Goal: Information Seeking & Learning: Compare options

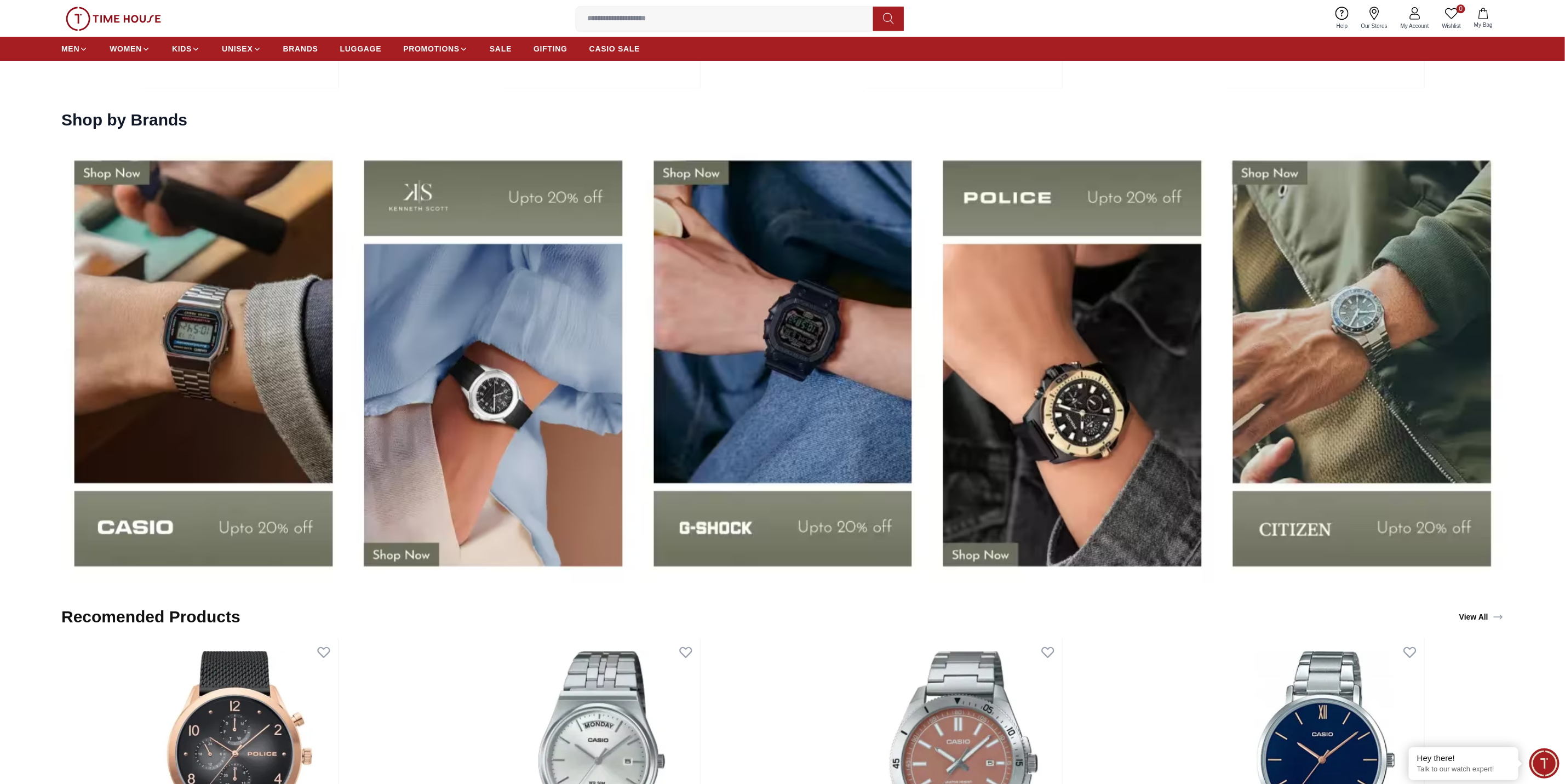
scroll to position [2109, 0]
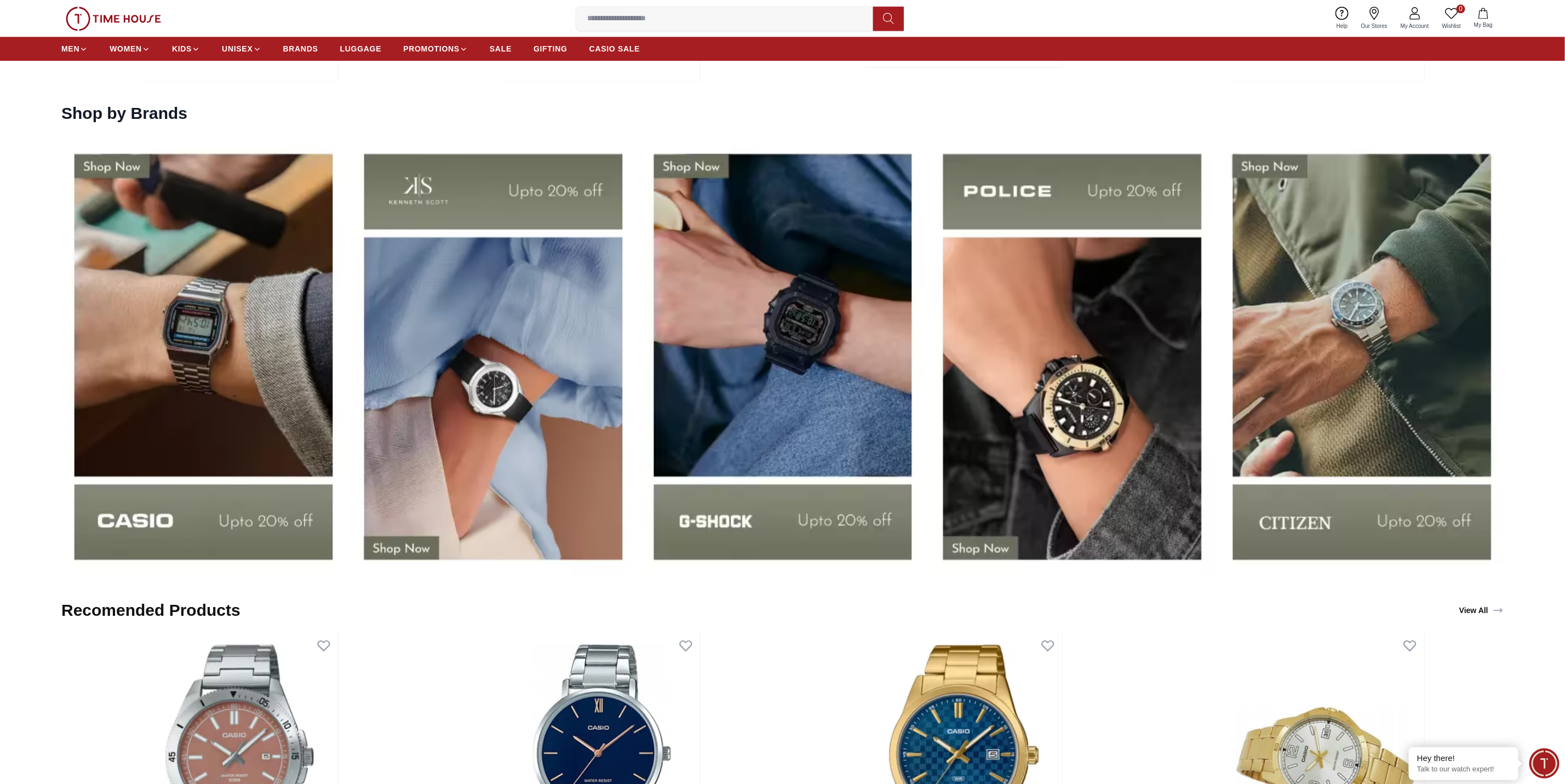
click at [188, 375] on img at bounding box center [203, 356] width 284 height 444
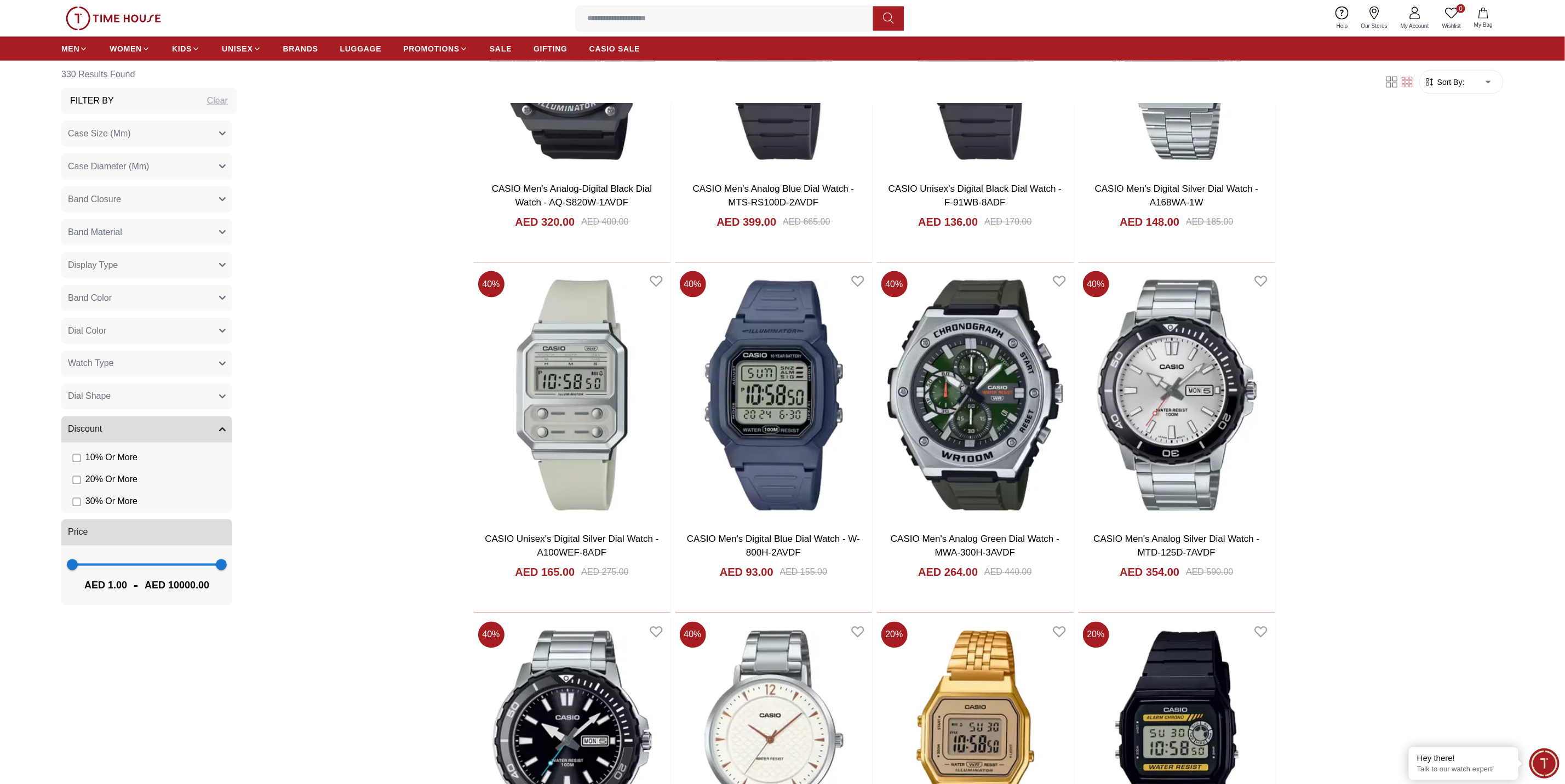
scroll to position [1506, 0]
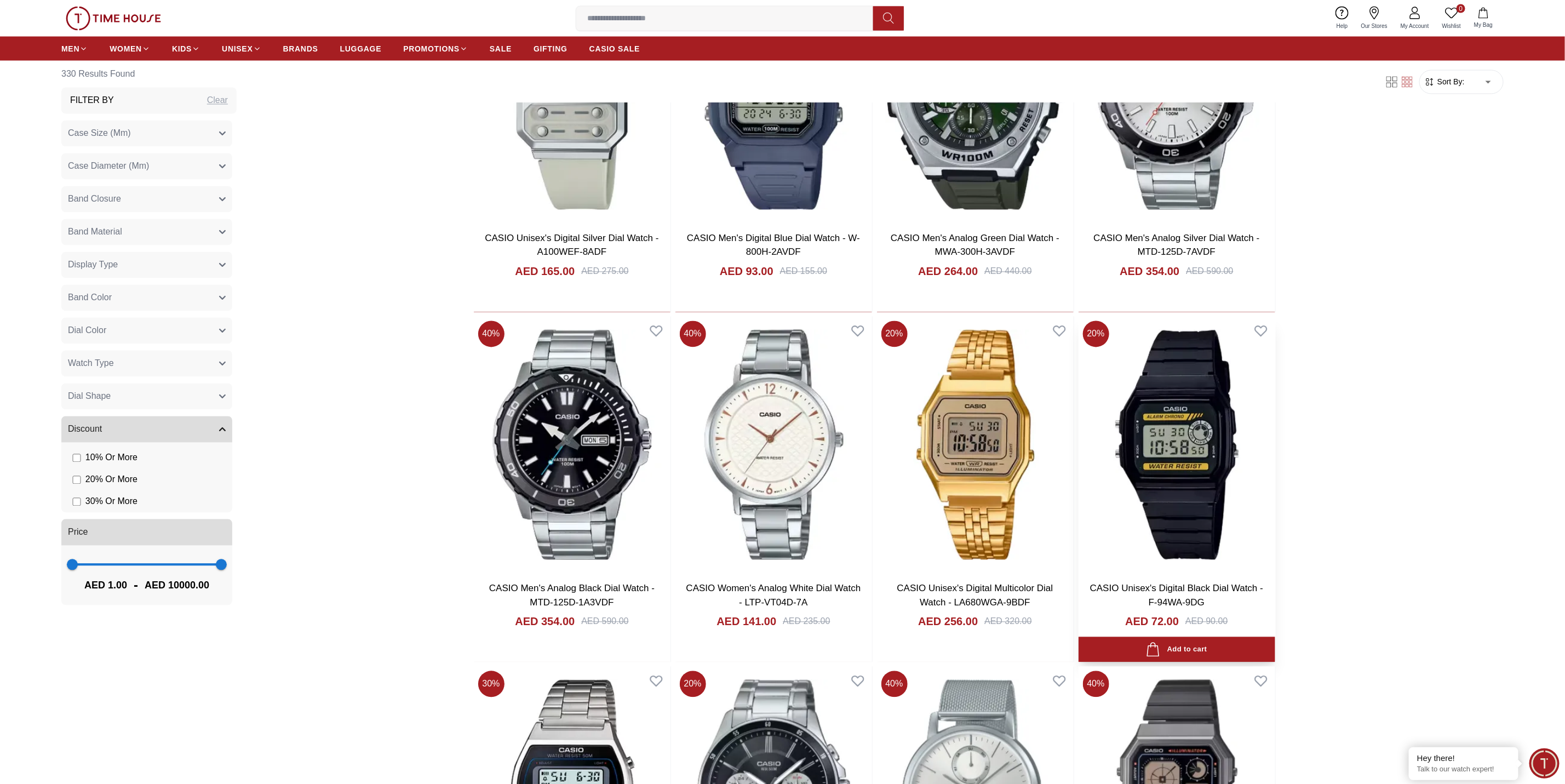
click at [1144, 460] on img at bounding box center [1177, 445] width 197 height 257
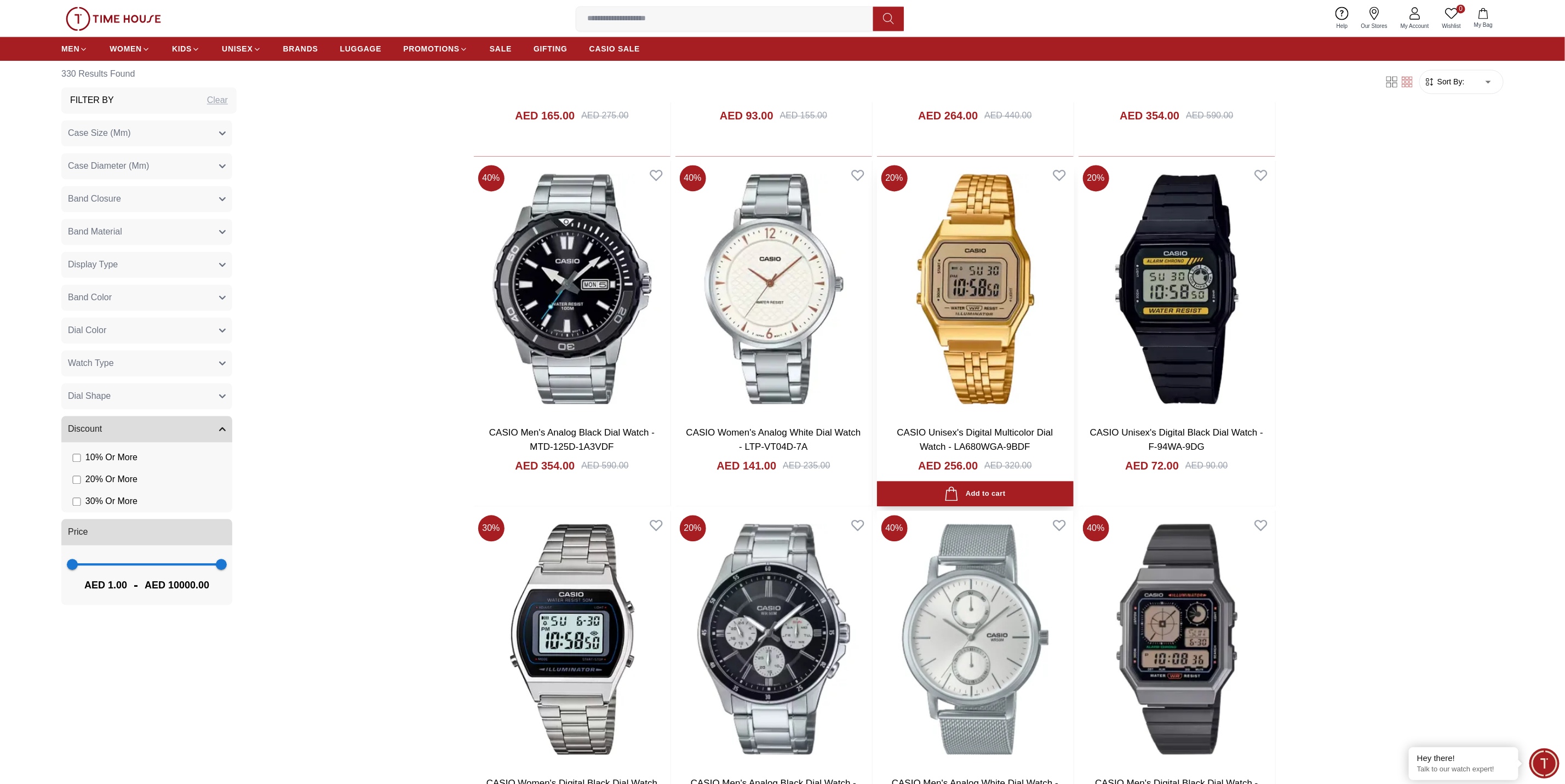
scroll to position [1963, 0]
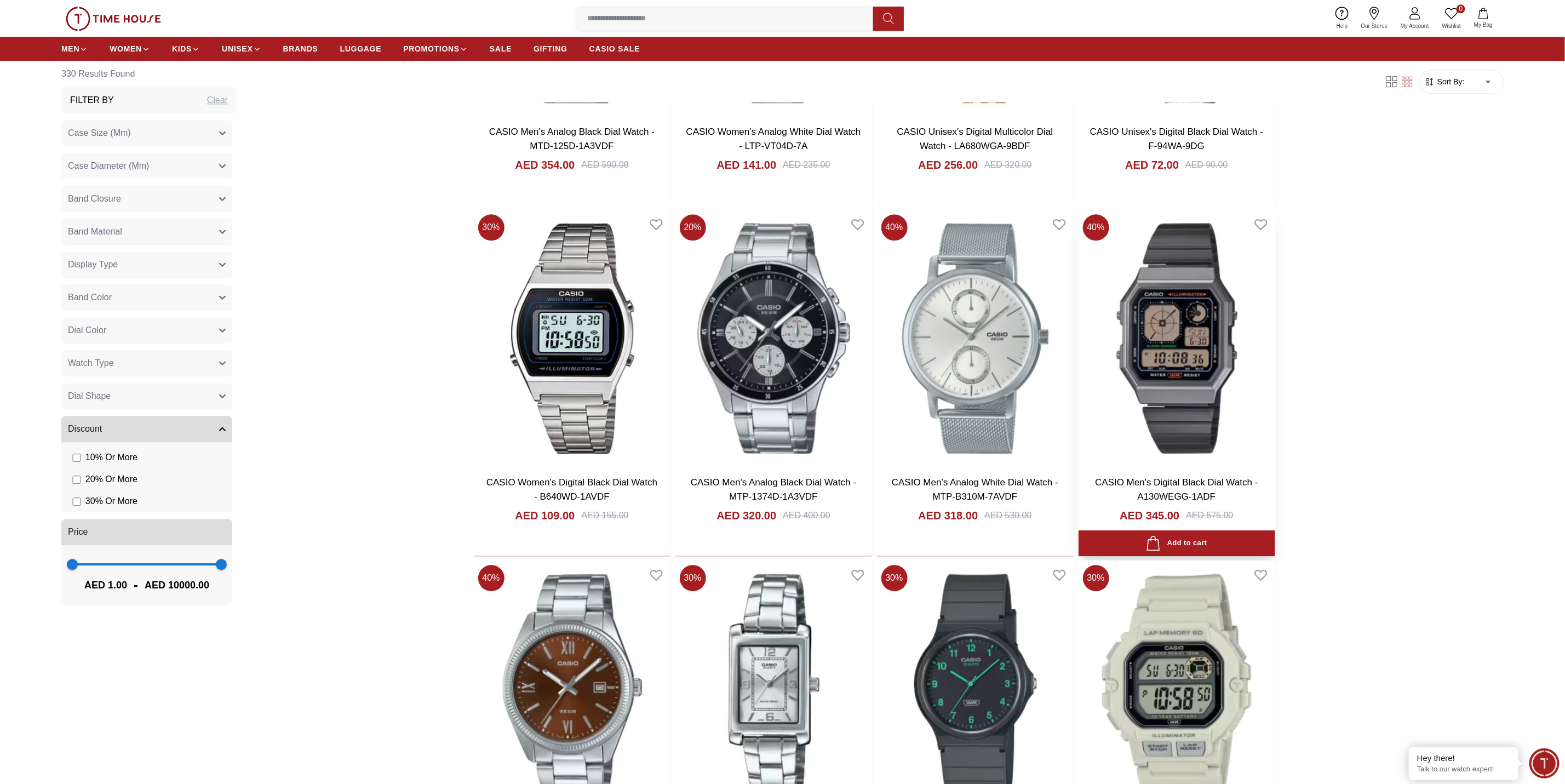
click at [1175, 345] on img at bounding box center [1177, 338] width 197 height 257
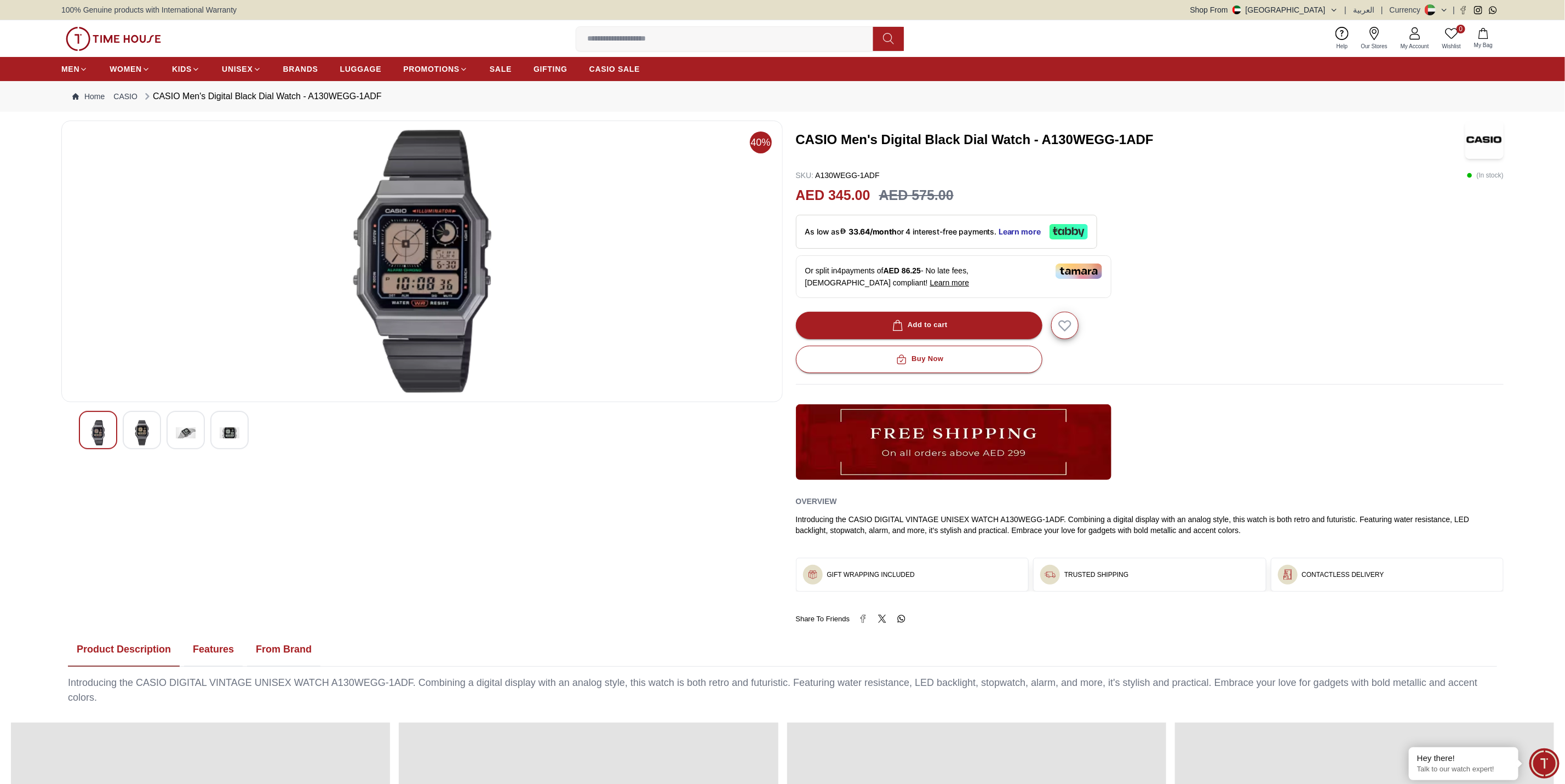
click at [127, 431] on div at bounding box center [141, 430] width 39 height 39
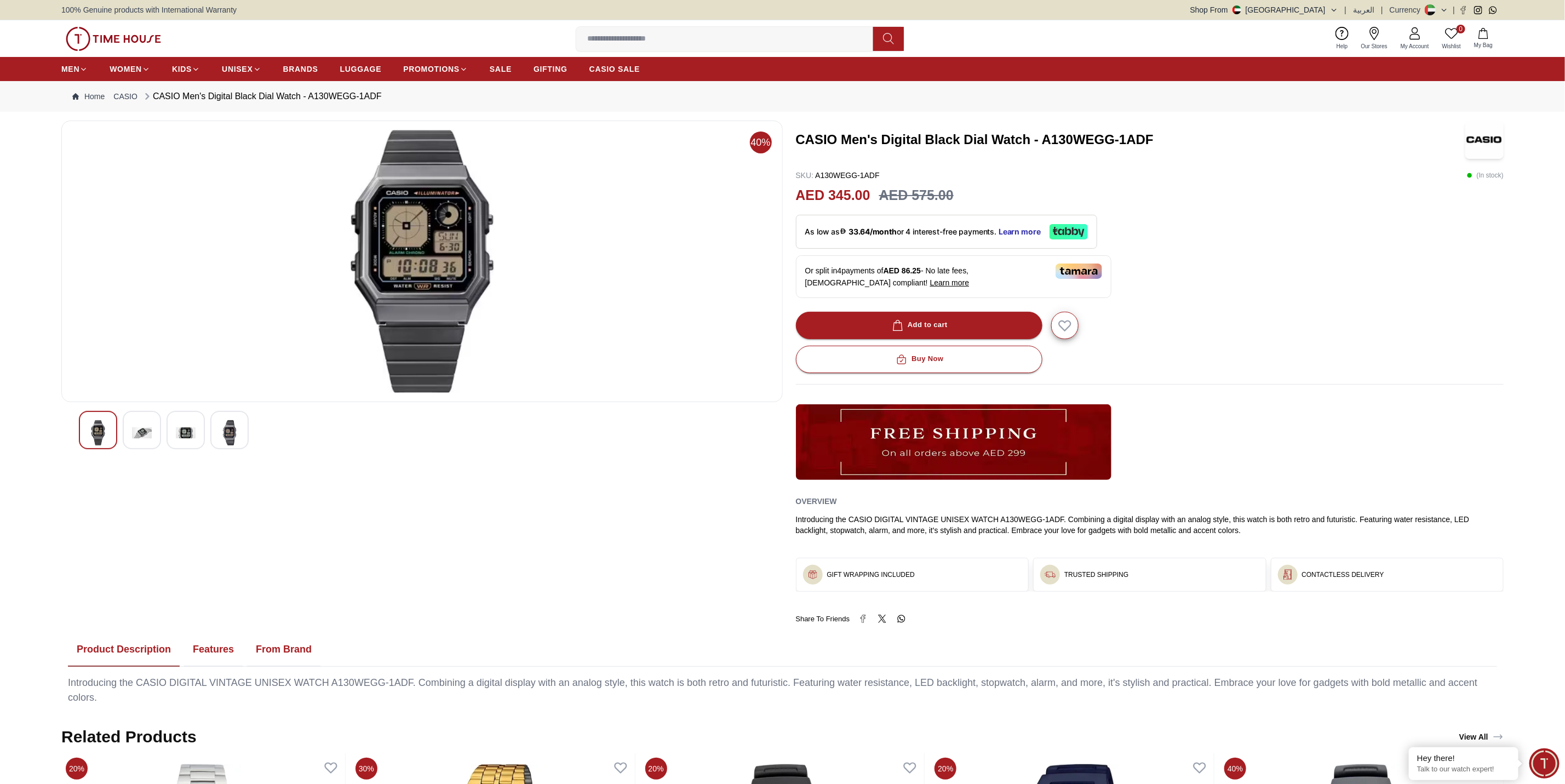
click at [148, 433] on img at bounding box center [142, 432] width 20 height 25
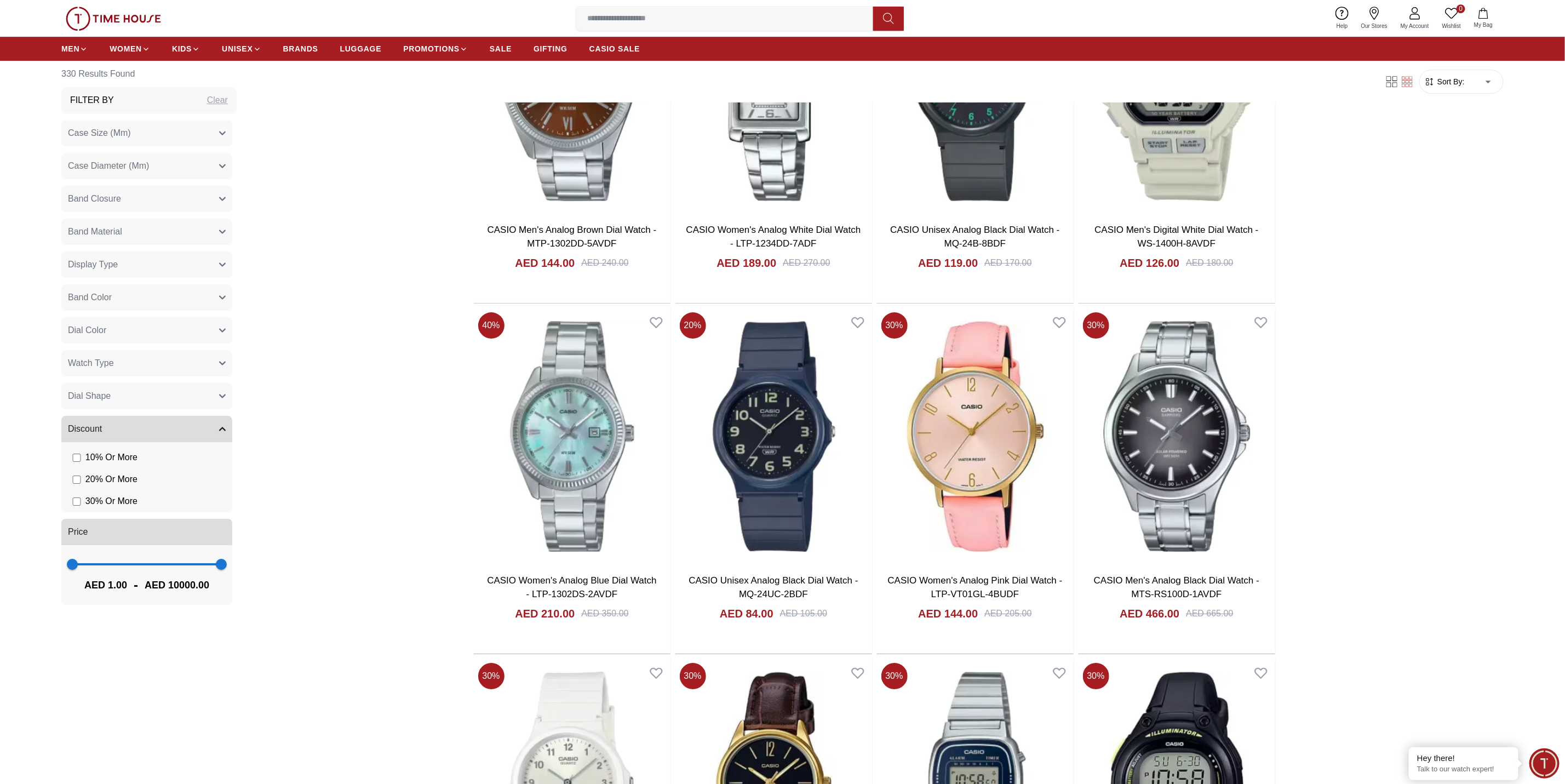
scroll to position [2867, 0]
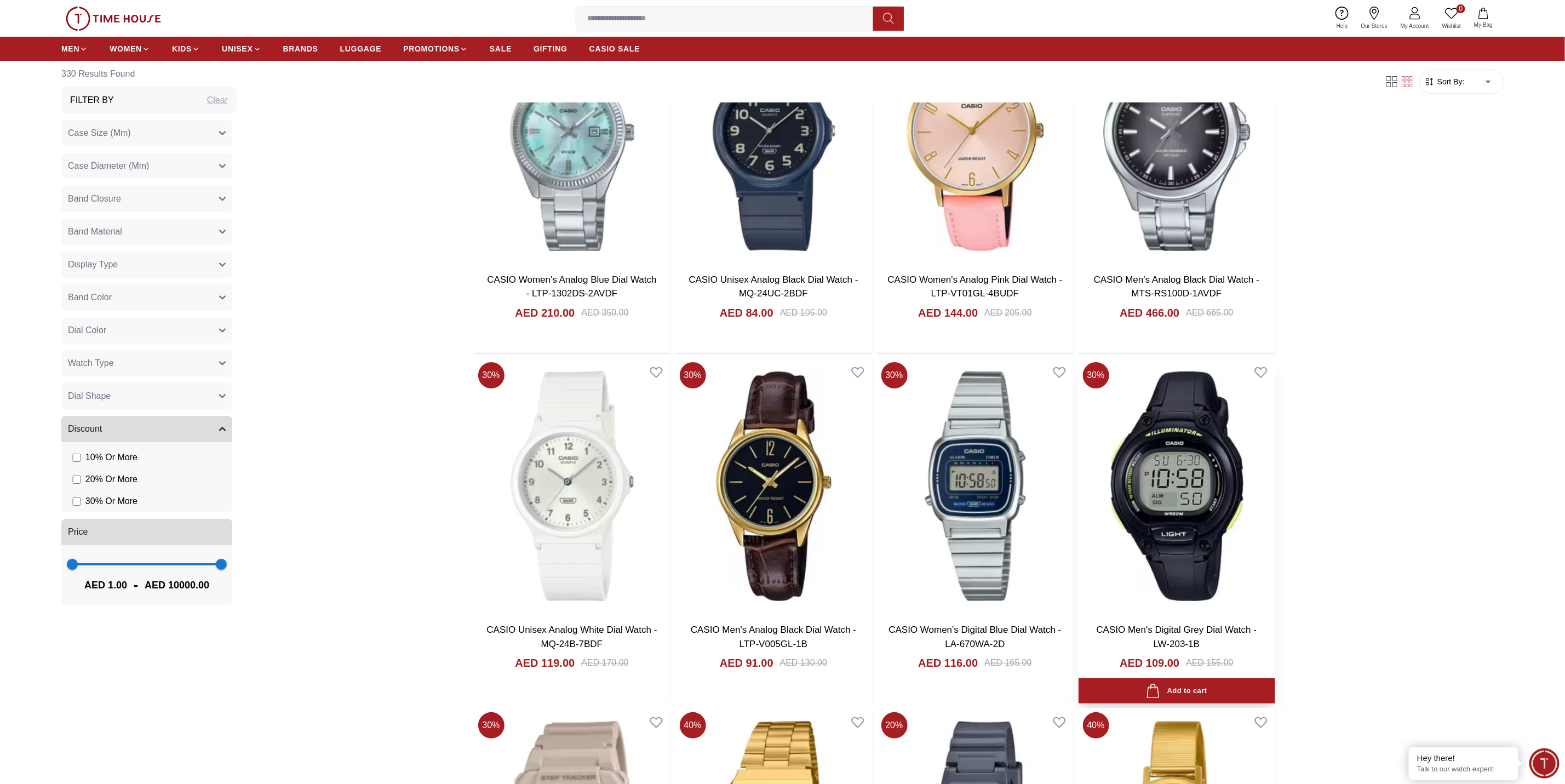
click at [1199, 513] on img at bounding box center [1177, 486] width 197 height 257
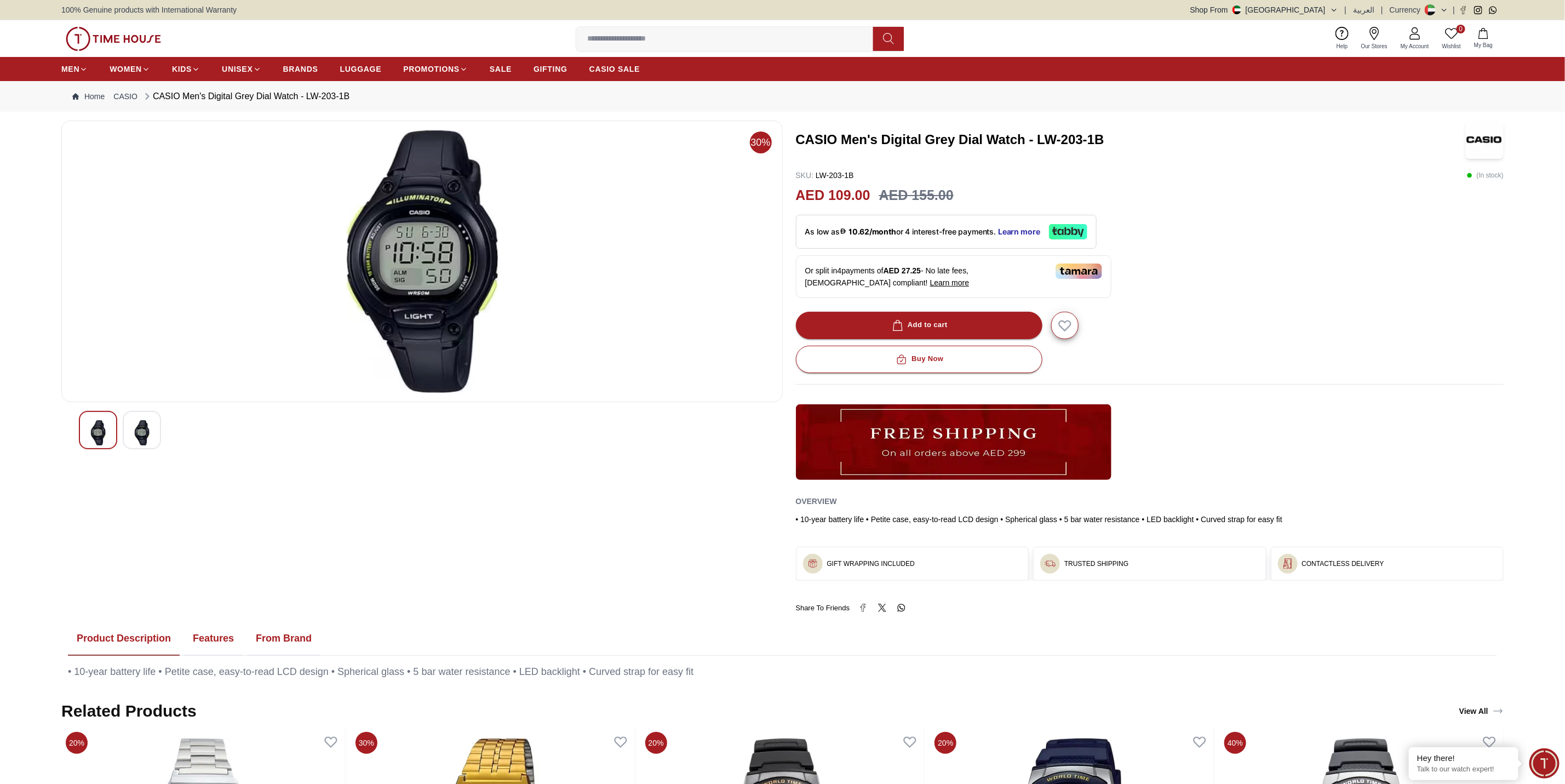
click at [138, 431] on img at bounding box center [142, 432] width 20 height 25
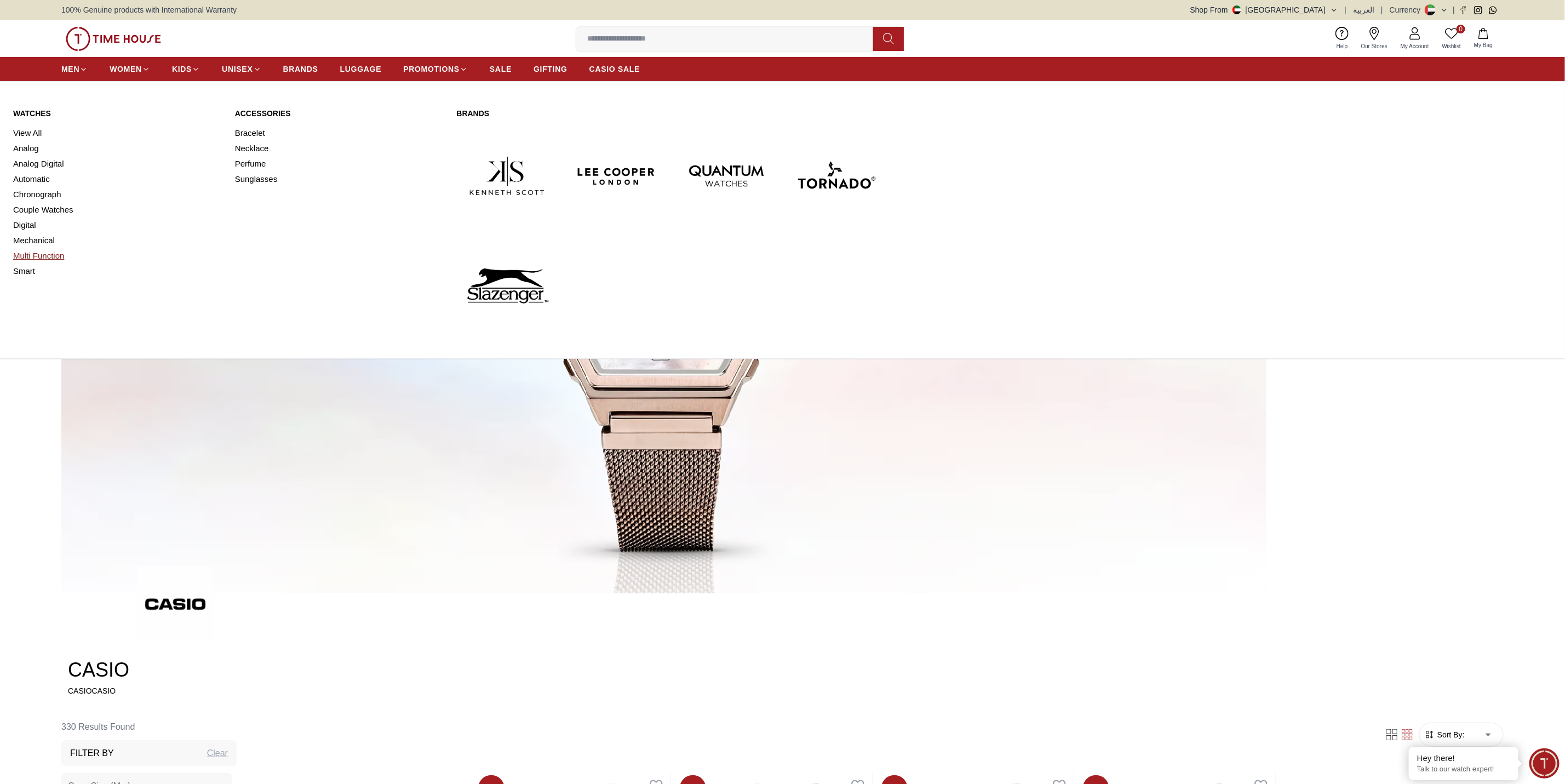
click at [47, 257] on link "Multi Function" at bounding box center [117, 255] width 209 height 15
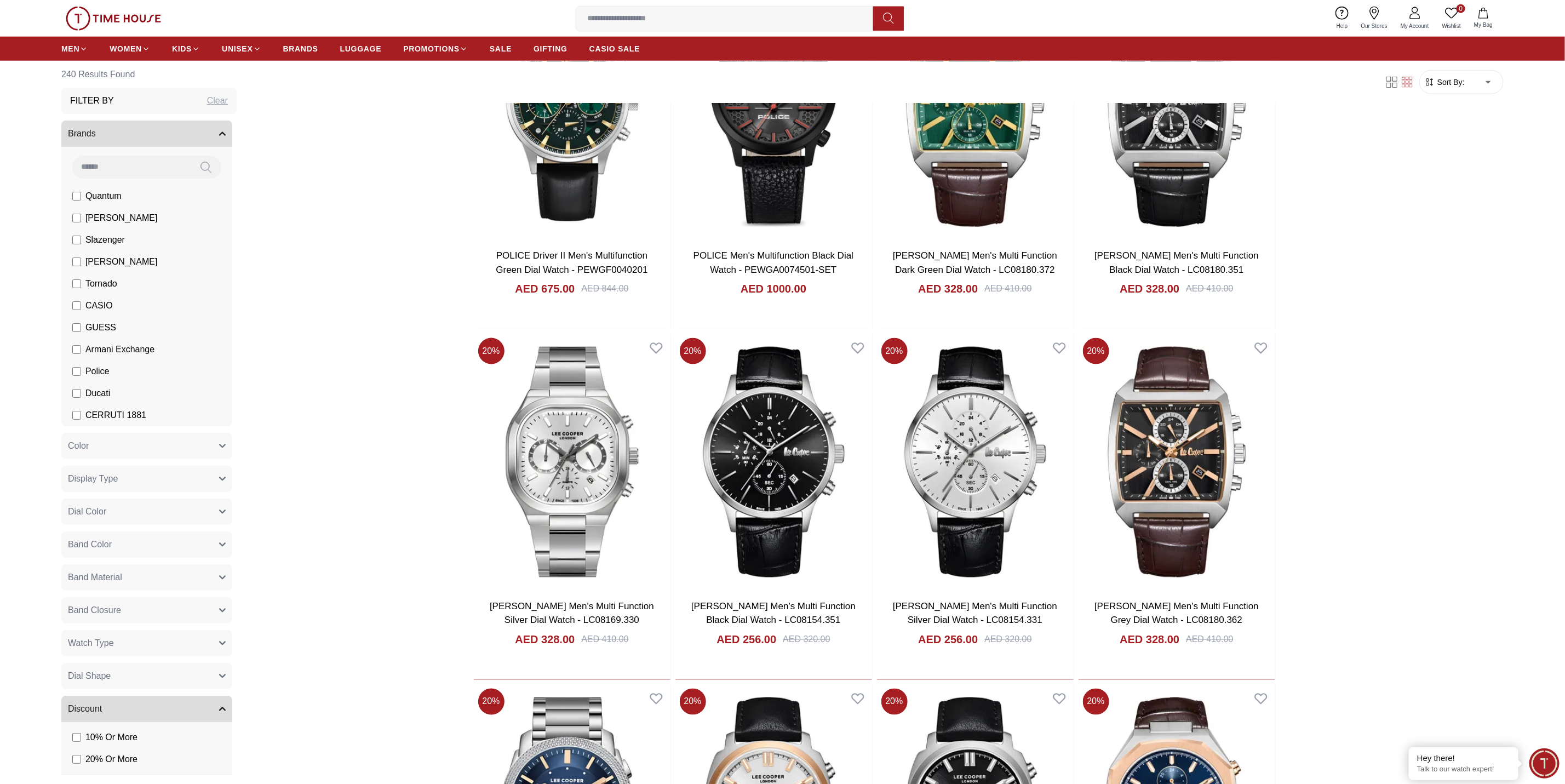
scroll to position [904, 0]
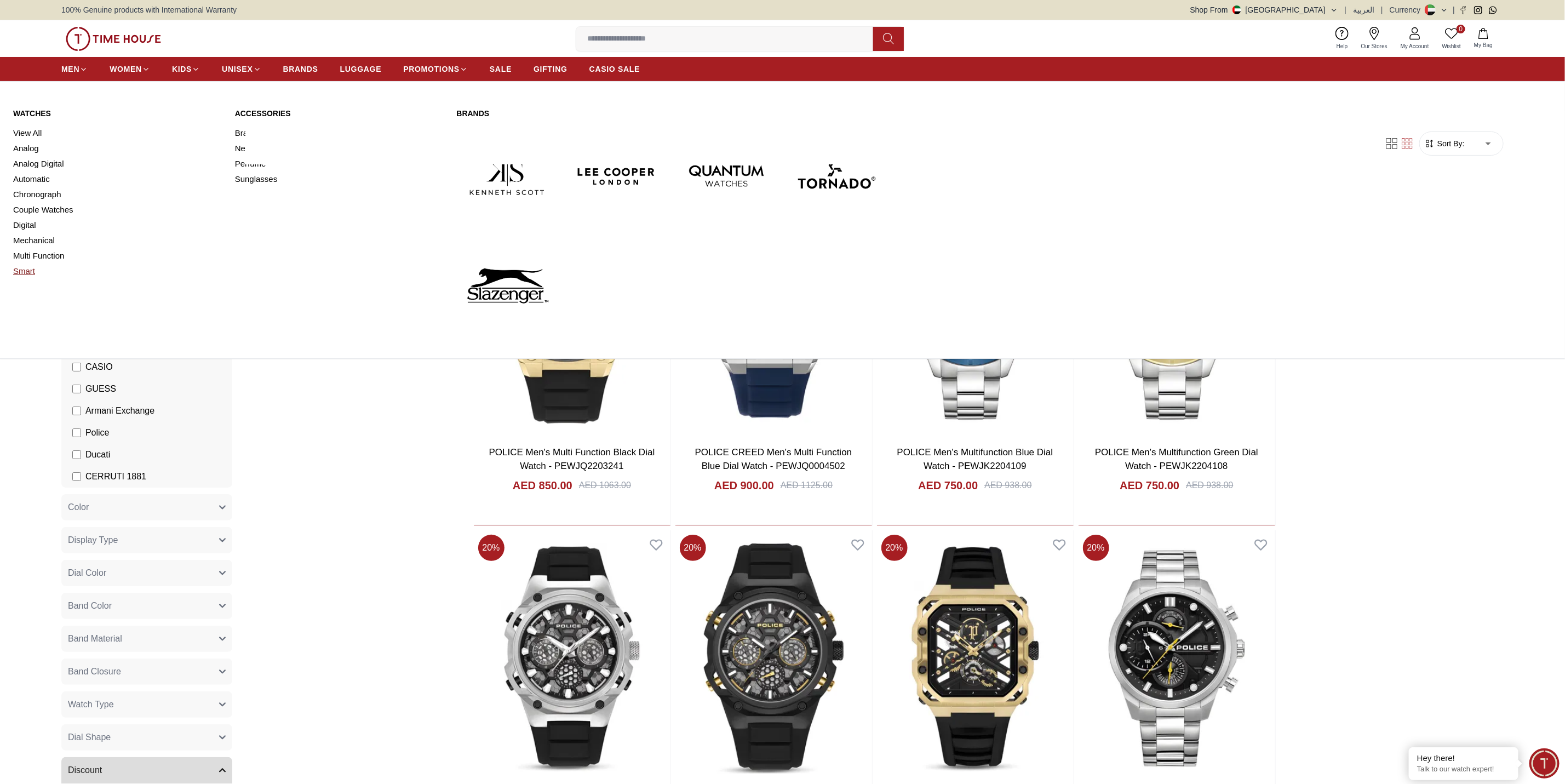
click at [29, 266] on link "Smart" at bounding box center [117, 271] width 209 height 15
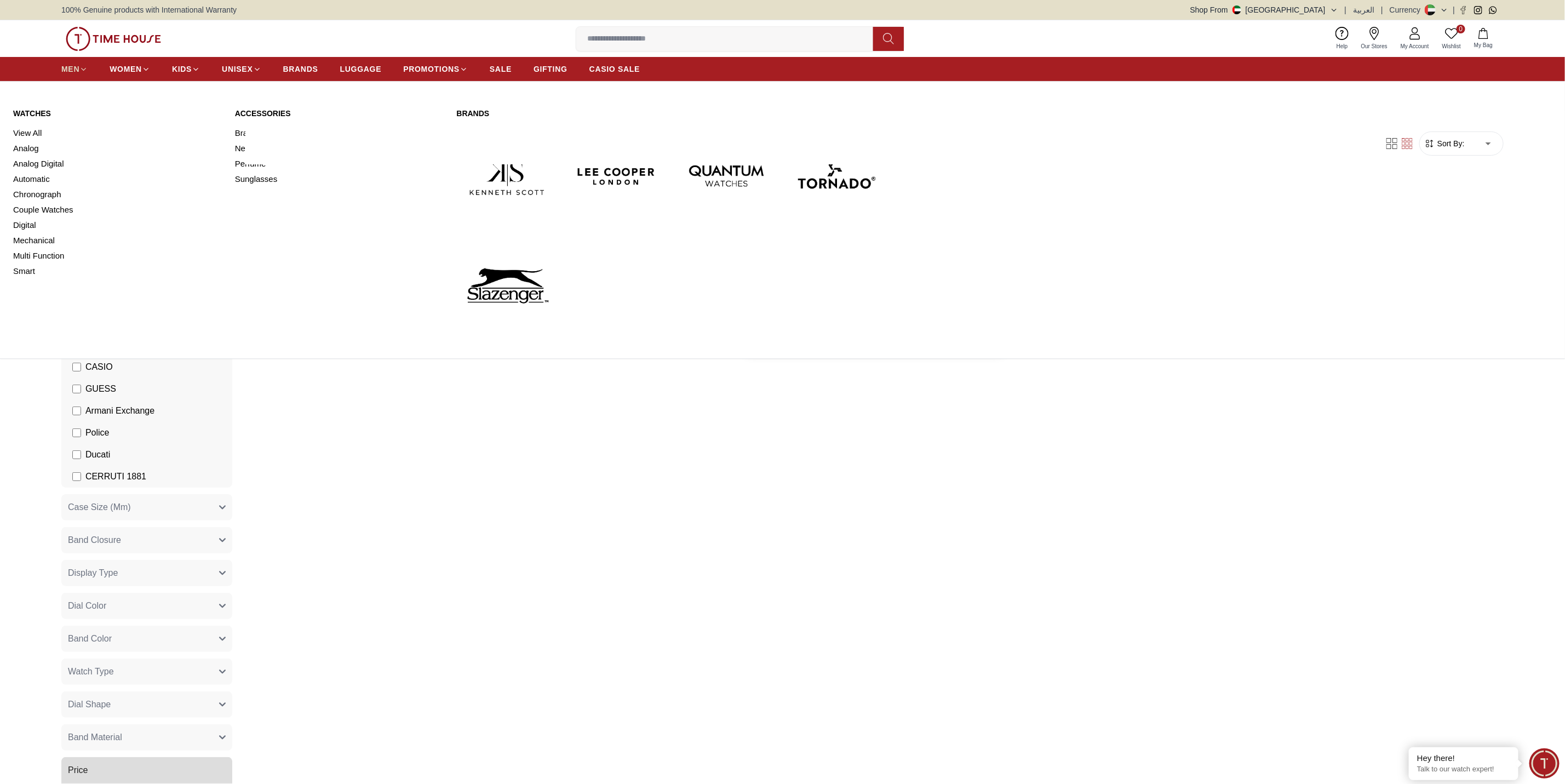
click at [69, 70] on span "MEN" at bounding box center [70, 69] width 18 height 11
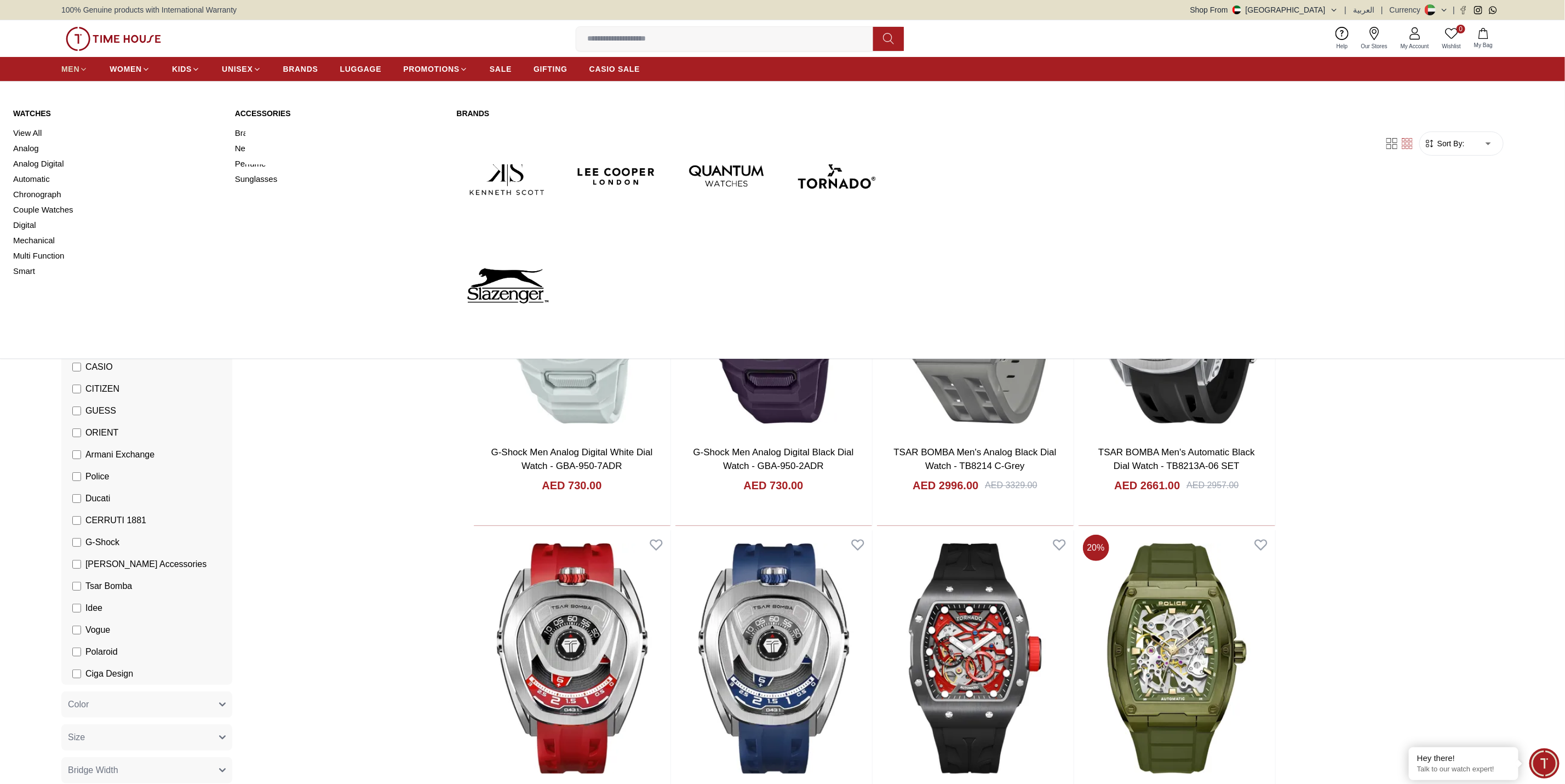
click at [70, 72] on span "MEN" at bounding box center [70, 69] width 18 height 11
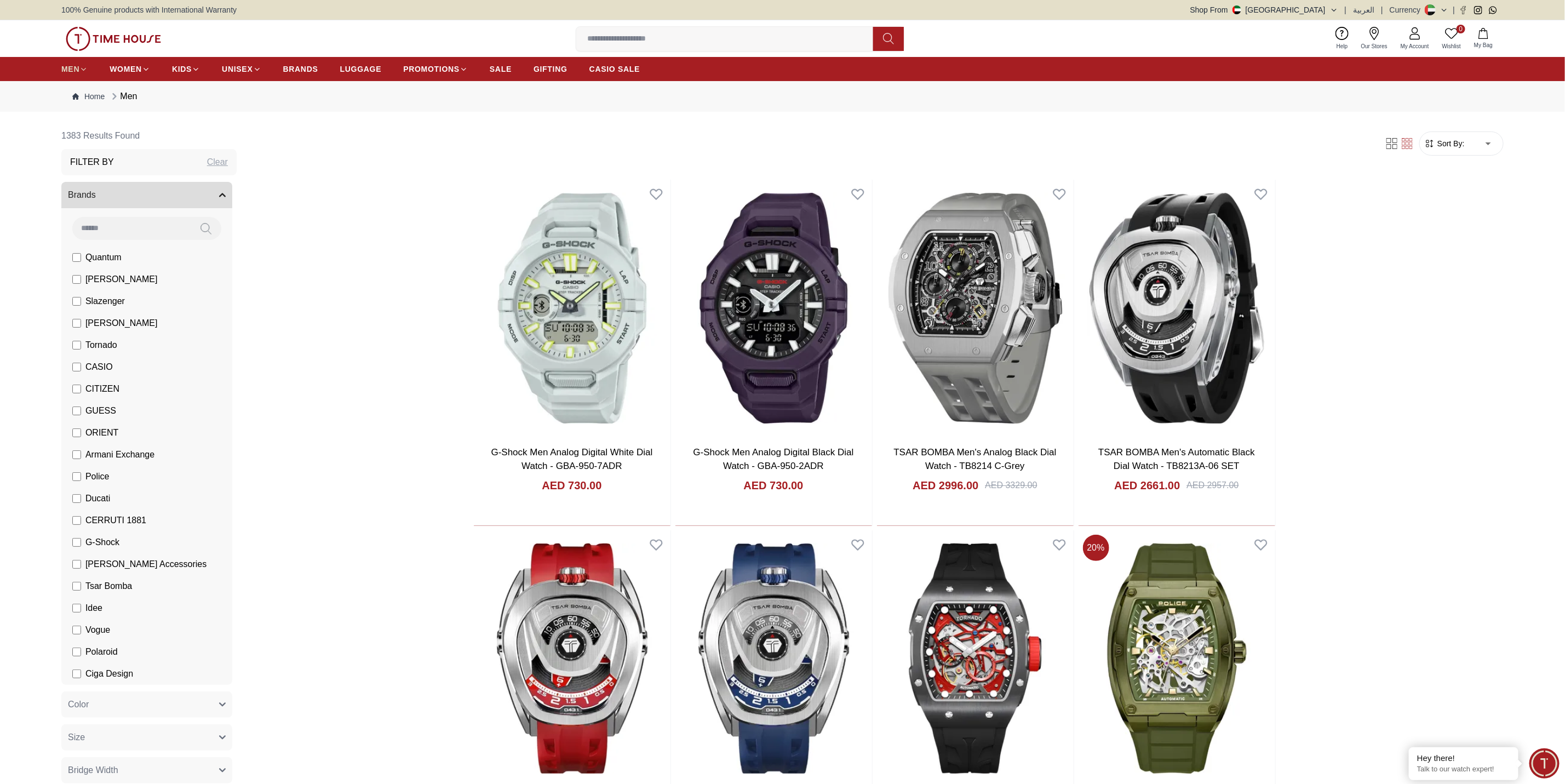
click at [70, 72] on span "MEN" at bounding box center [70, 69] width 18 height 11
click at [69, 70] on span "MEN" at bounding box center [70, 69] width 18 height 11
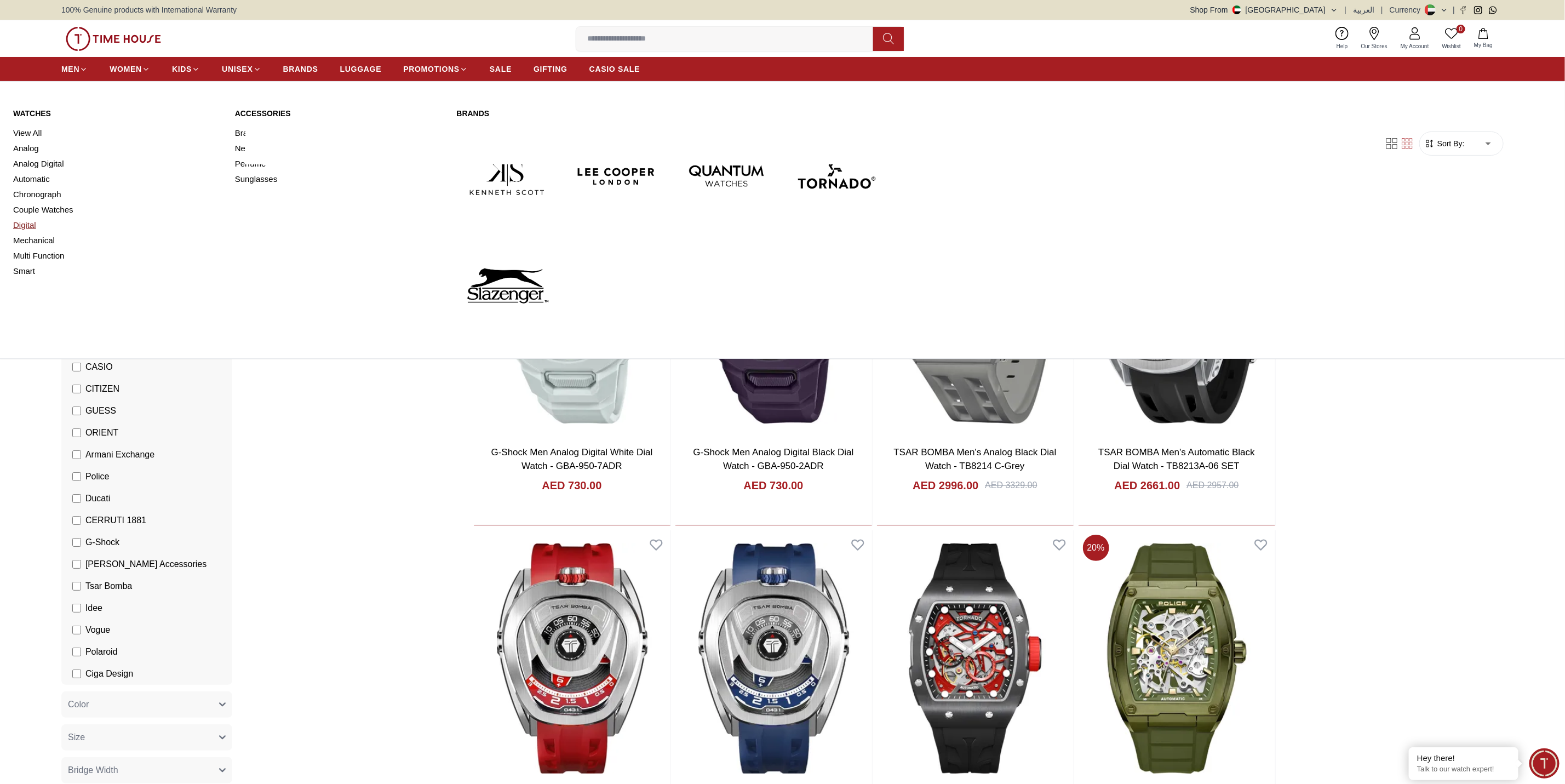
click at [21, 225] on link "Digital" at bounding box center [117, 225] width 209 height 15
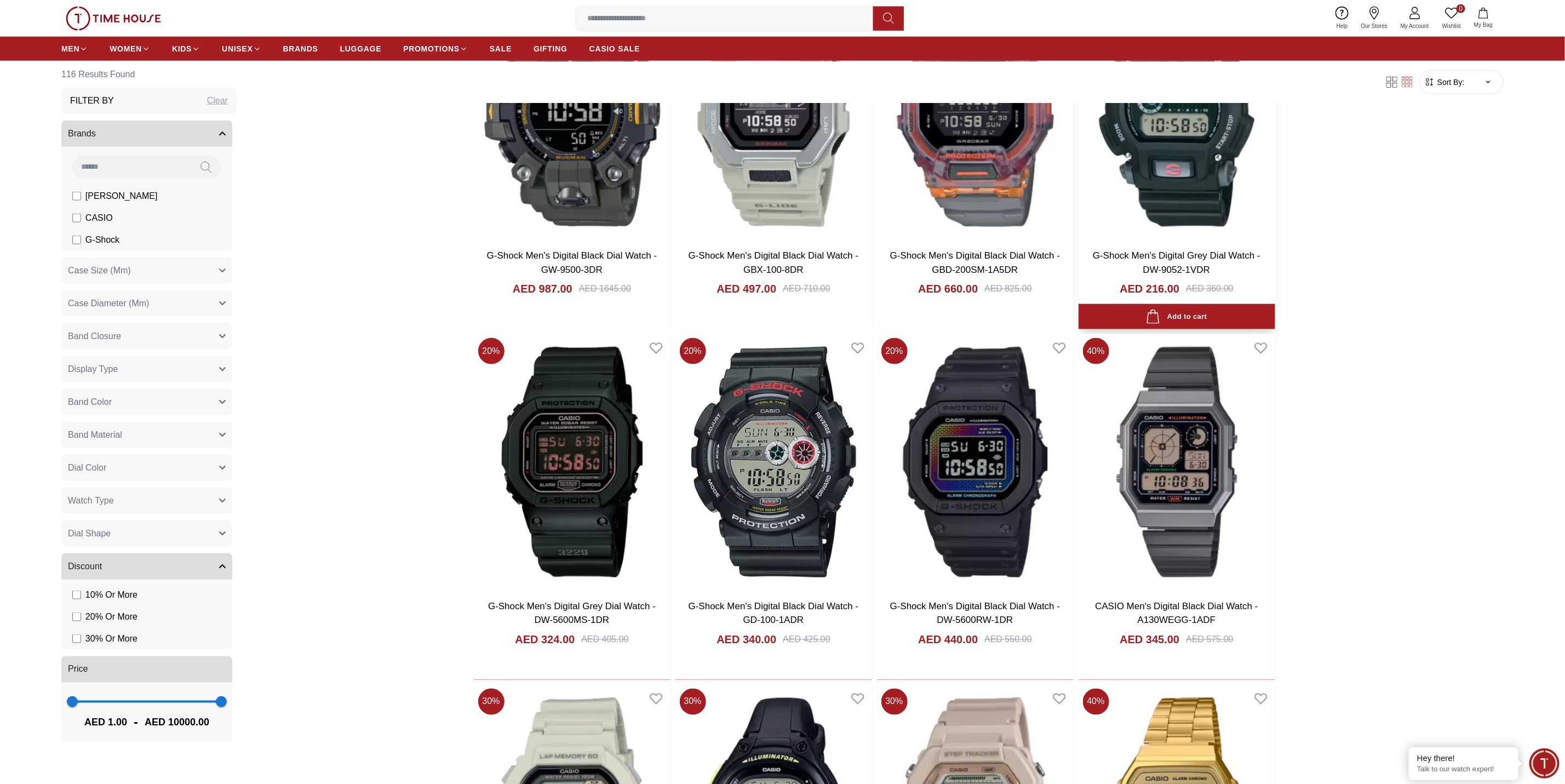
scroll to position [904, 0]
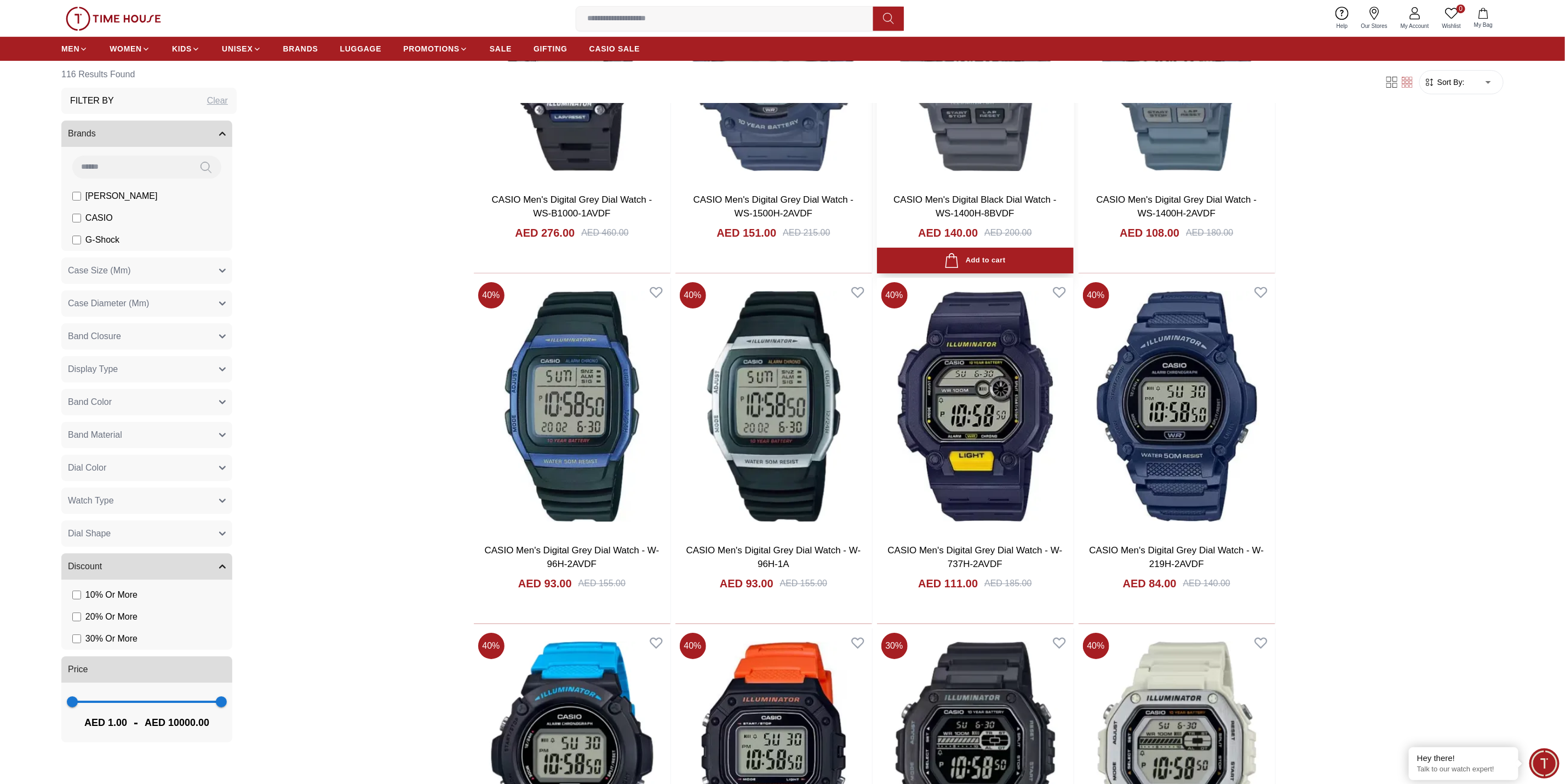
scroll to position [2712, 0]
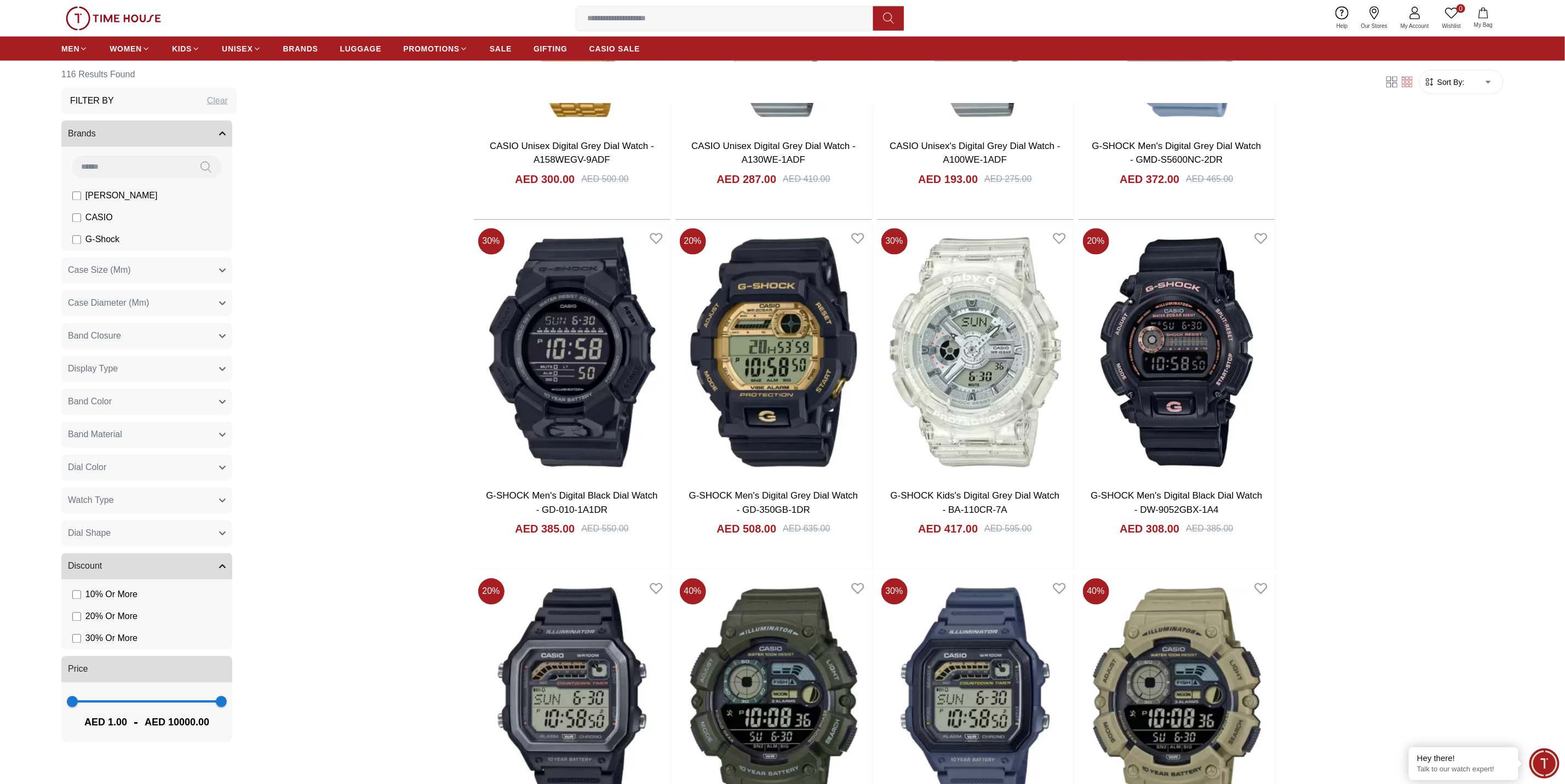
scroll to position [4520, 0]
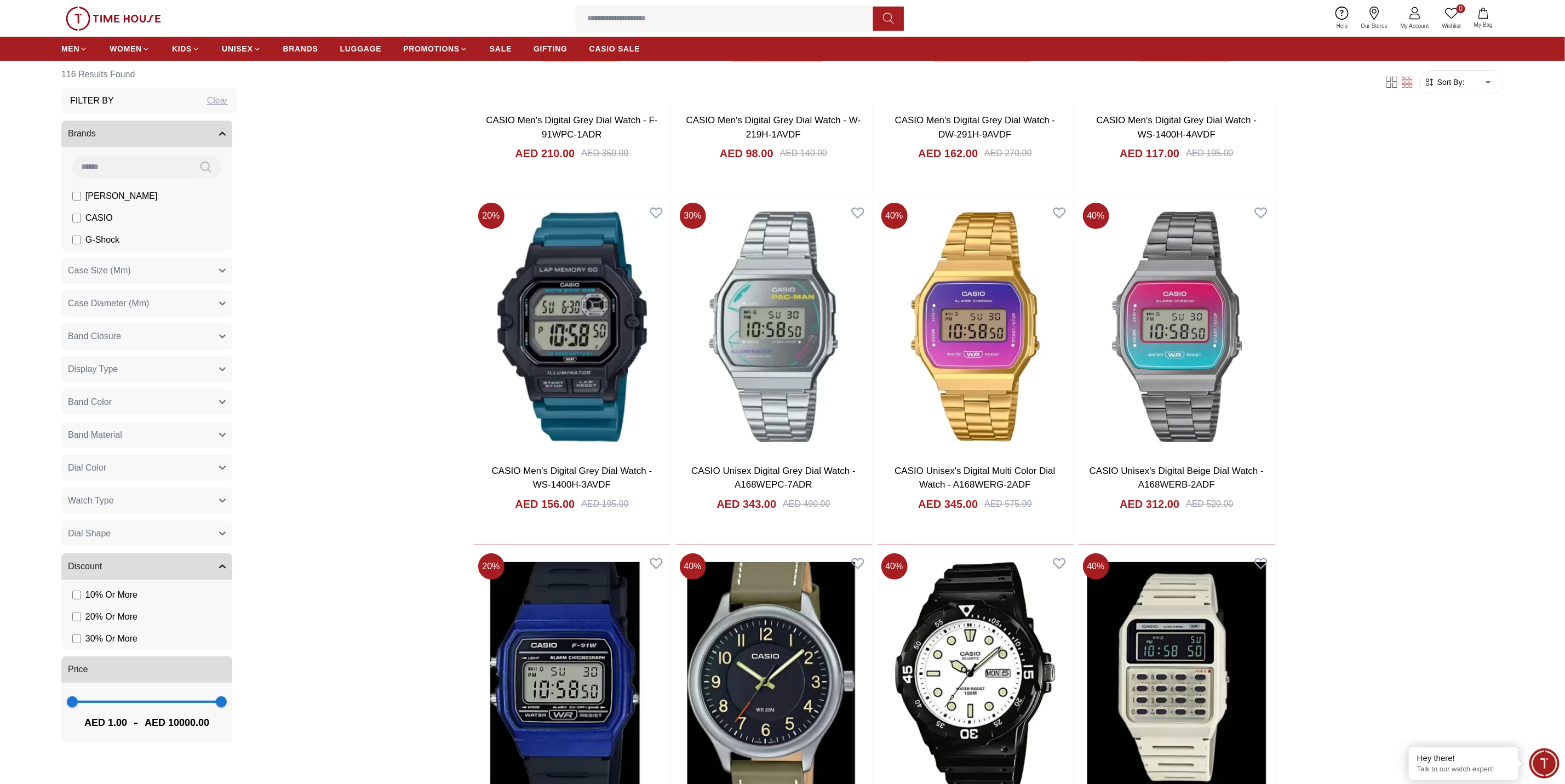
scroll to position [6297, 0]
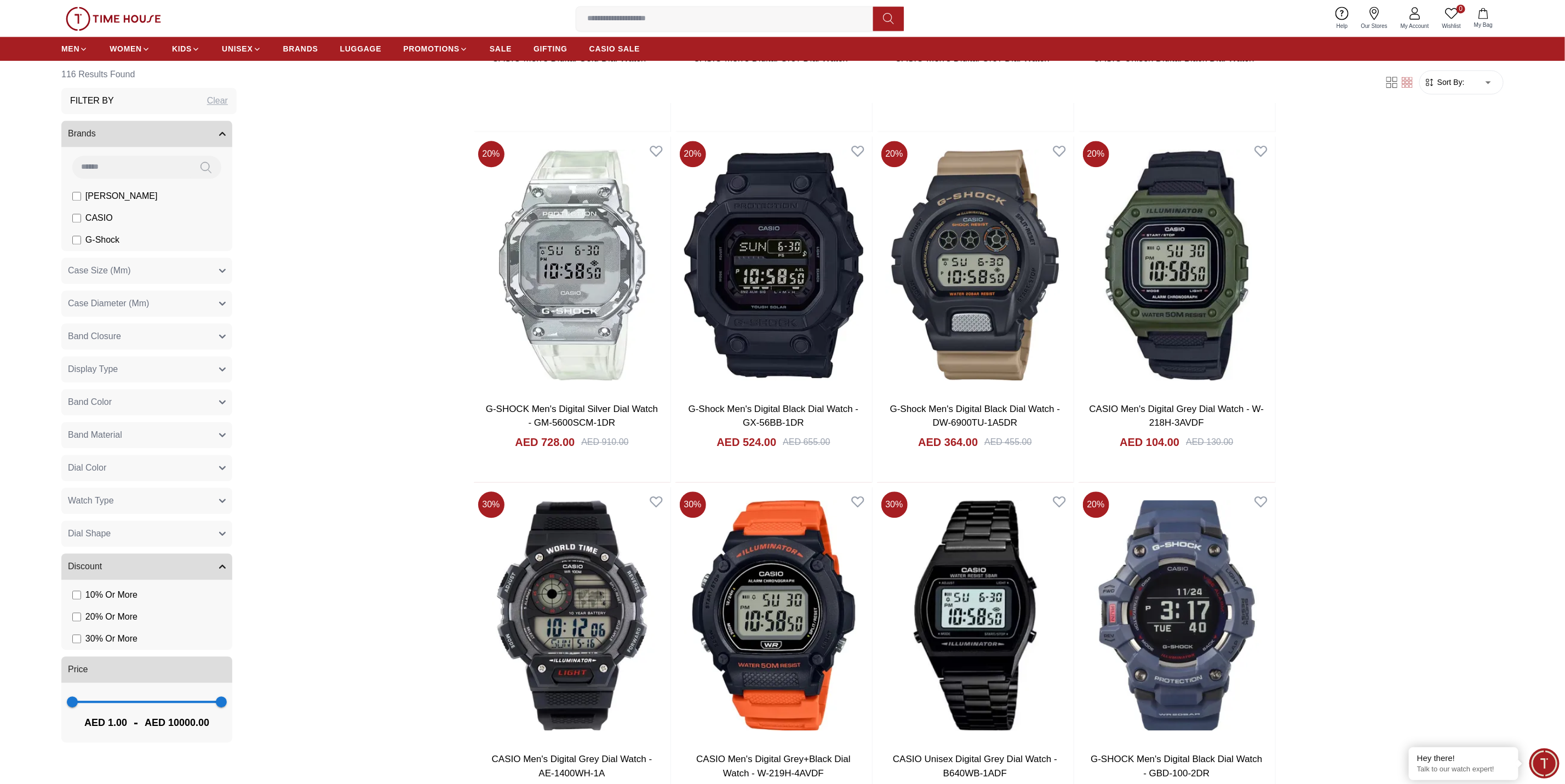
scroll to position [8405, 0]
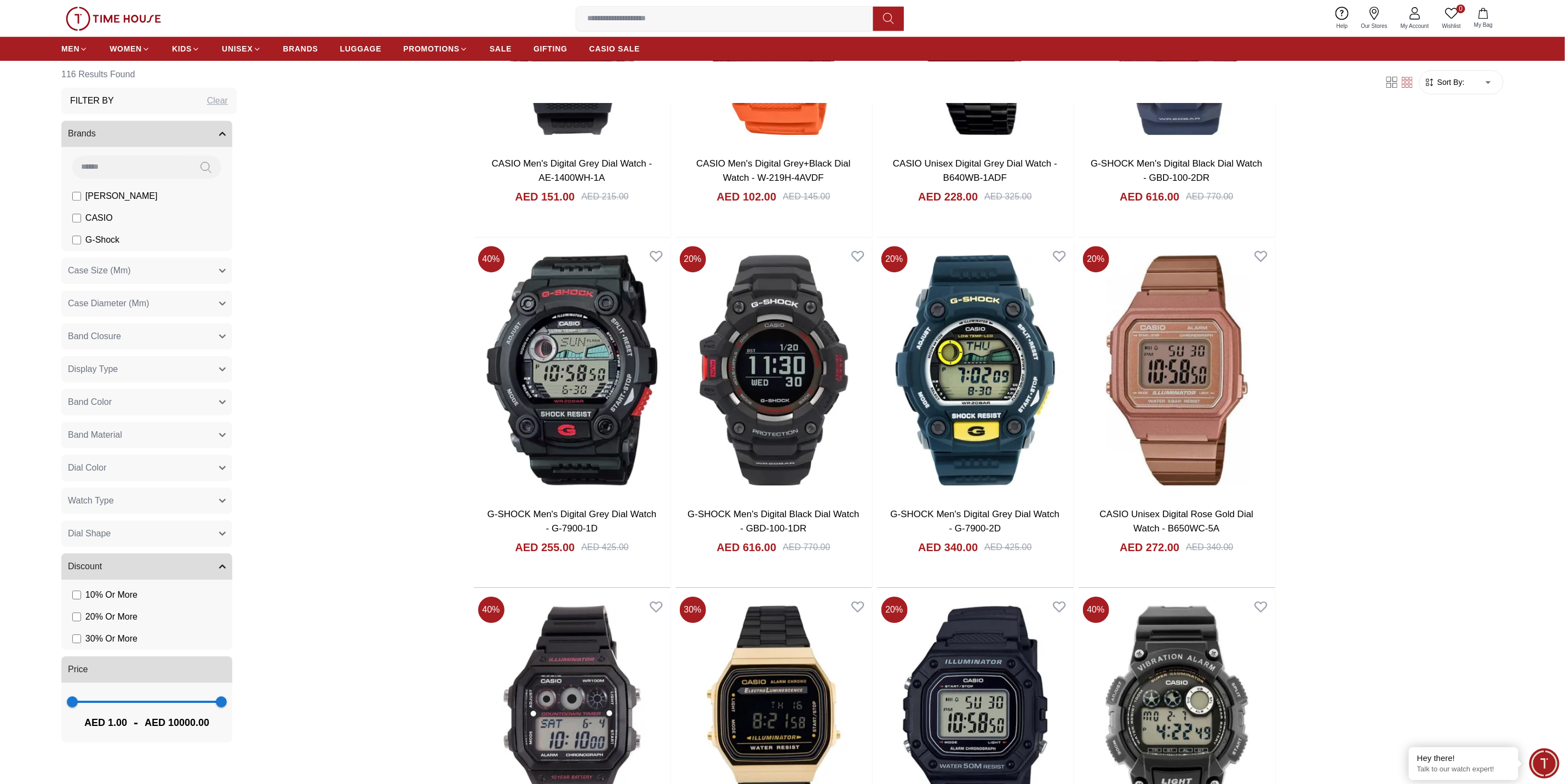
scroll to position [8707, 0]
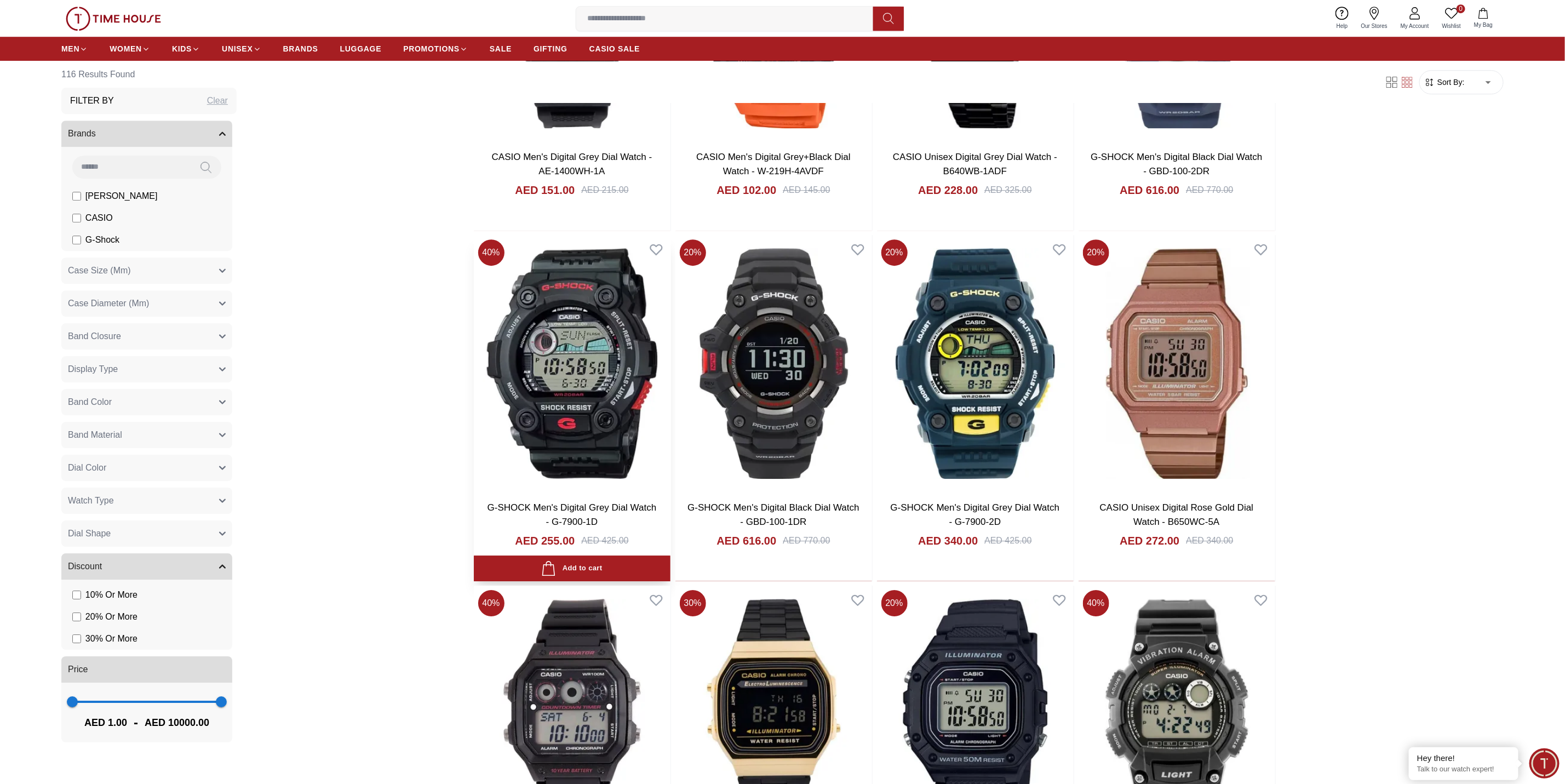
click at [613, 401] on img at bounding box center [572, 363] width 197 height 257
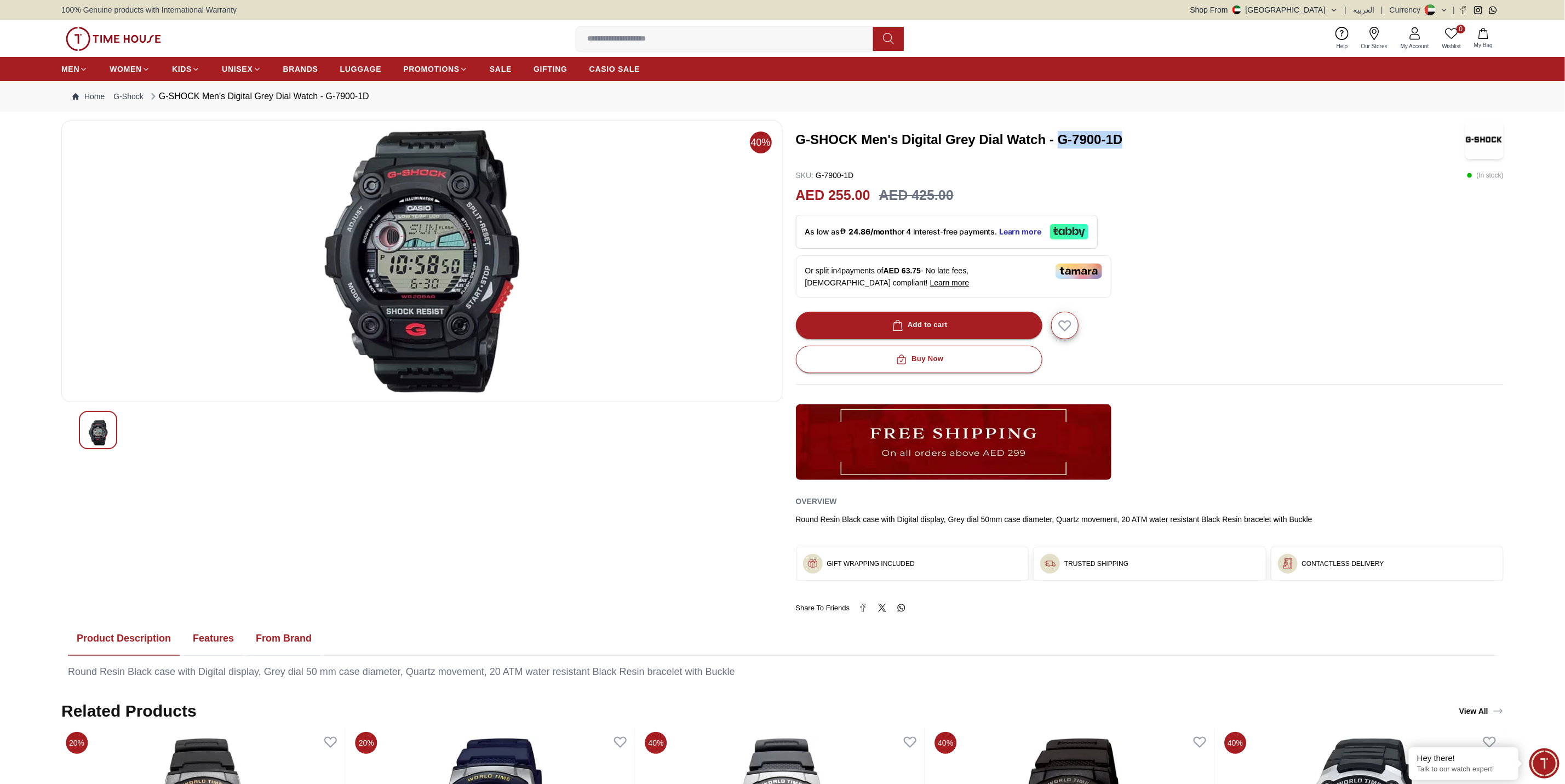
drag, startPoint x: 1057, startPoint y: 135, endPoint x: 1226, endPoint y: 127, distance: 169.2
click at [1240, 131] on h3 "G-SHOCK Men's Digital Grey Dial Watch - G-7900-1D" at bounding box center [1121, 140] width 649 height 18
copy h3 "G-7900-1D"
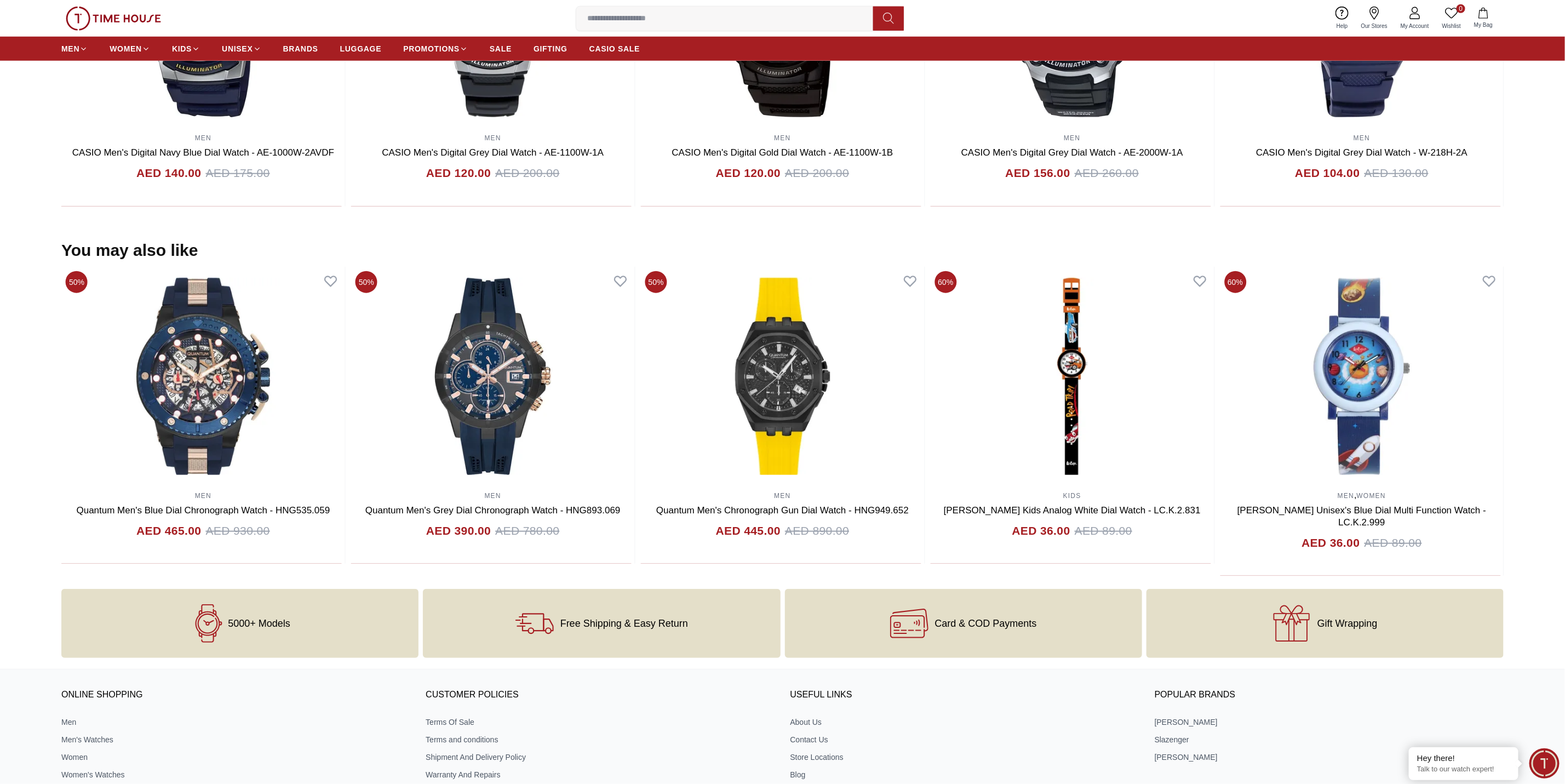
scroll to position [904, 0]
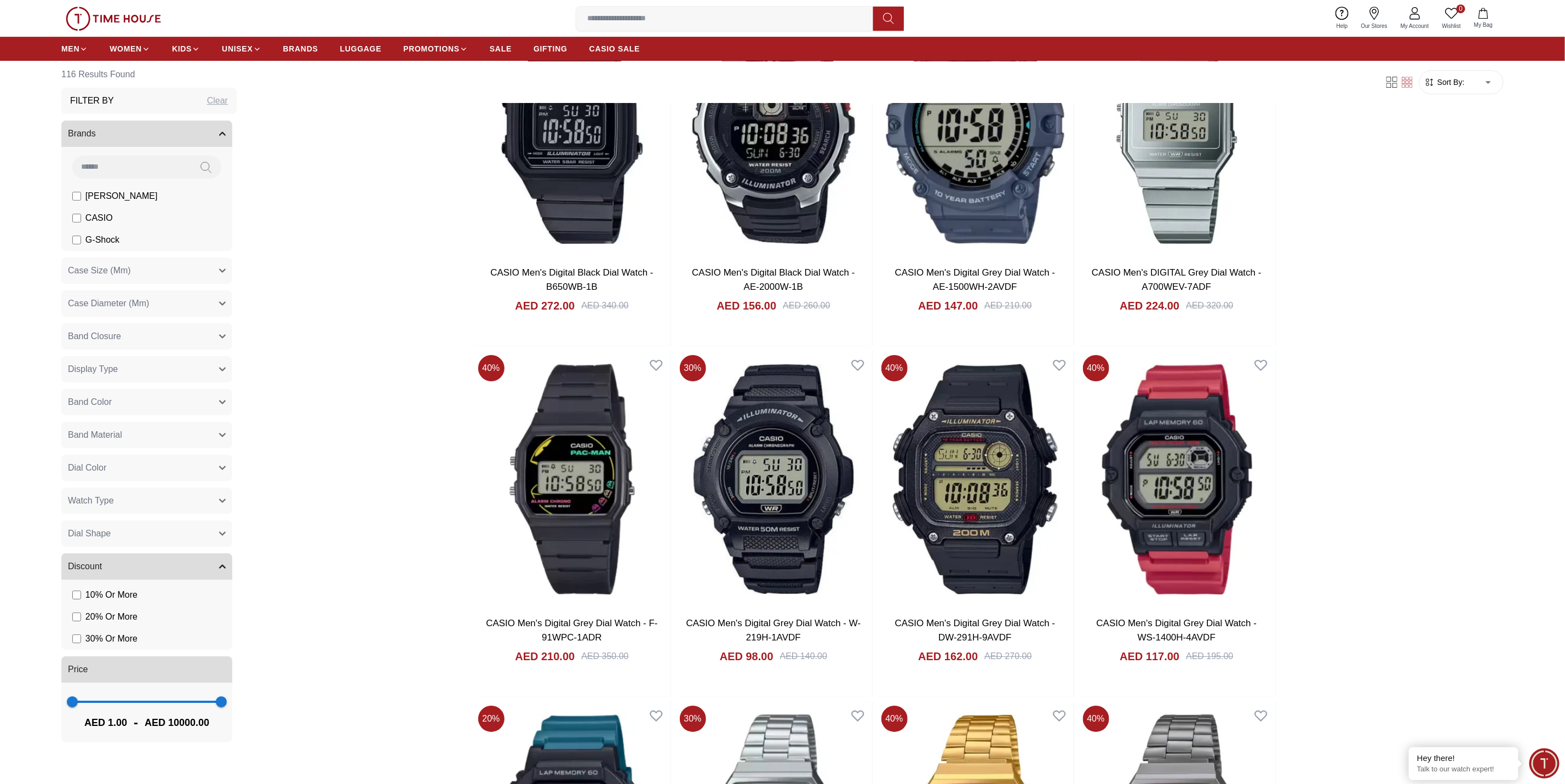
scroll to position [5143, 0]
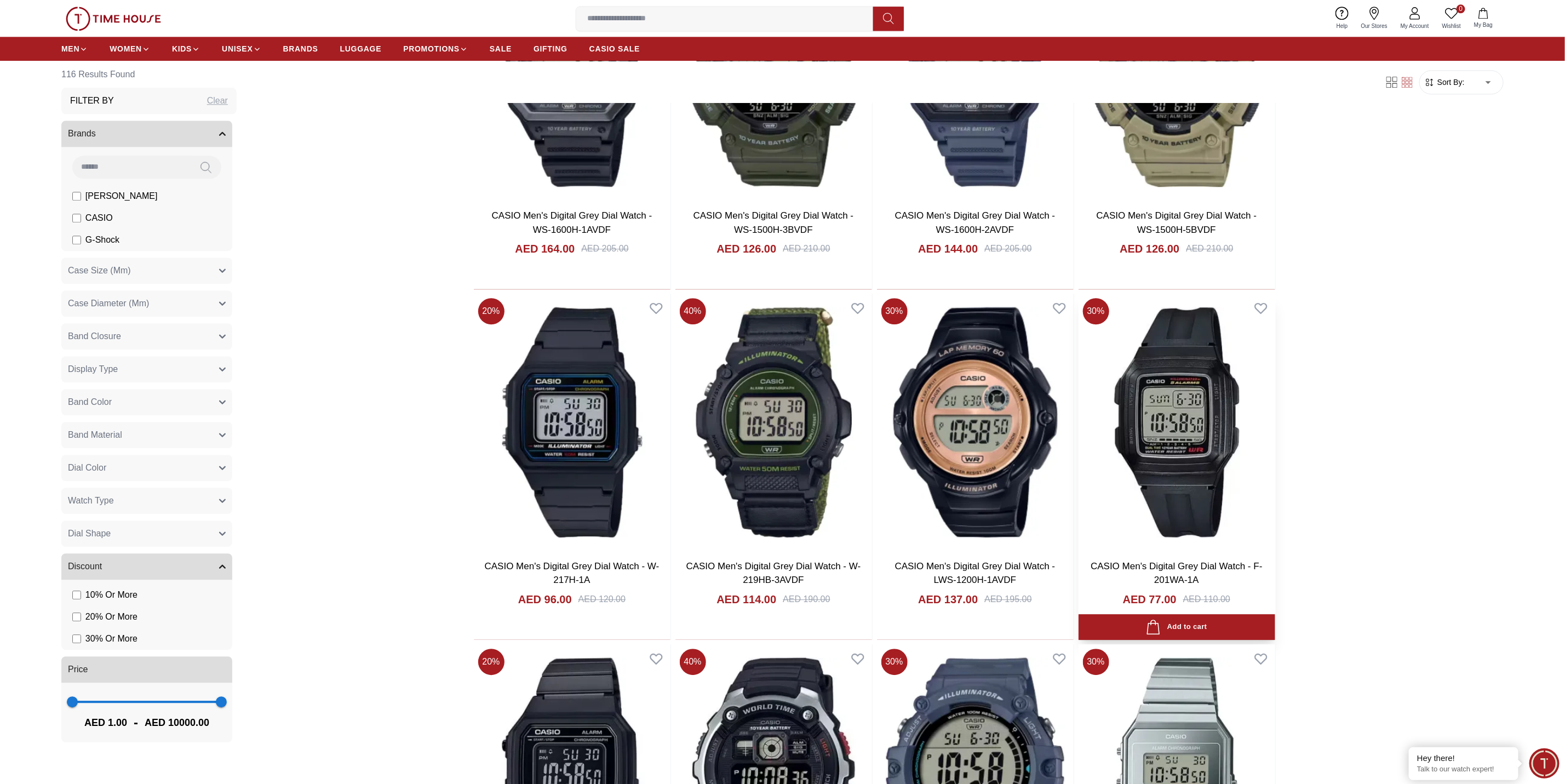
click at [1148, 449] on img at bounding box center [1177, 421] width 197 height 257
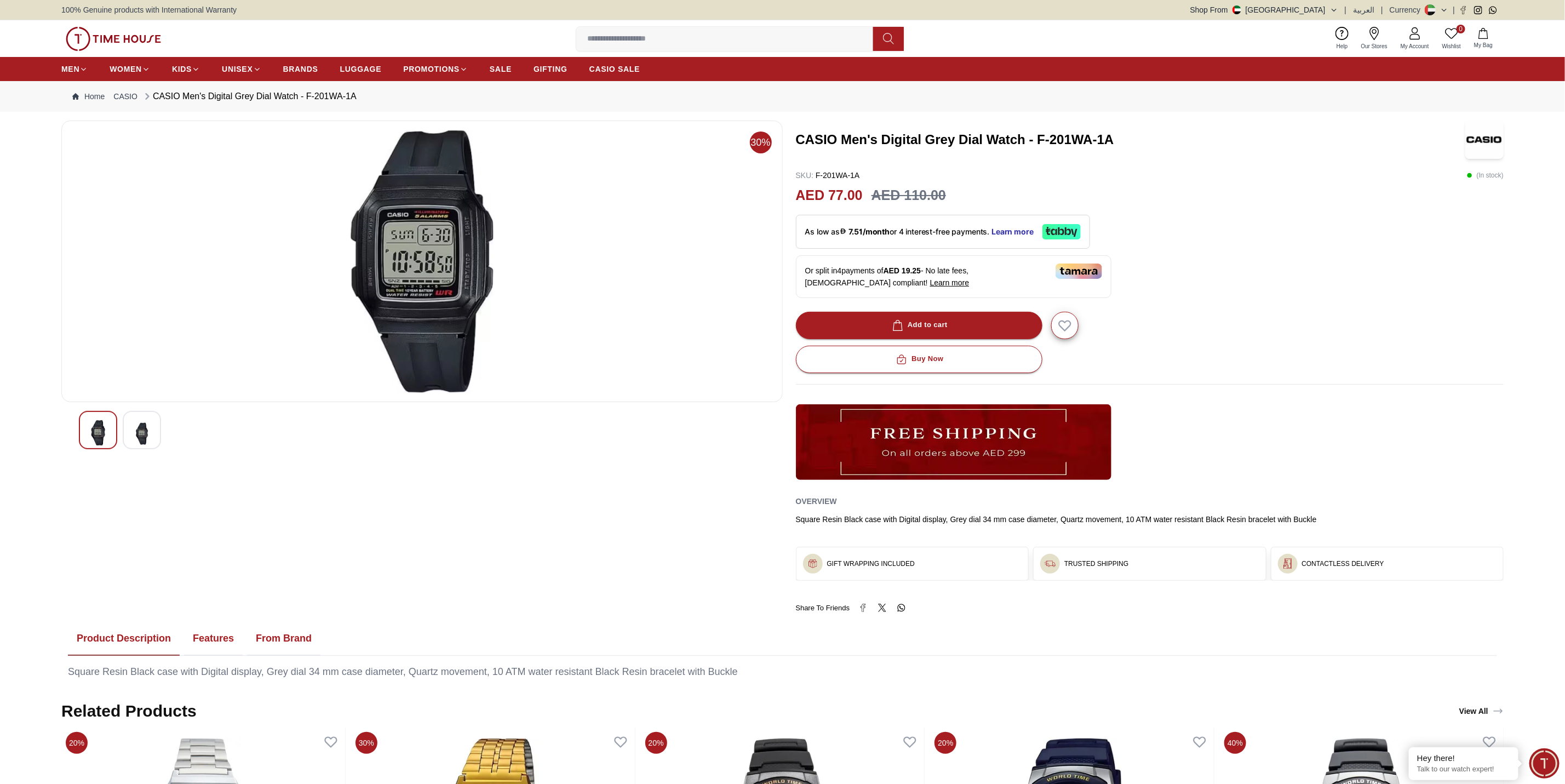
click at [413, 292] on img at bounding box center [422, 261] width 703 height 263
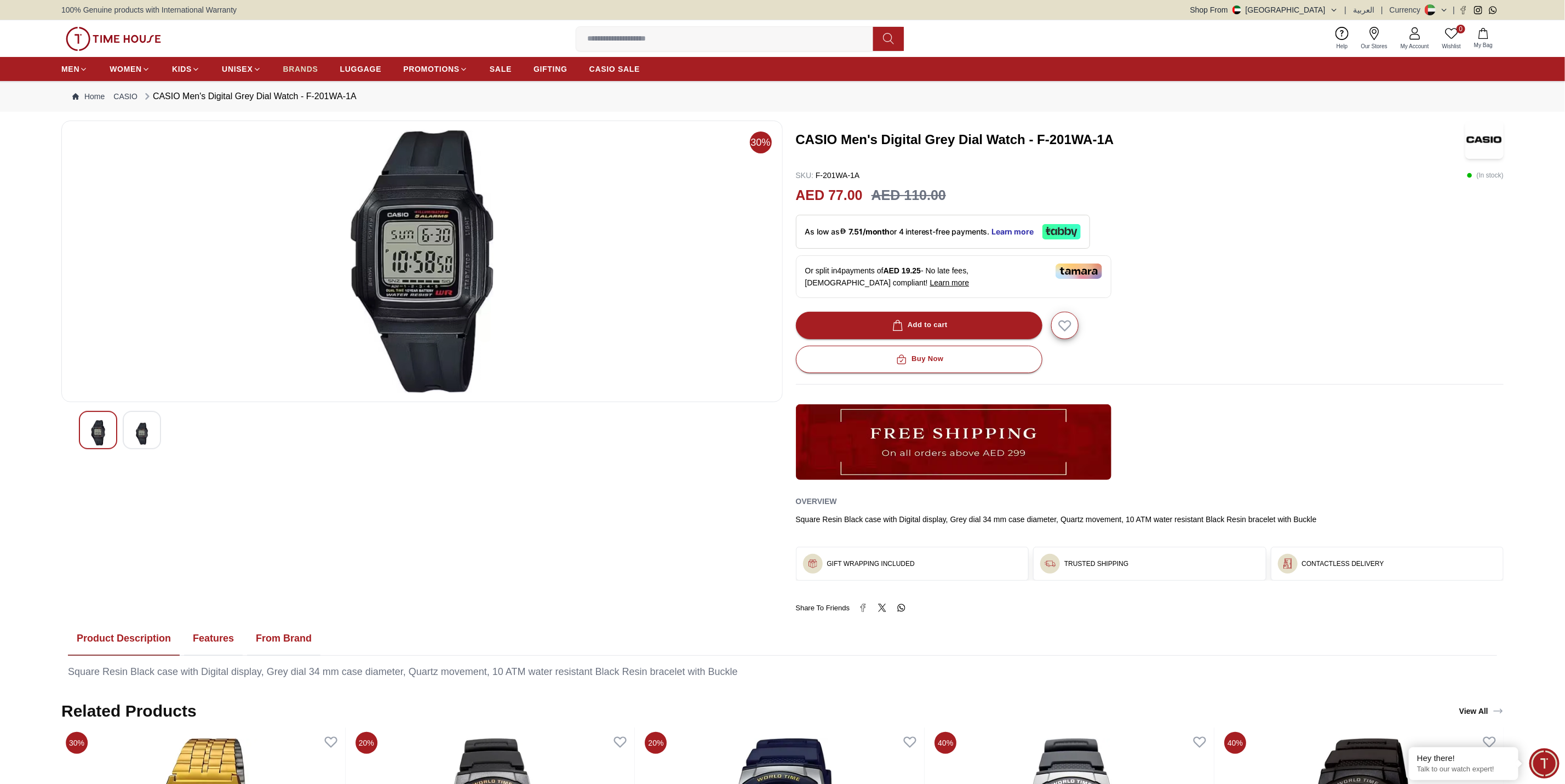
click at [301, 67] on span "BRANDS" at bounding box center [300, 69] width 35 height 11
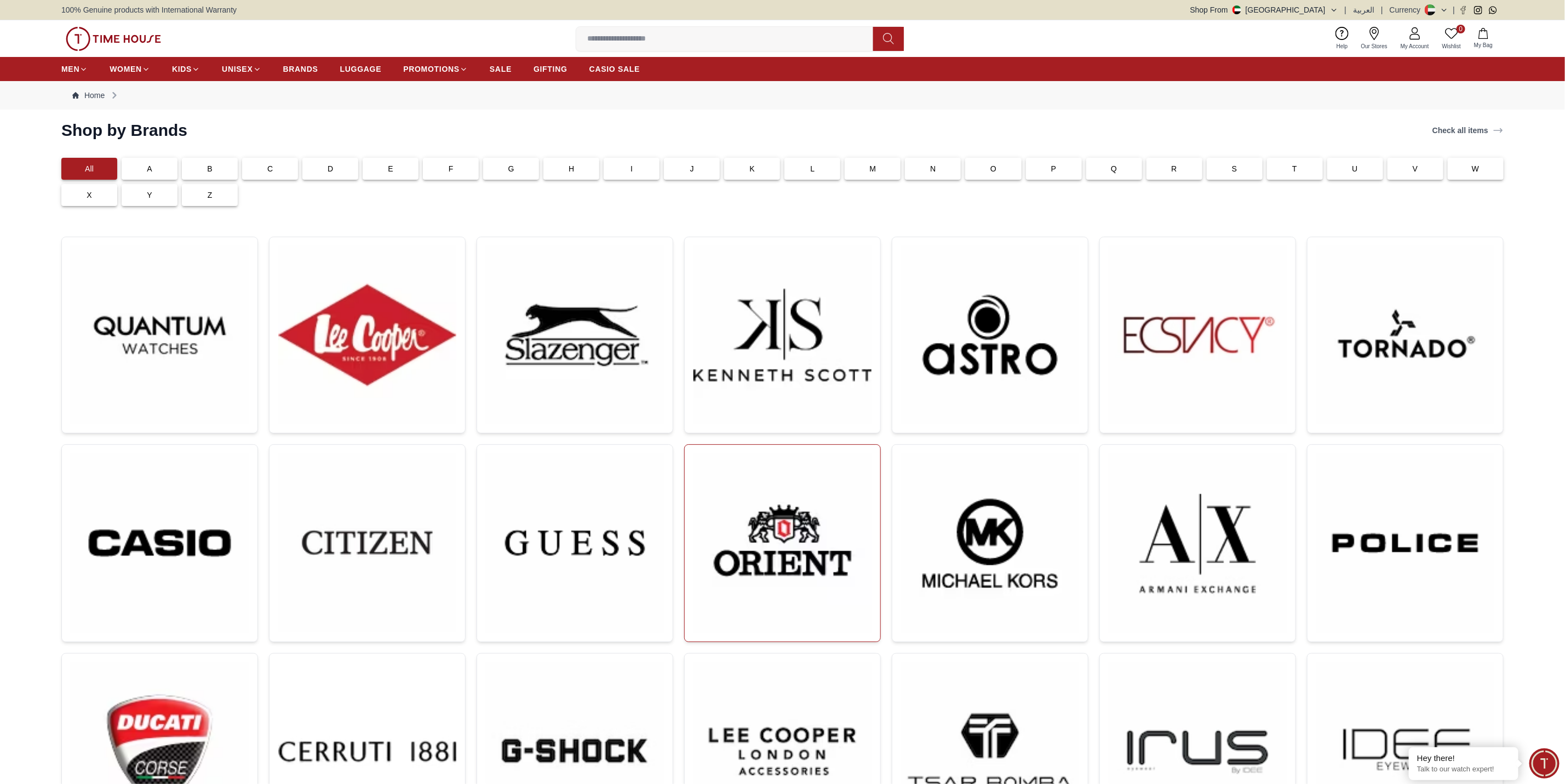
click at [807, 538] on img at bounding box center [782, 543] width 178 height 179
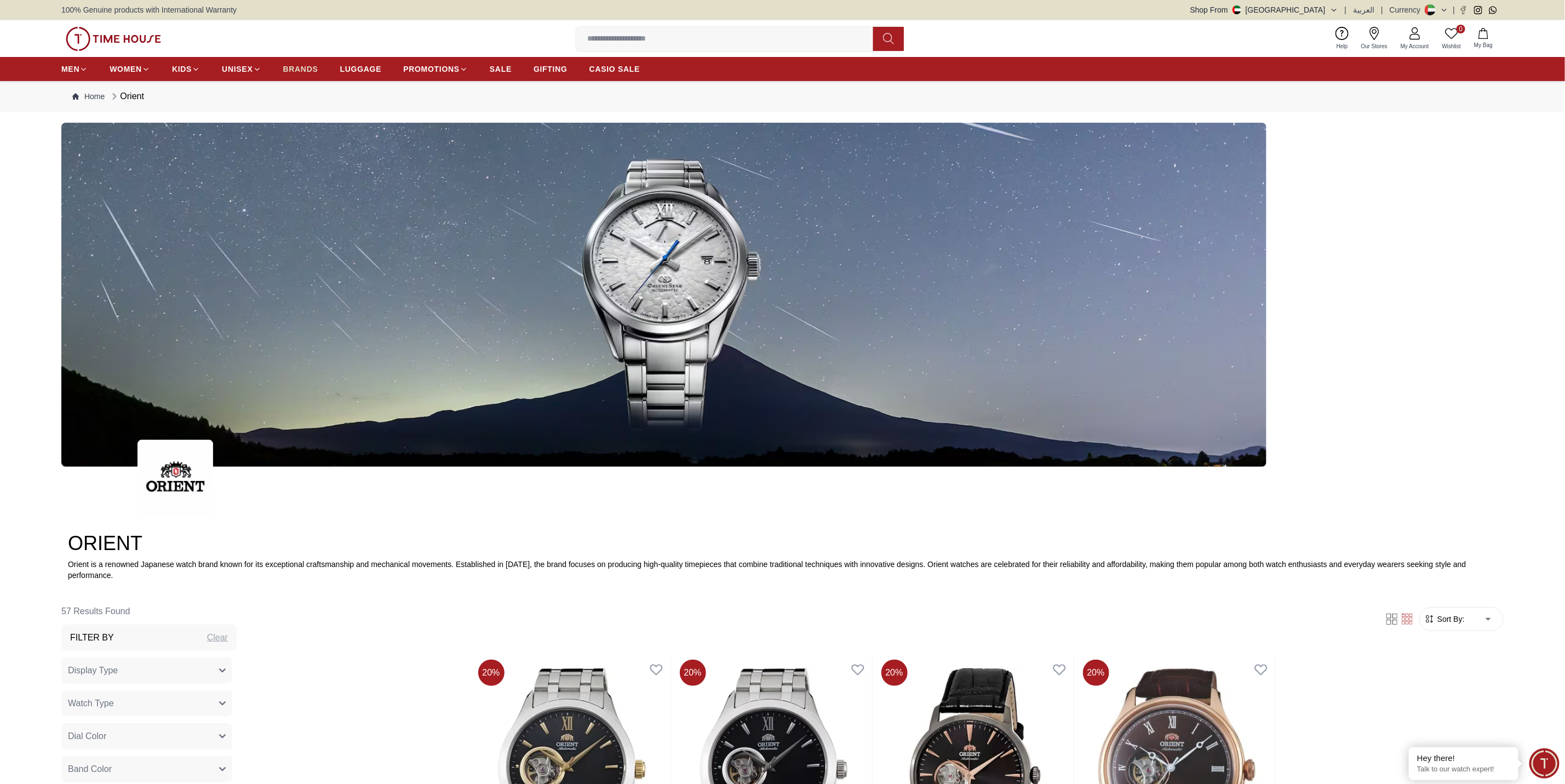
click at [314, 71] on span "BRANDS" at bounding box center [300, 69] width 35 height 11
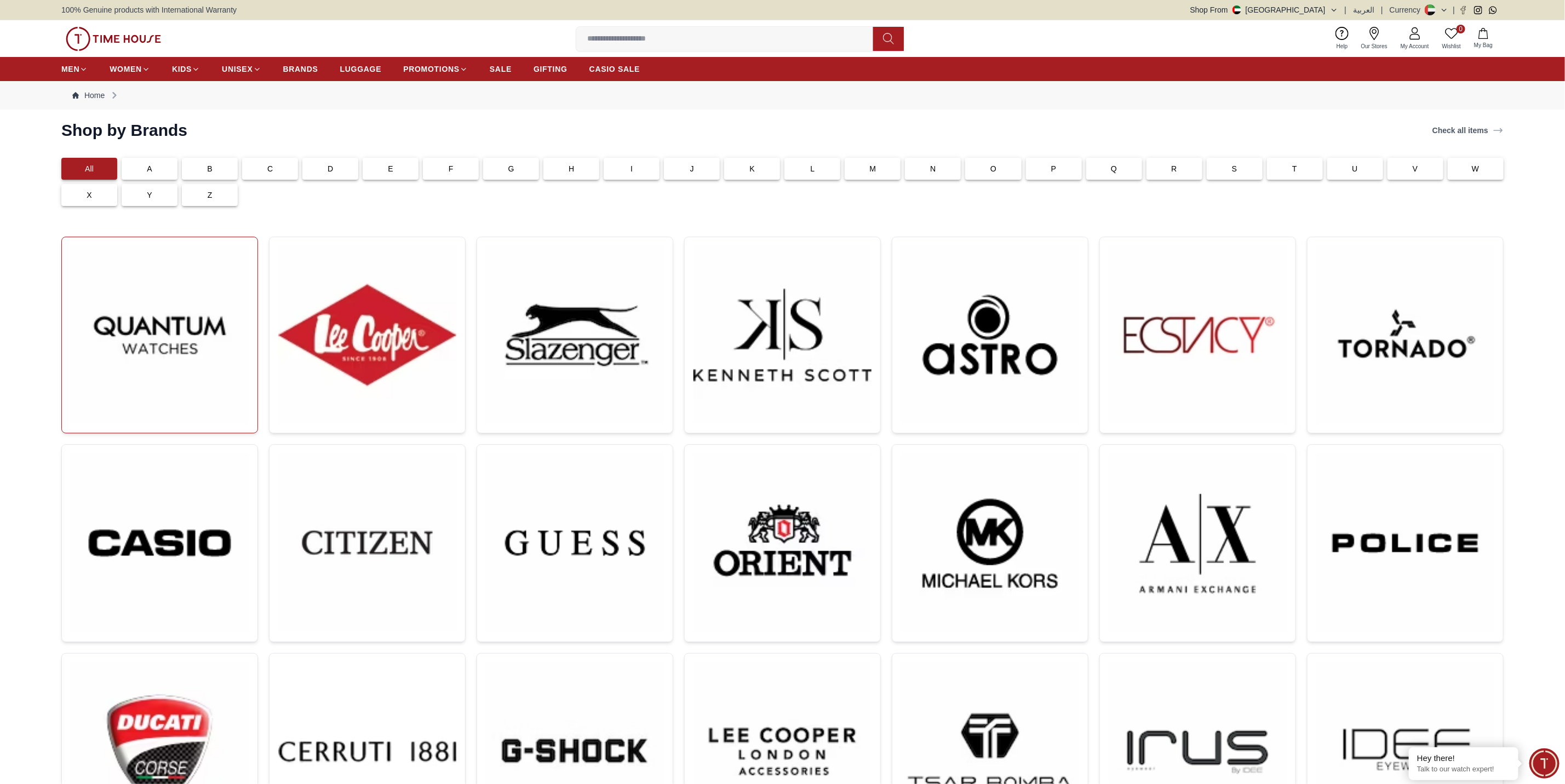
click at [181, 320] on img at bounding box center [159, 335] width 178 height 178
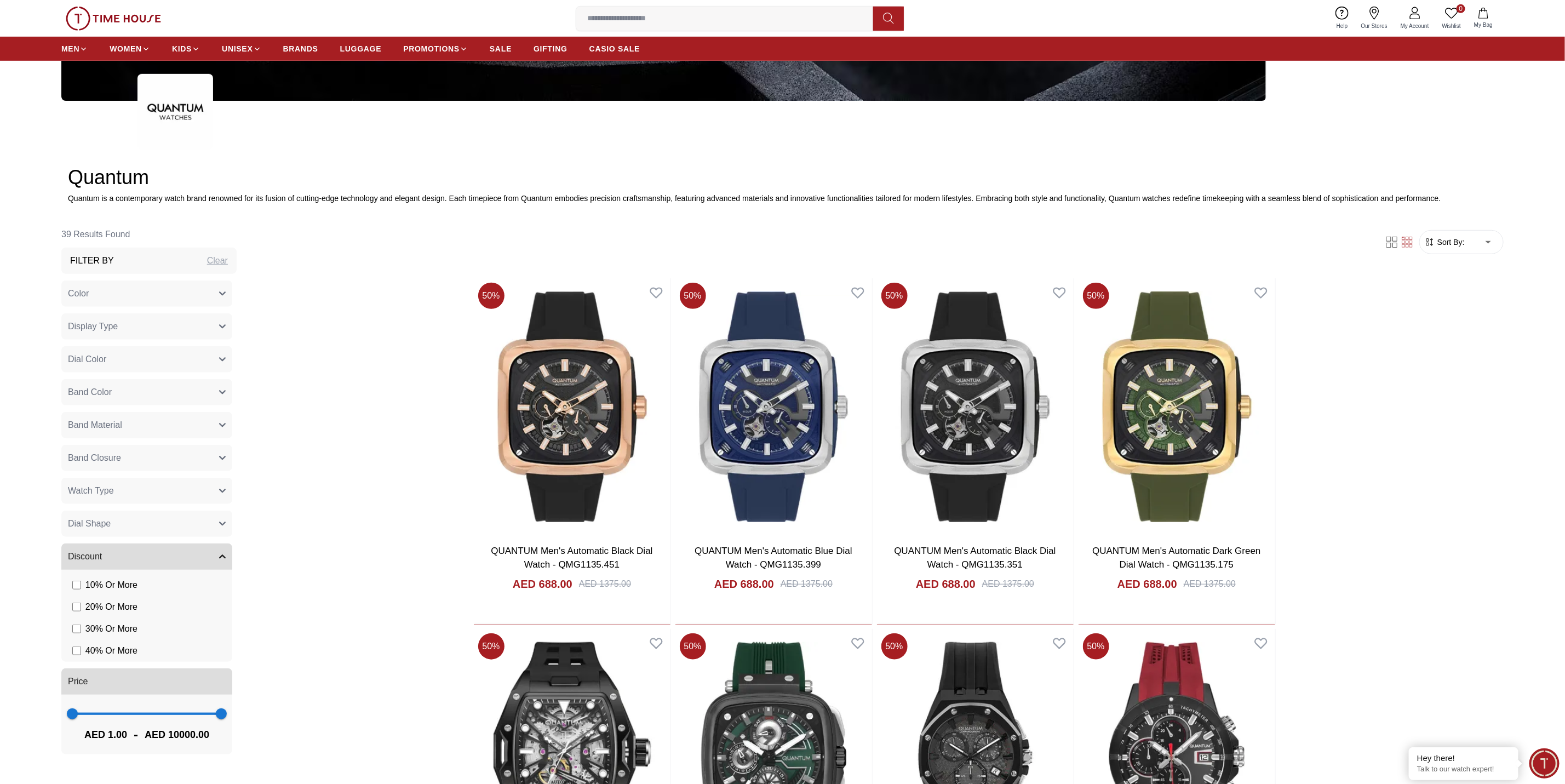
scroll to position [602, 0]
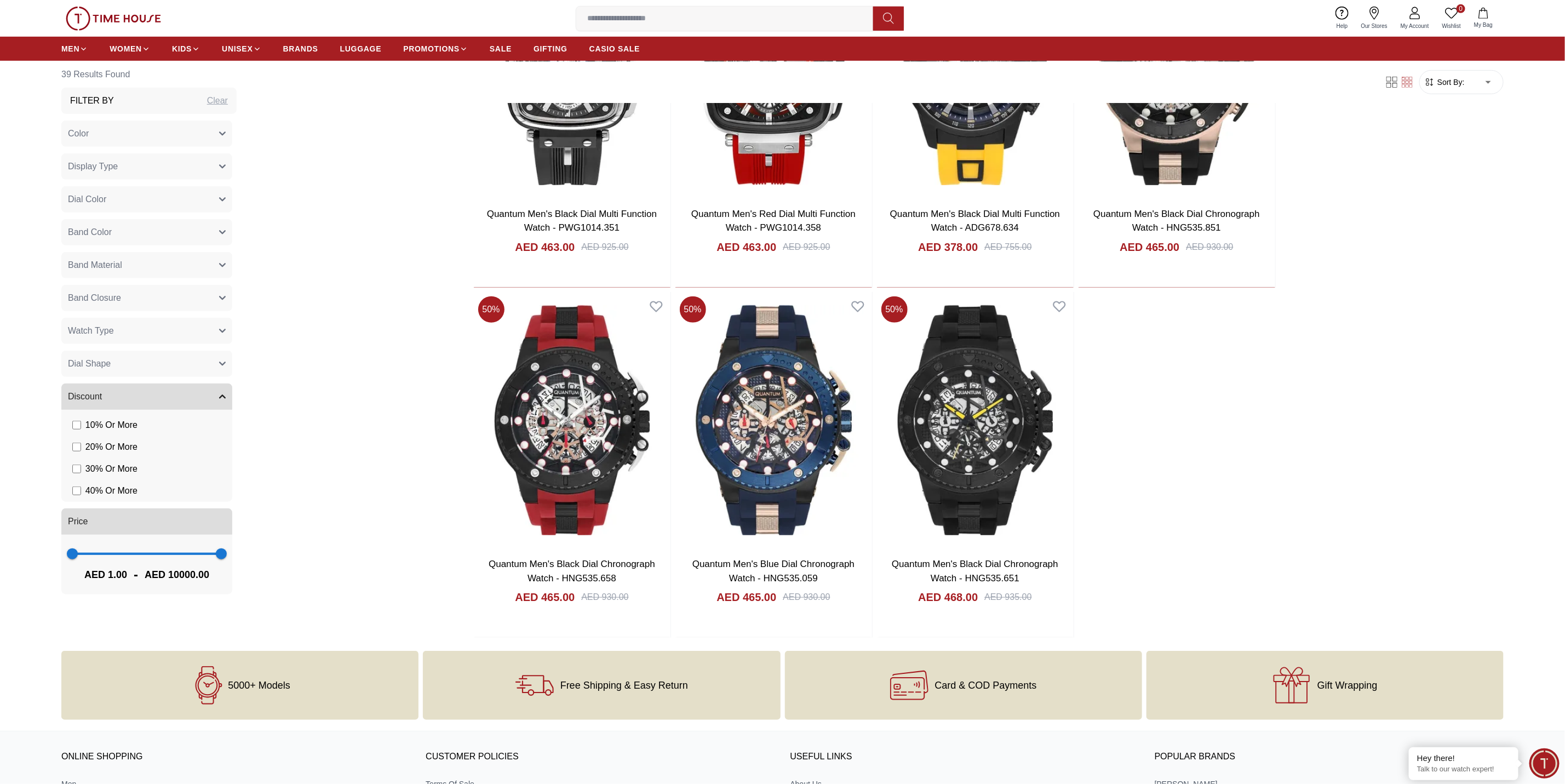
scroll to position [3616, 0]
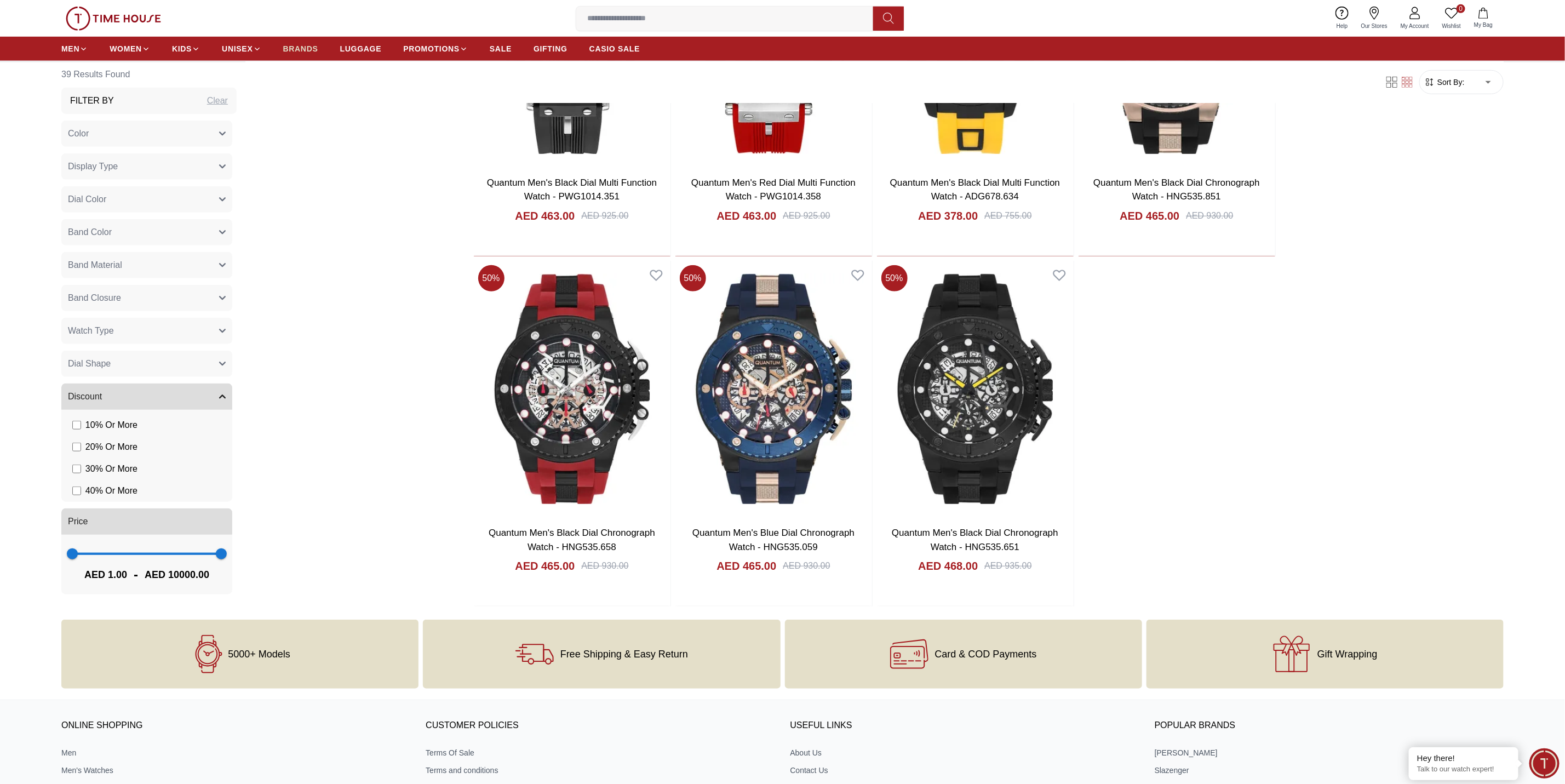
click at [304, 49] on span "BRANDS" at bounding box center [300, 49] width 35 height 11
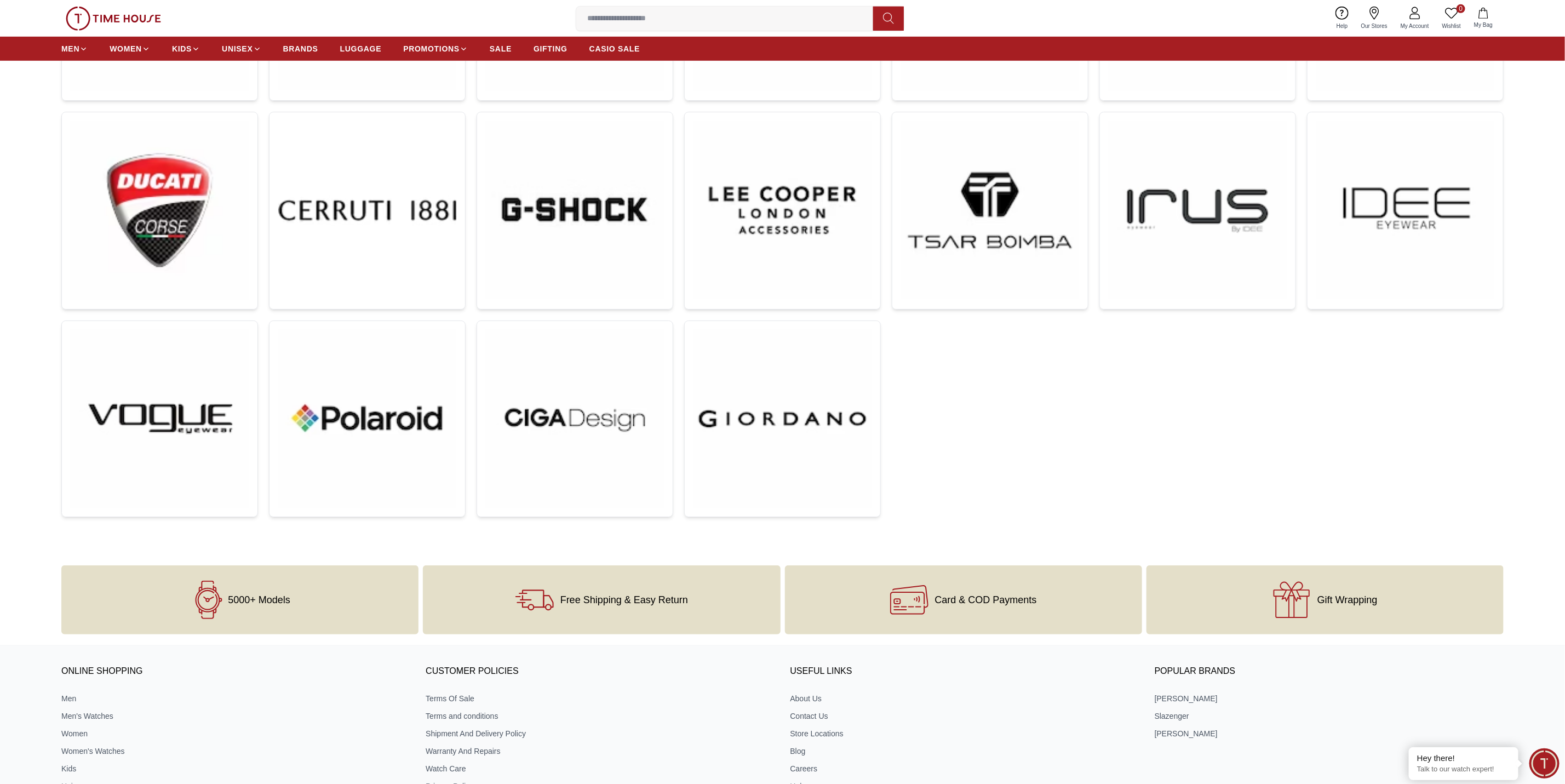
scroll to position [602, 0]
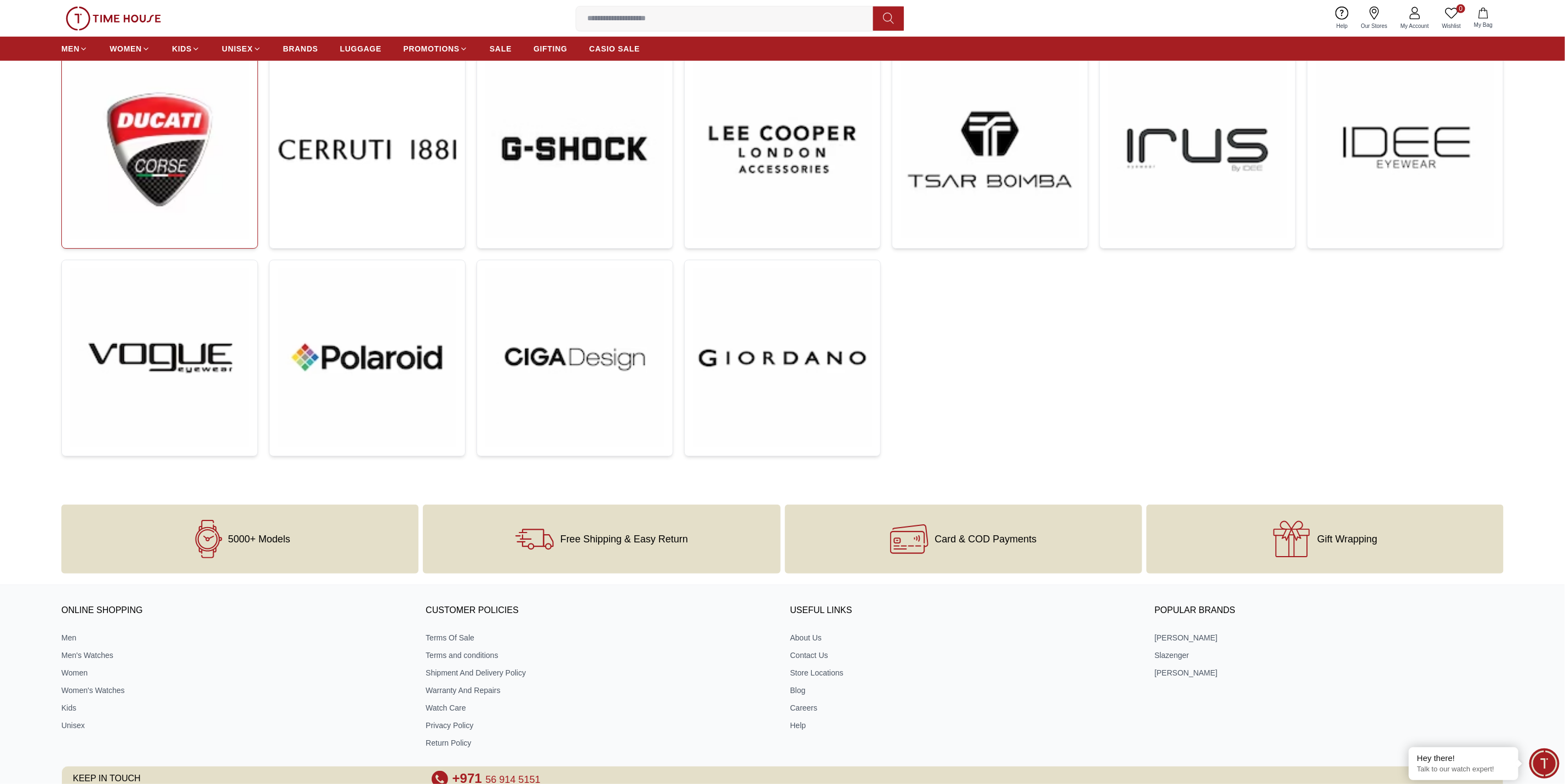
click at [186, 187] on img at bounding box center [159, 149] width 178 height 179
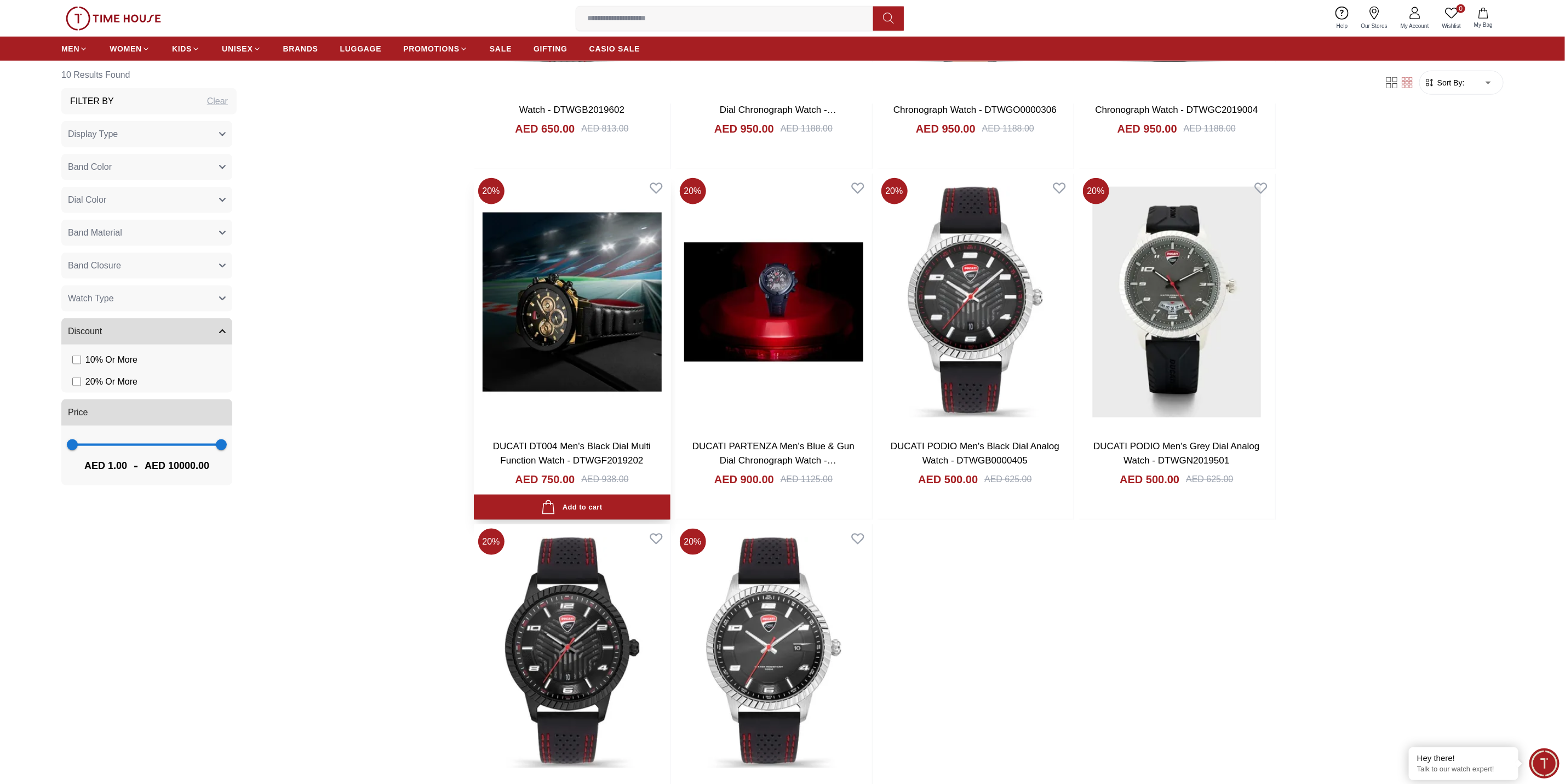
scroll to position [1205, 0]
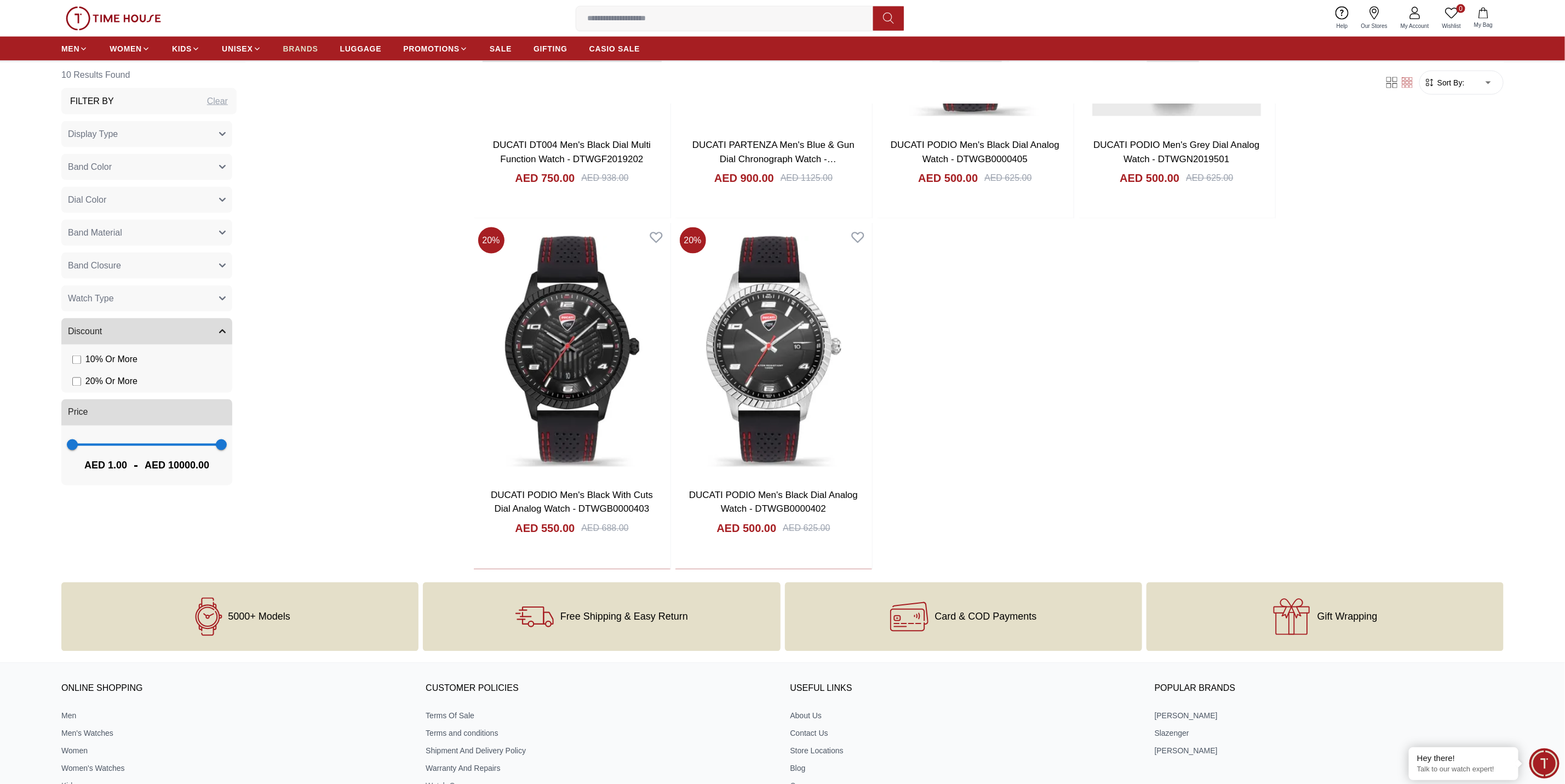
click at [315, 51] on span "BRANDS" at bounding box center [300, 49] width 35 height 11
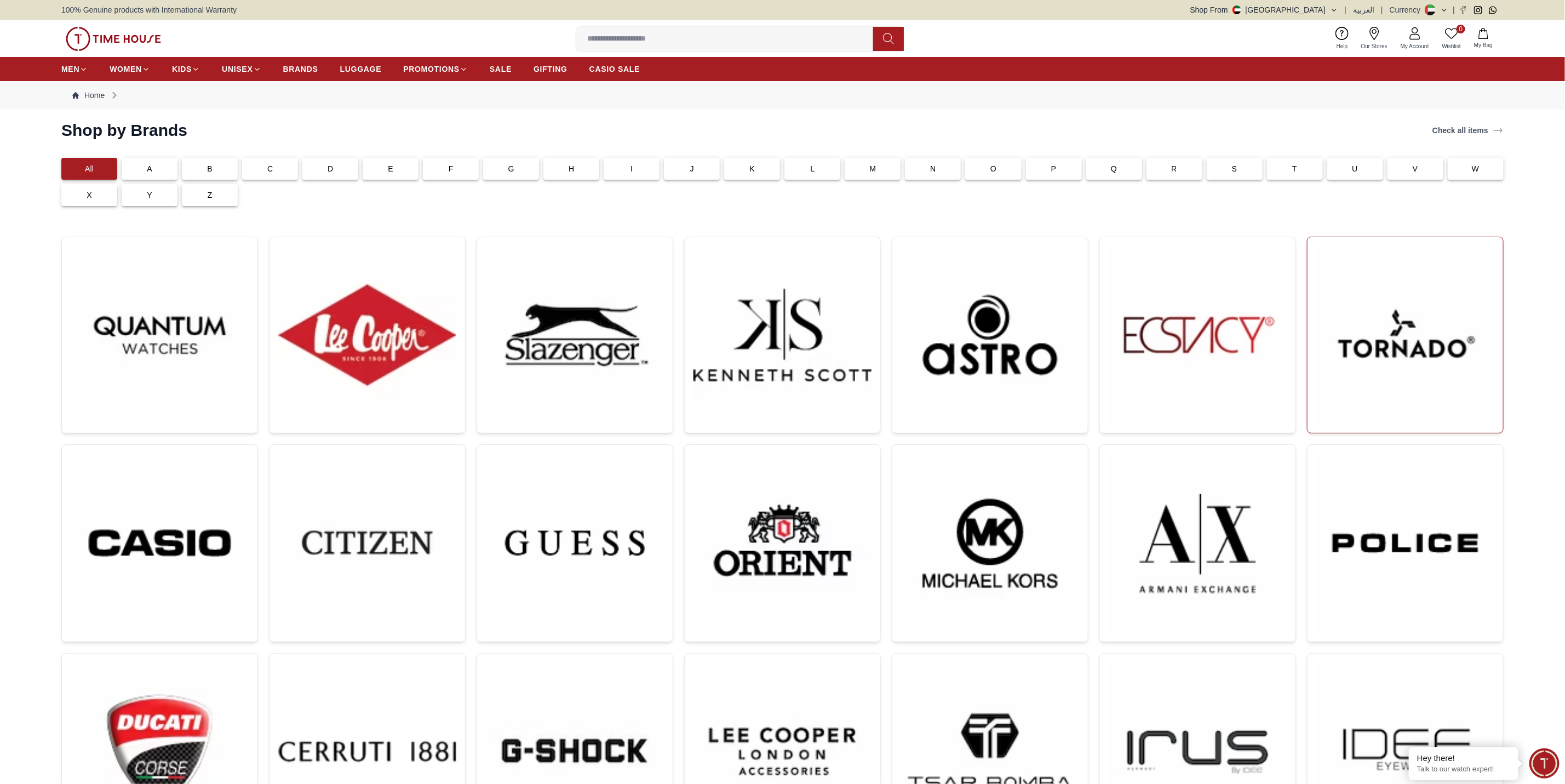
click at [1384, 355] on img at bounding box center [1405, 335] width 178 height 178
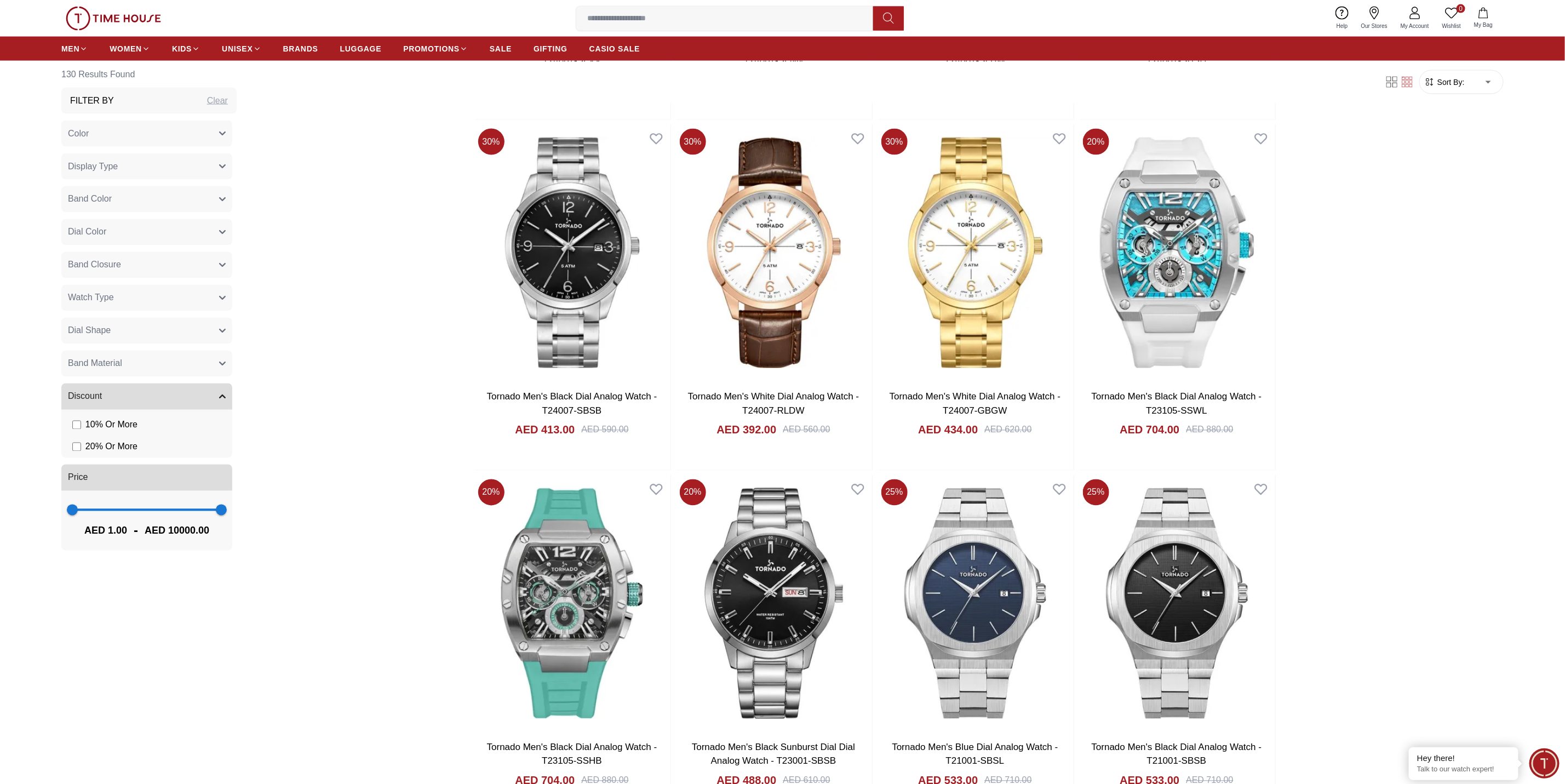
scroll to position [4520, 0]
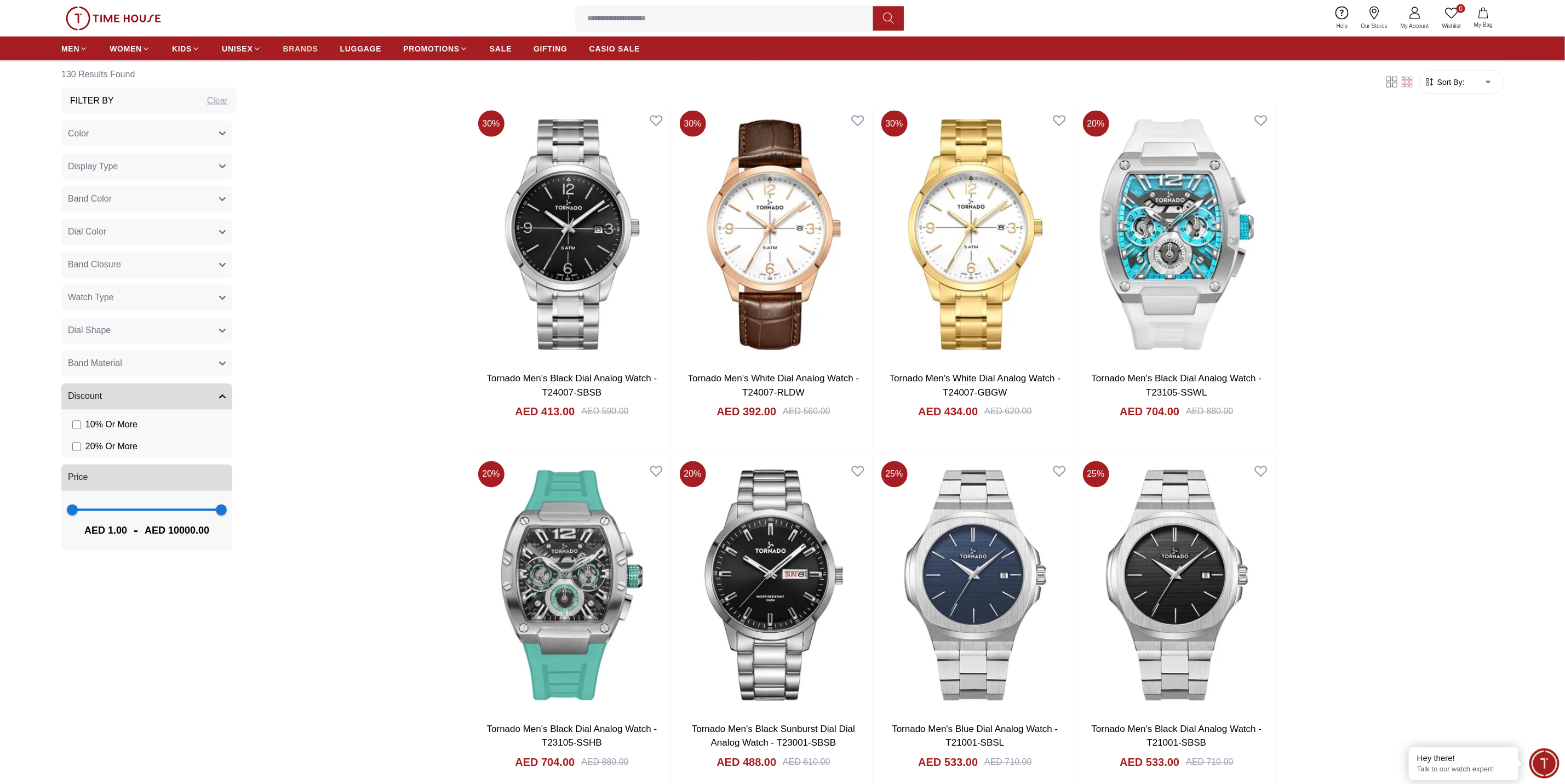
click at [308, 49] on span "BRANDS" at bounding box center [300, 49] width 35 height 11
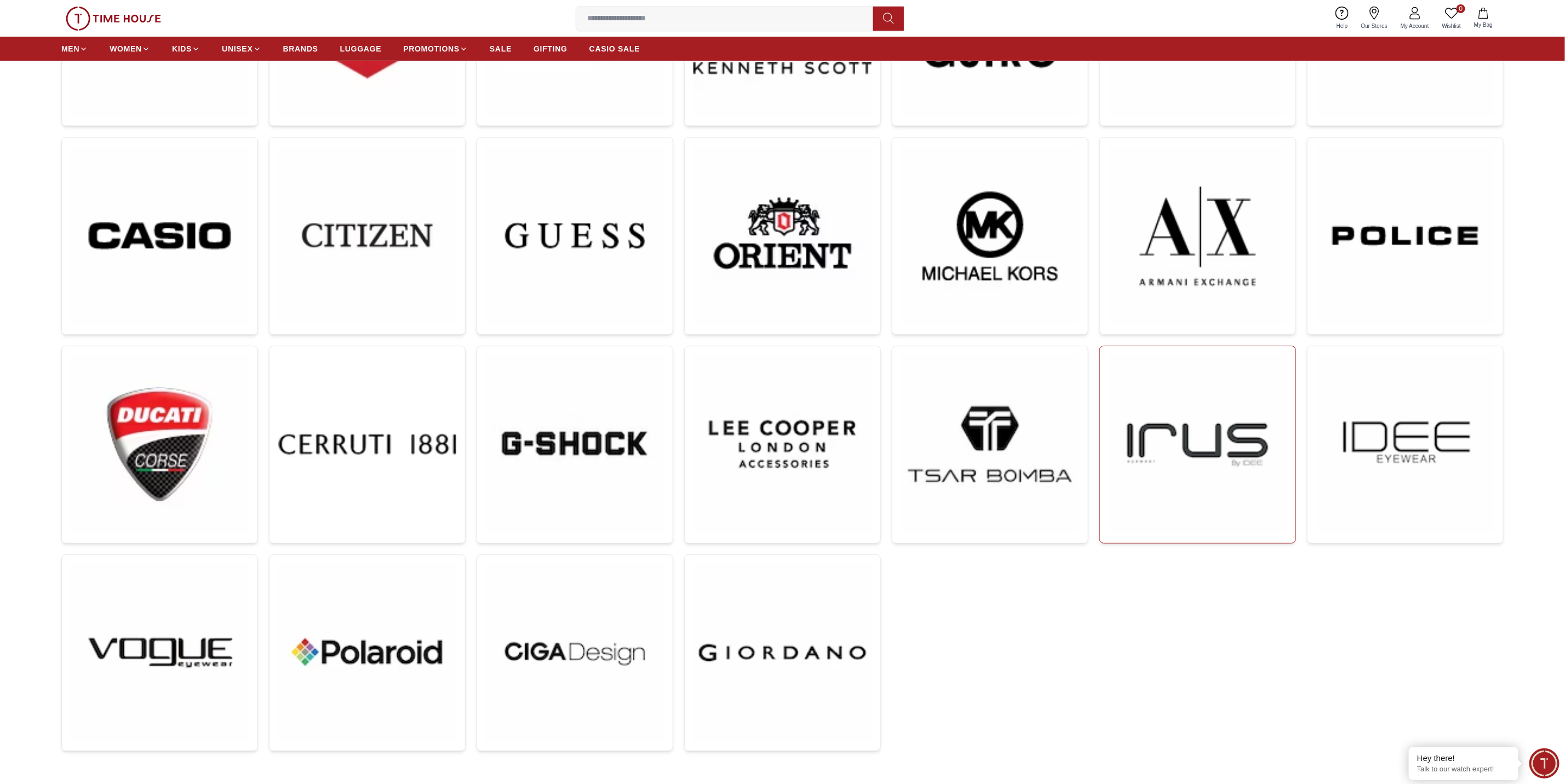
scroll to position [301, 0]
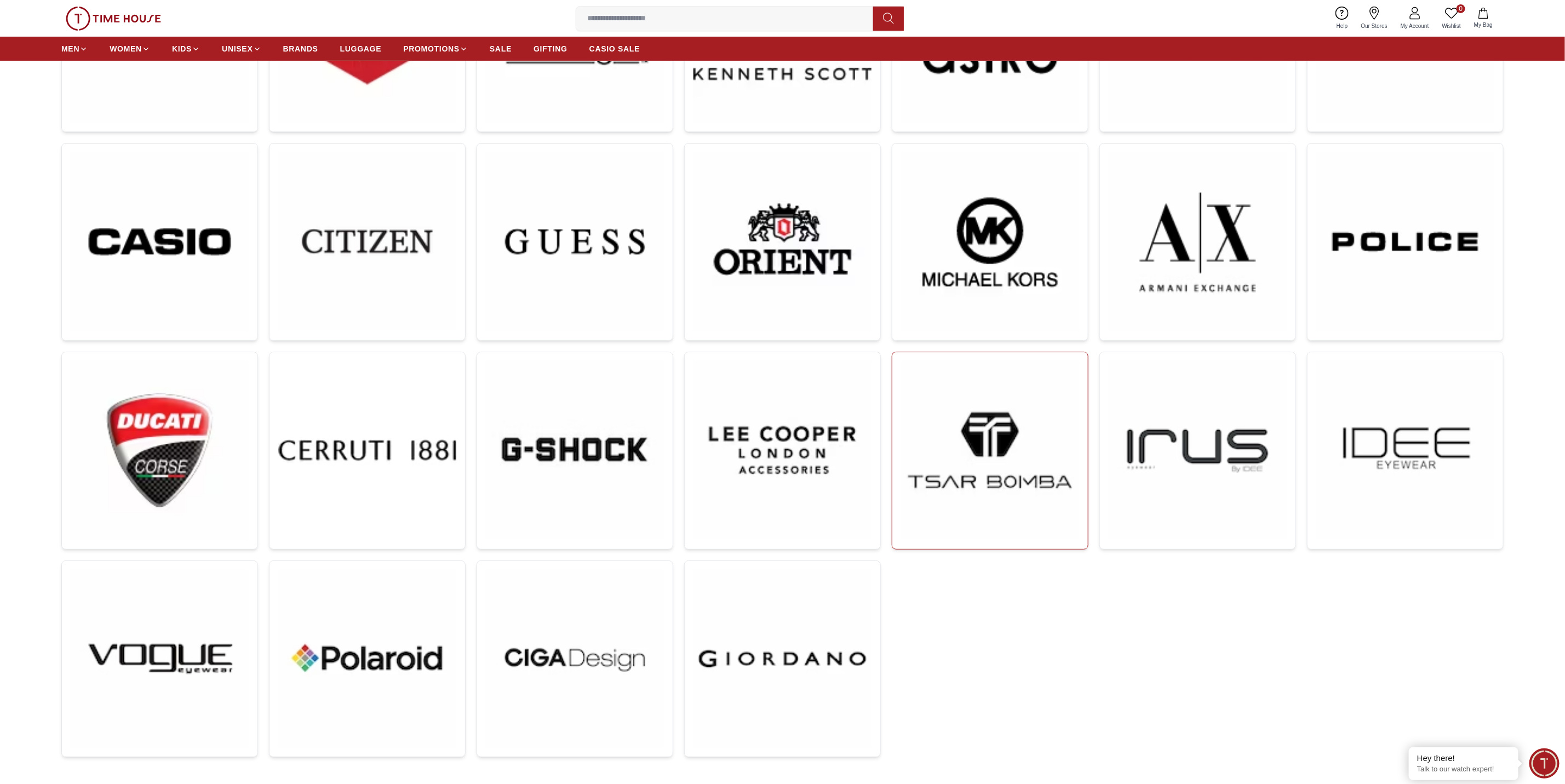
click at [993, 449] on img at bounding box center [990, 450] width 178 height 178
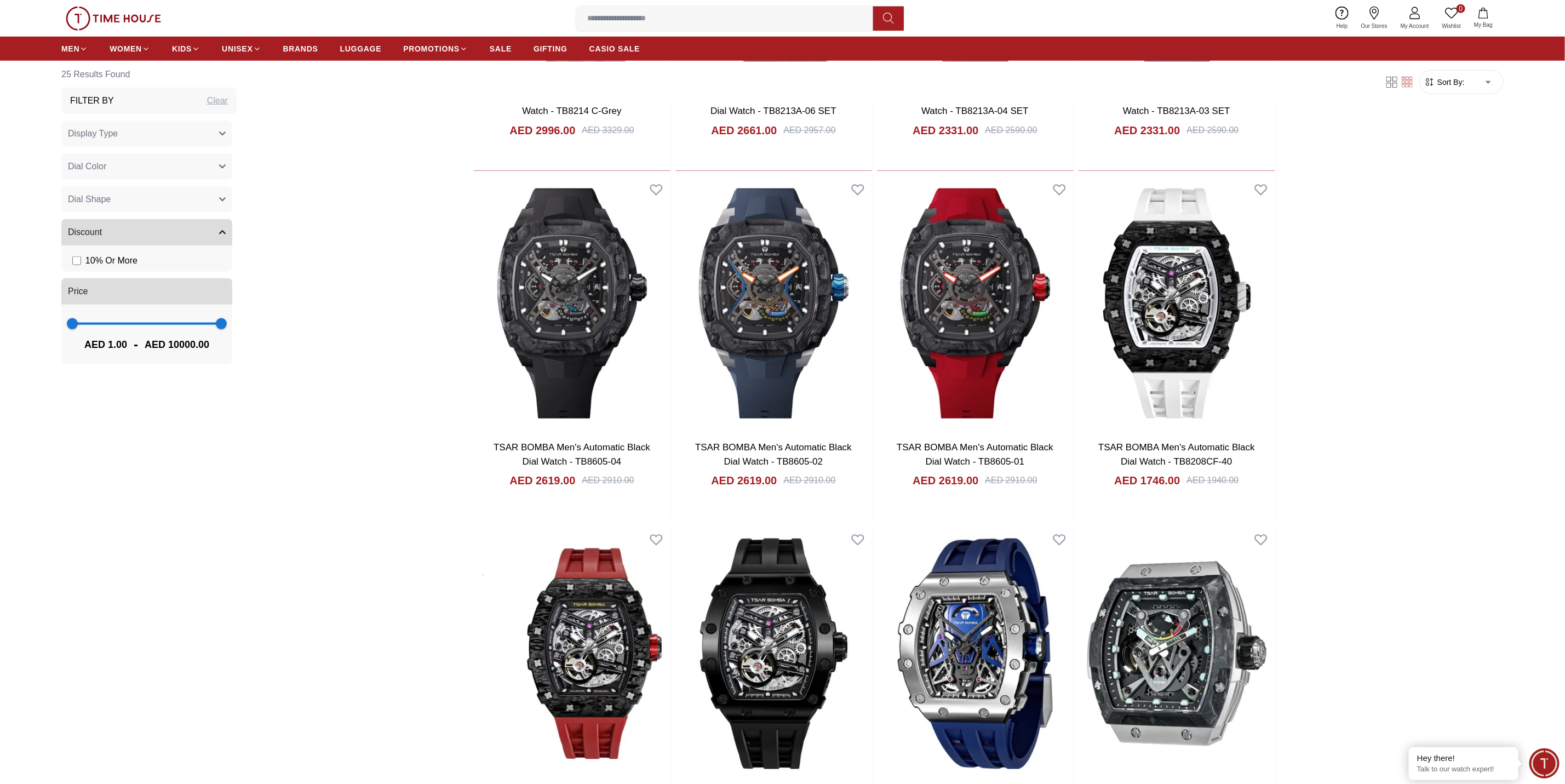
scroll to position [904, 0]
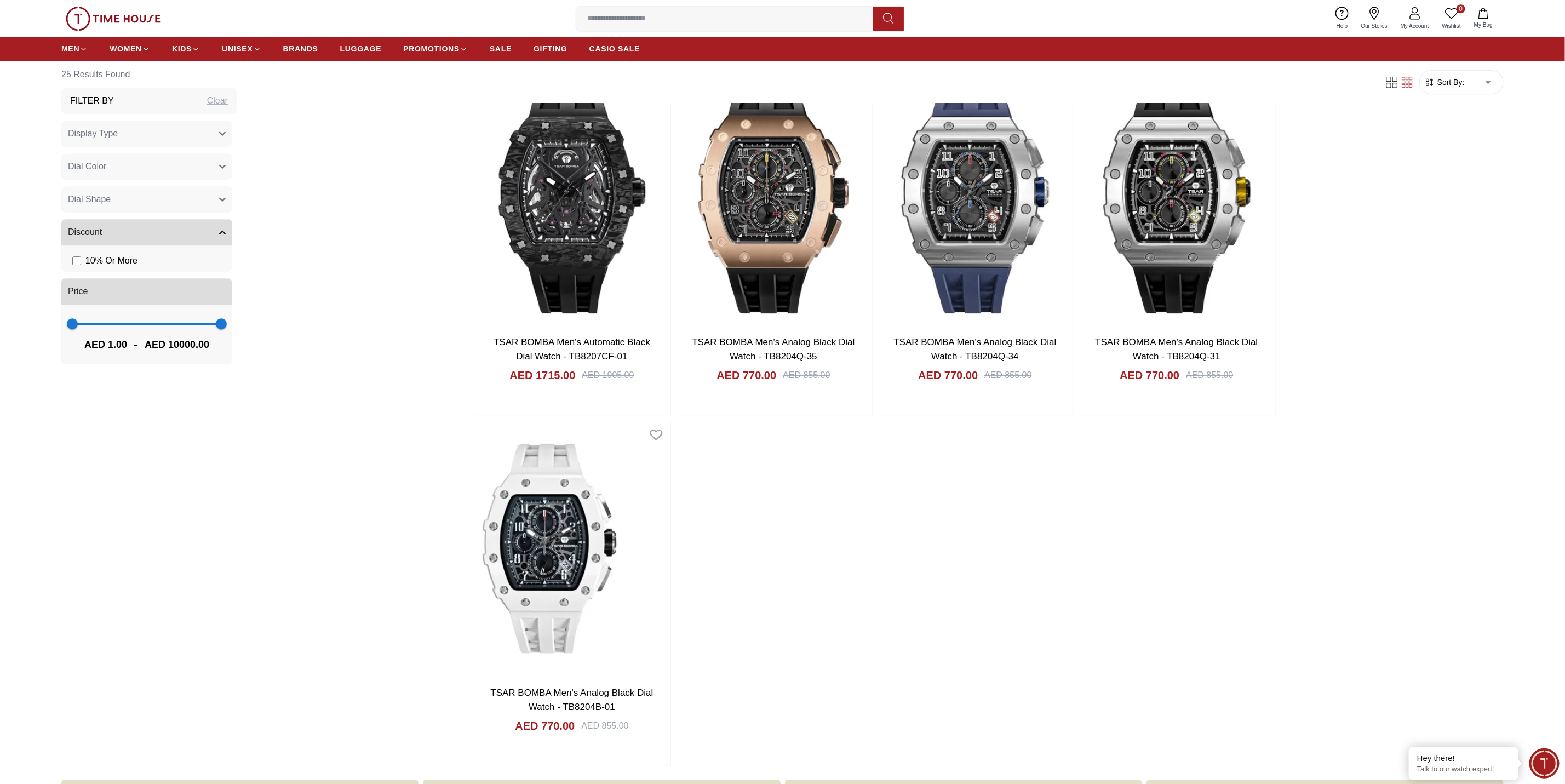
scroll to position [2410, 0]
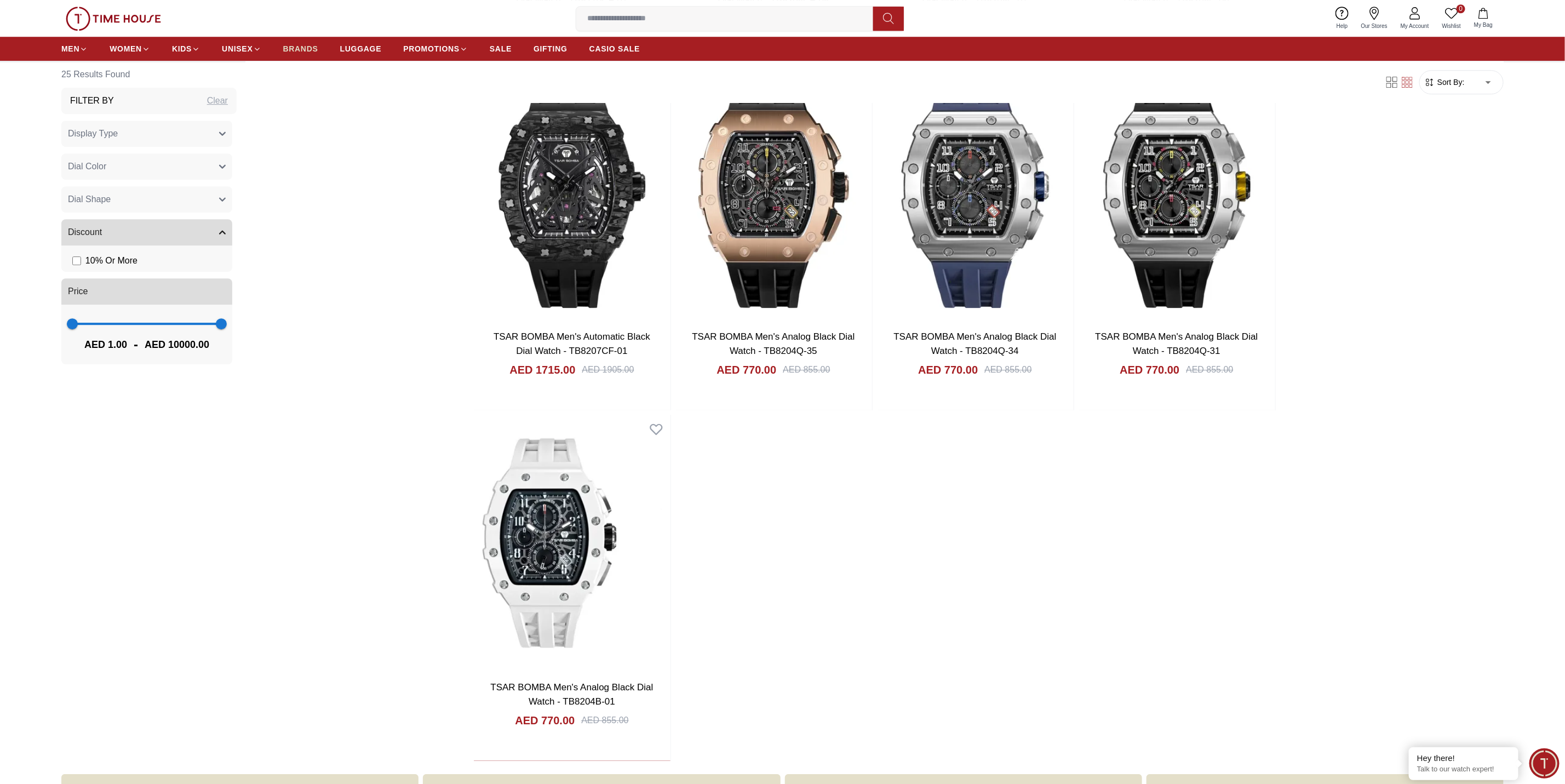
click at [294, 51] on span "BRANDS" at bounding box center [300, 49] width 35 height 11
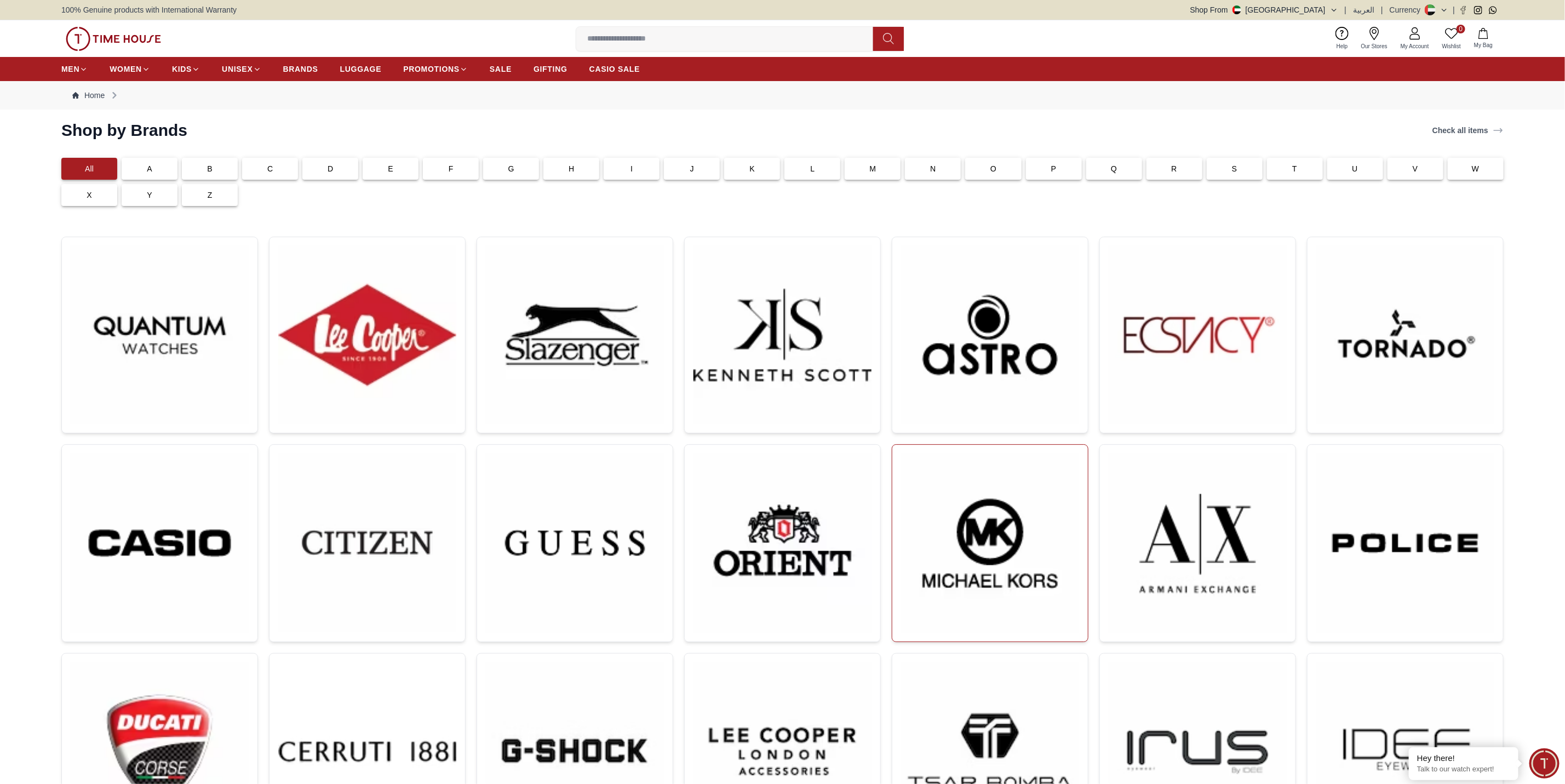
click at [1033, 537] on img at bounding box center [990, 543] width 178 height 179
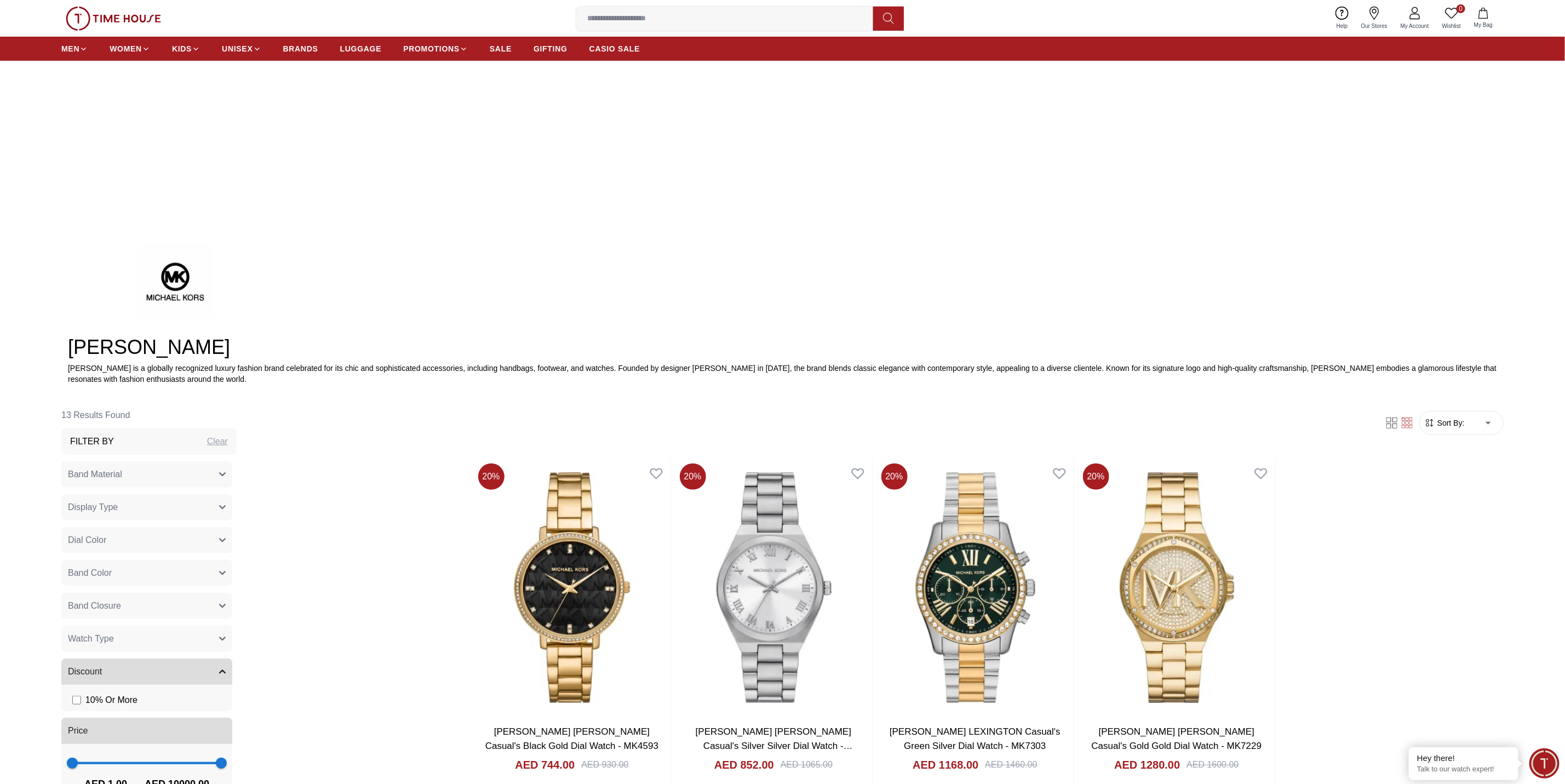
scroll to position [602, 0]
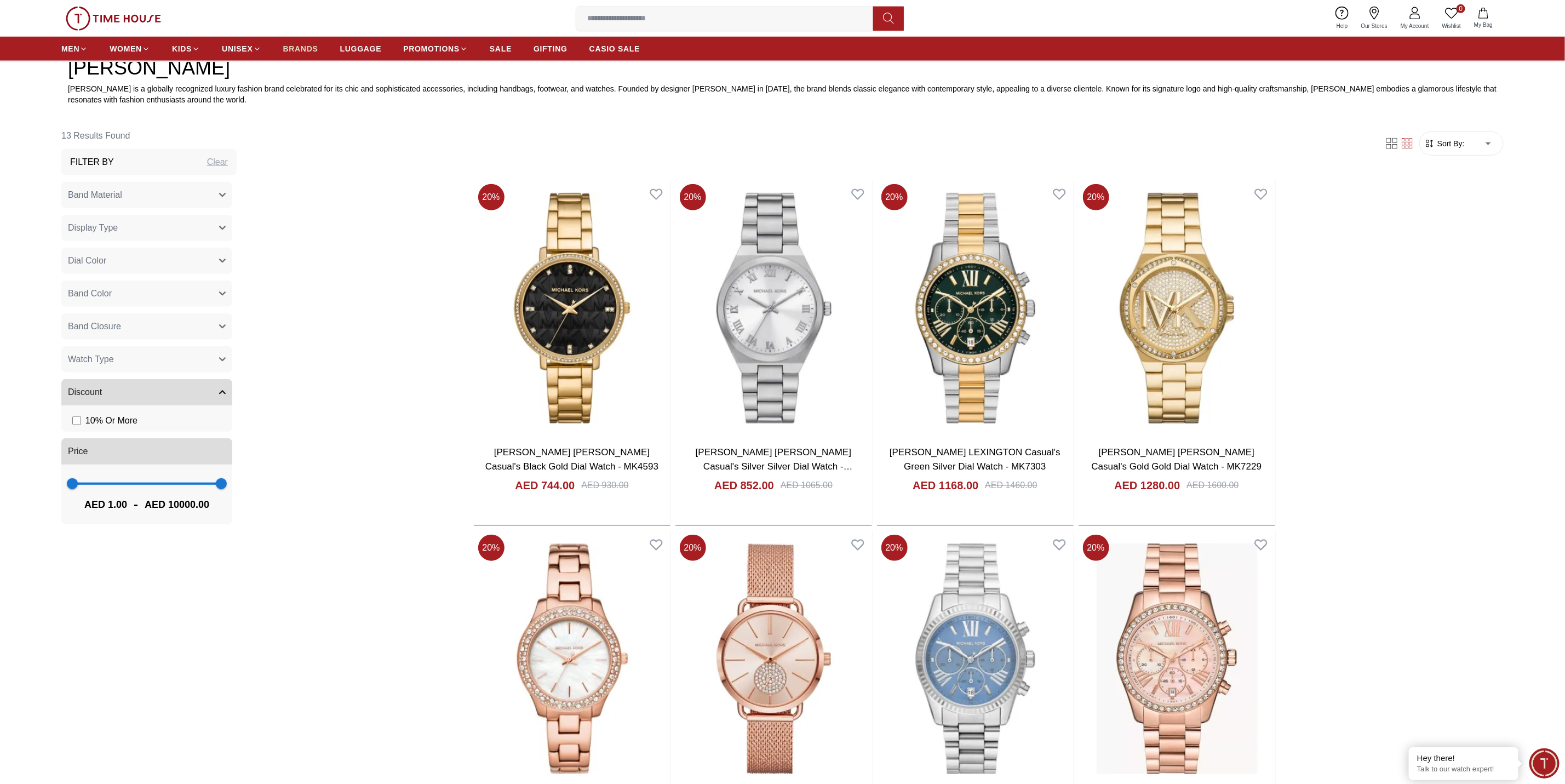
click at [288, 49] on span "BRANDS" at bounding box center [300, 49] width 35 height 11
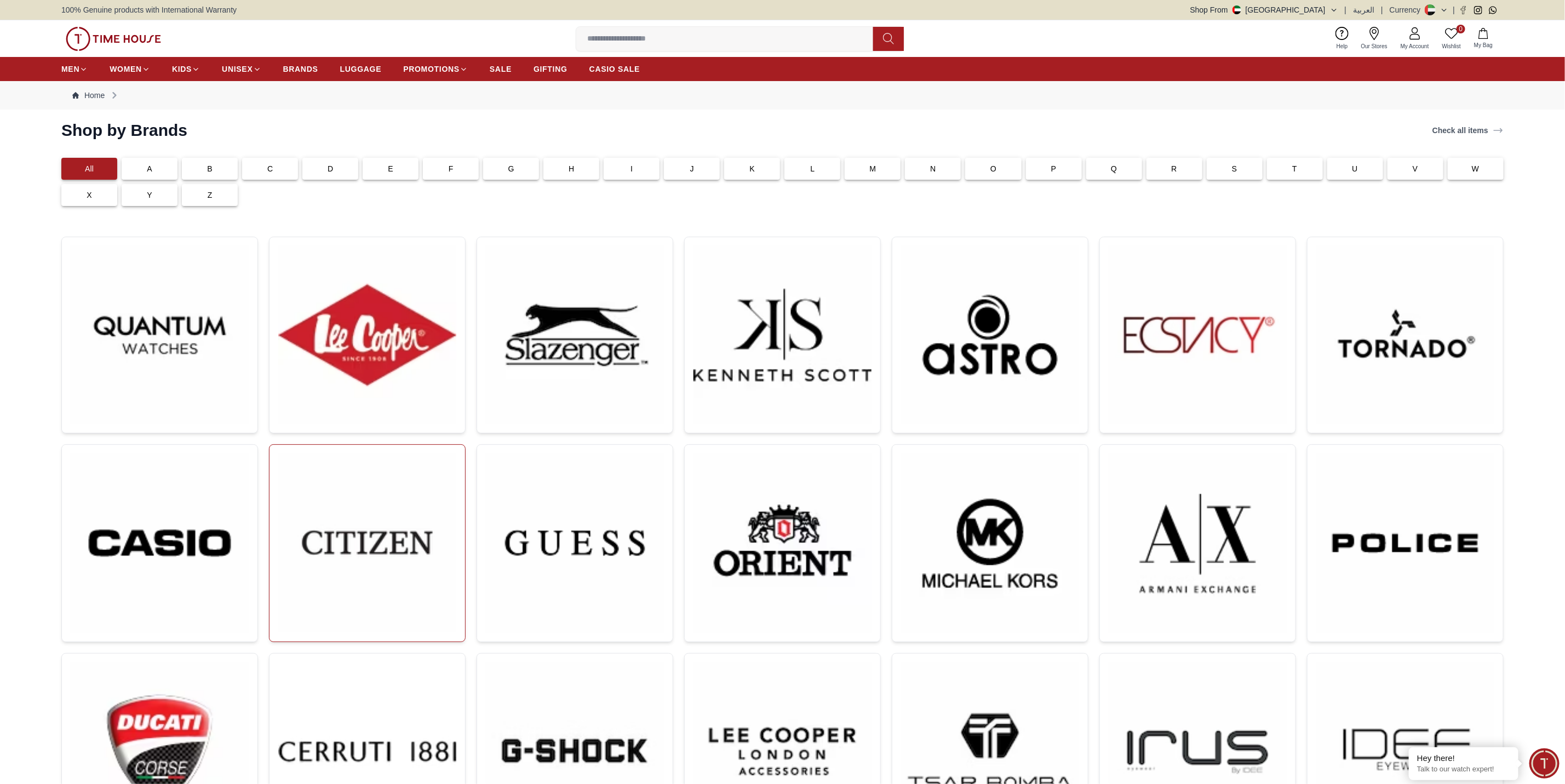
click at [396, 537] on img at bounding box center [367, 543] width 178 height 178
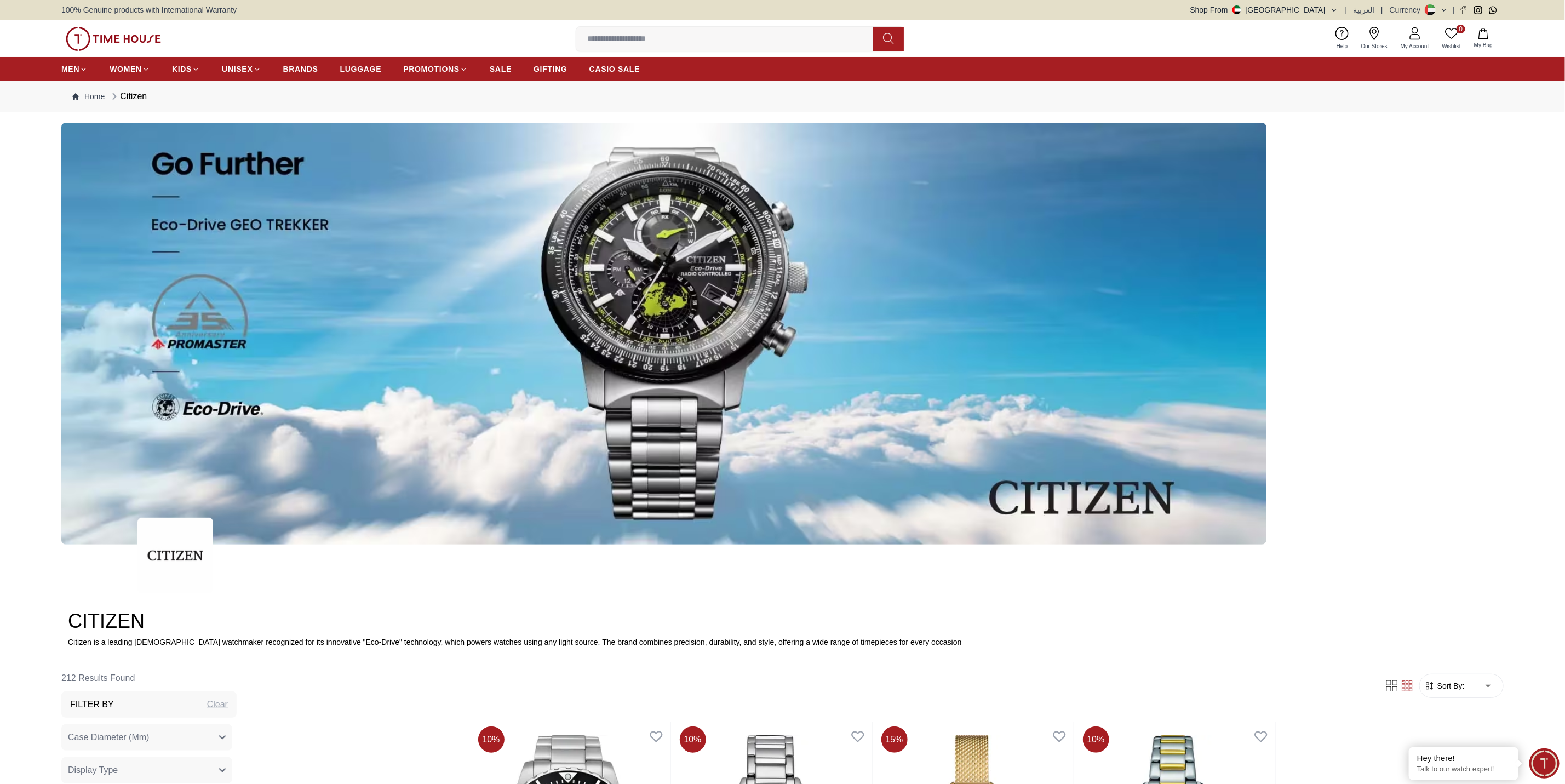
scroll to position [301, 0]
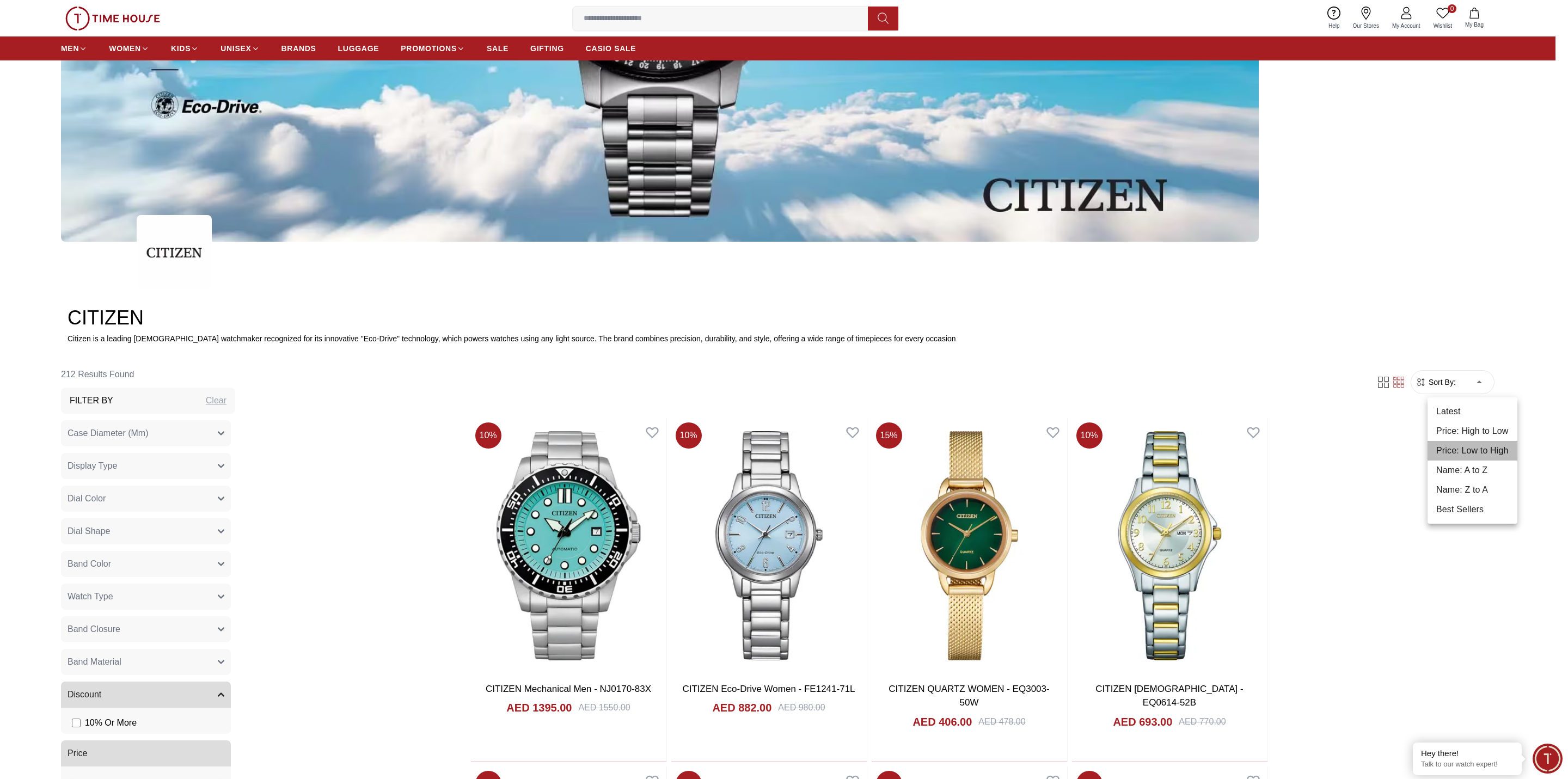
click at [1480, 455] on li "Price: Low to High" at bounding box center [1472, 450] width 90 height 19
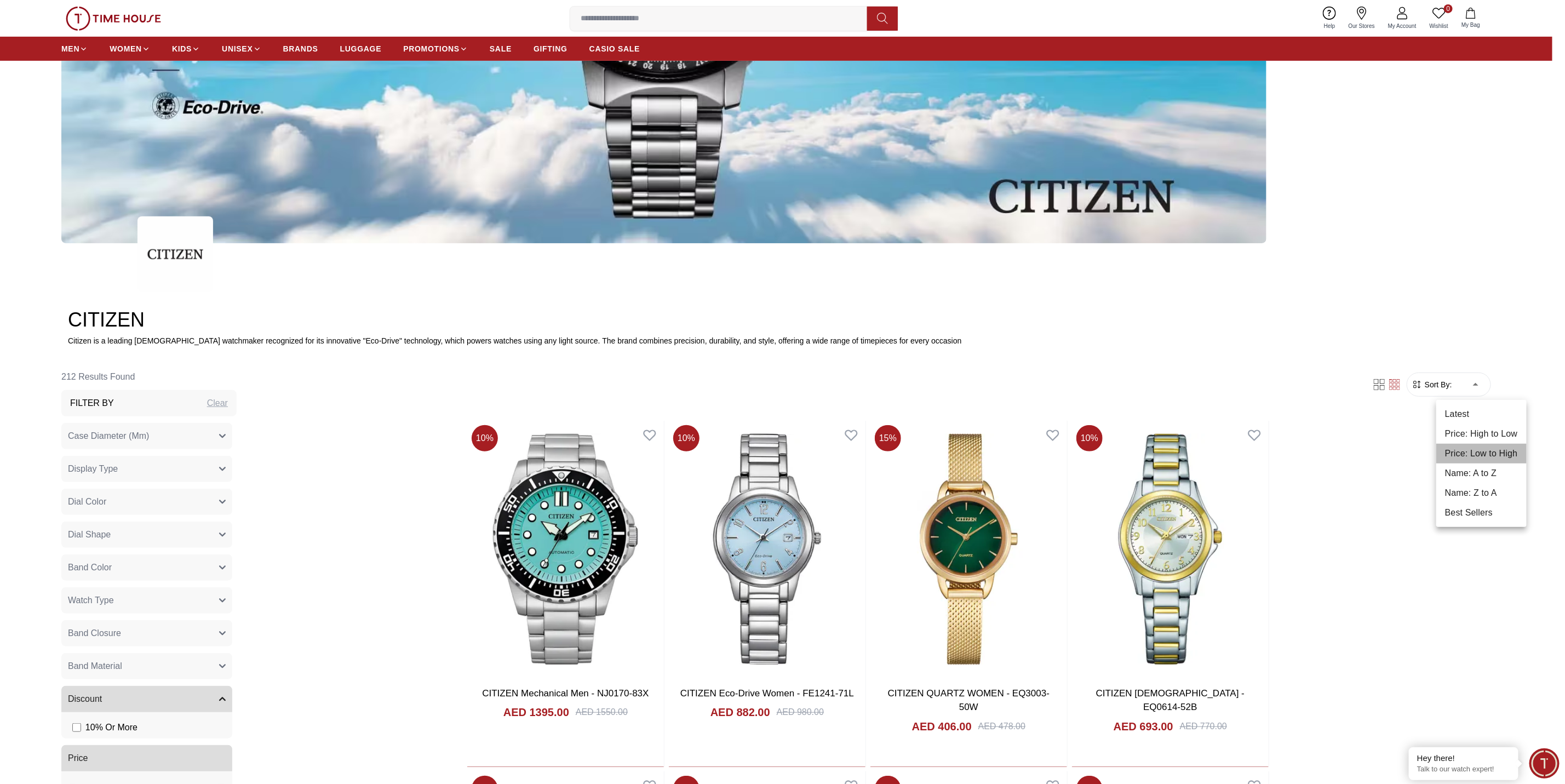
type input "*"
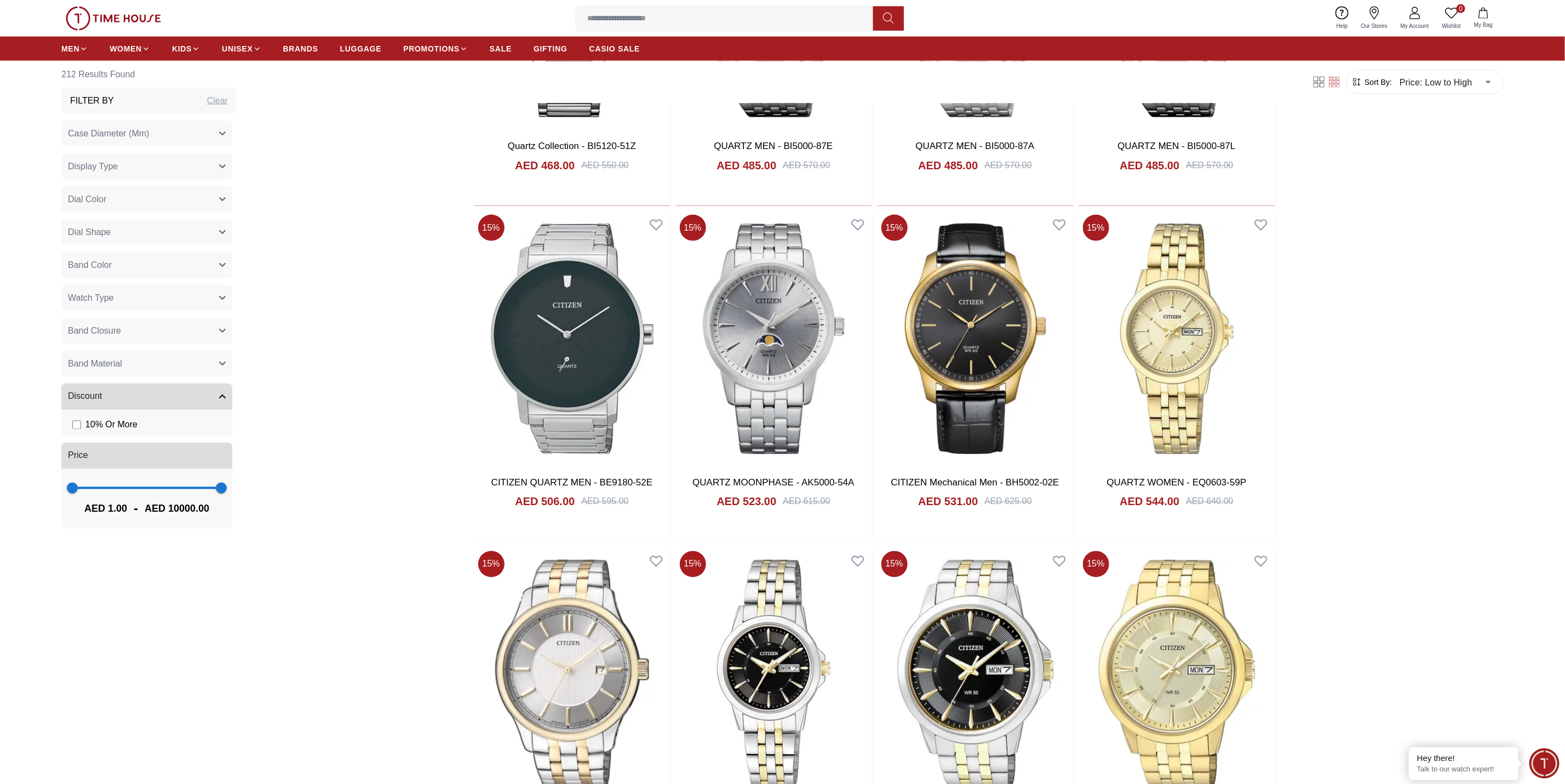
scroll to position [1205, 0]
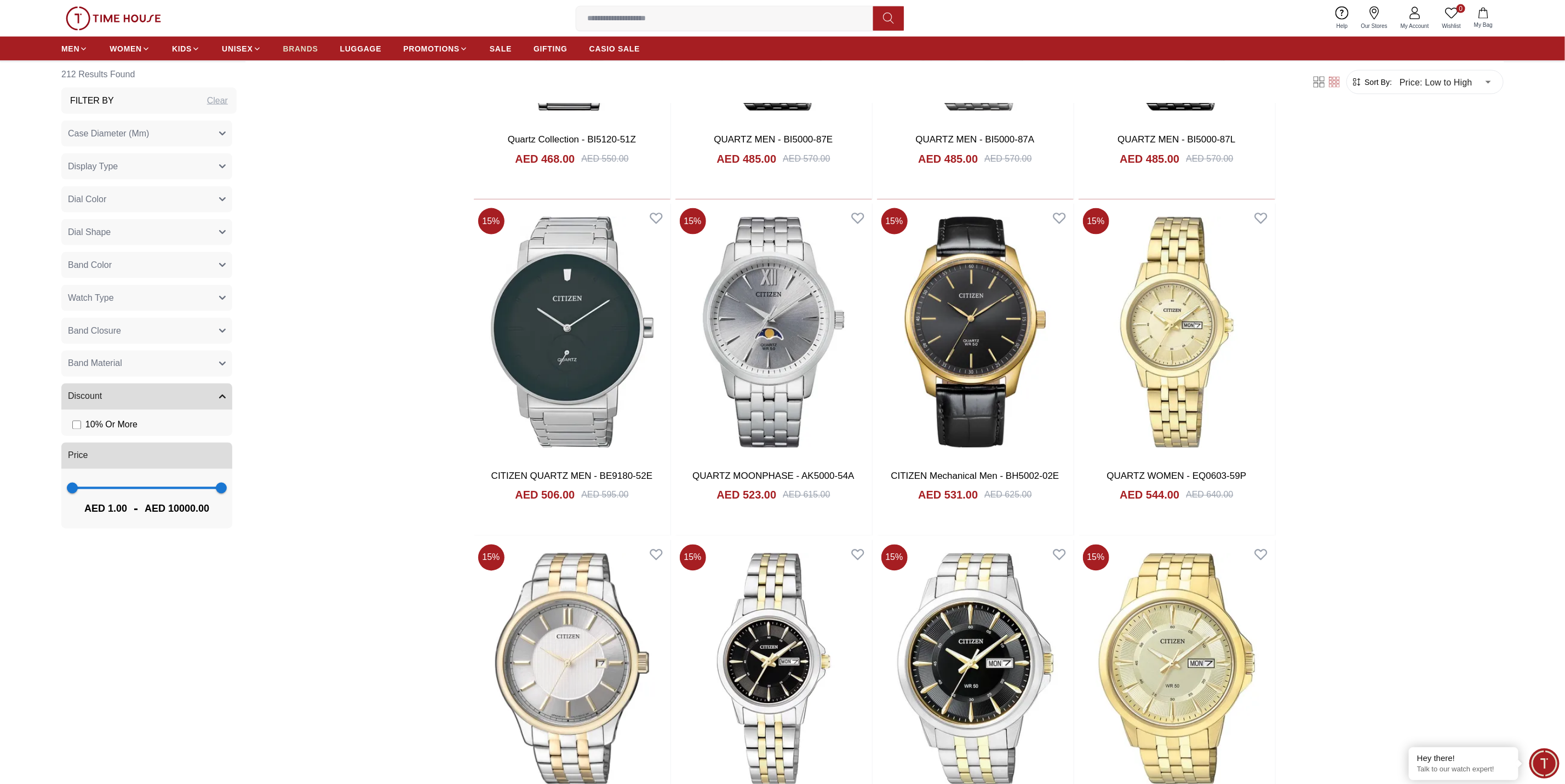
click at [311, 48] on span "BRANDS" at bounding box center [300, 49] width 35 height 11
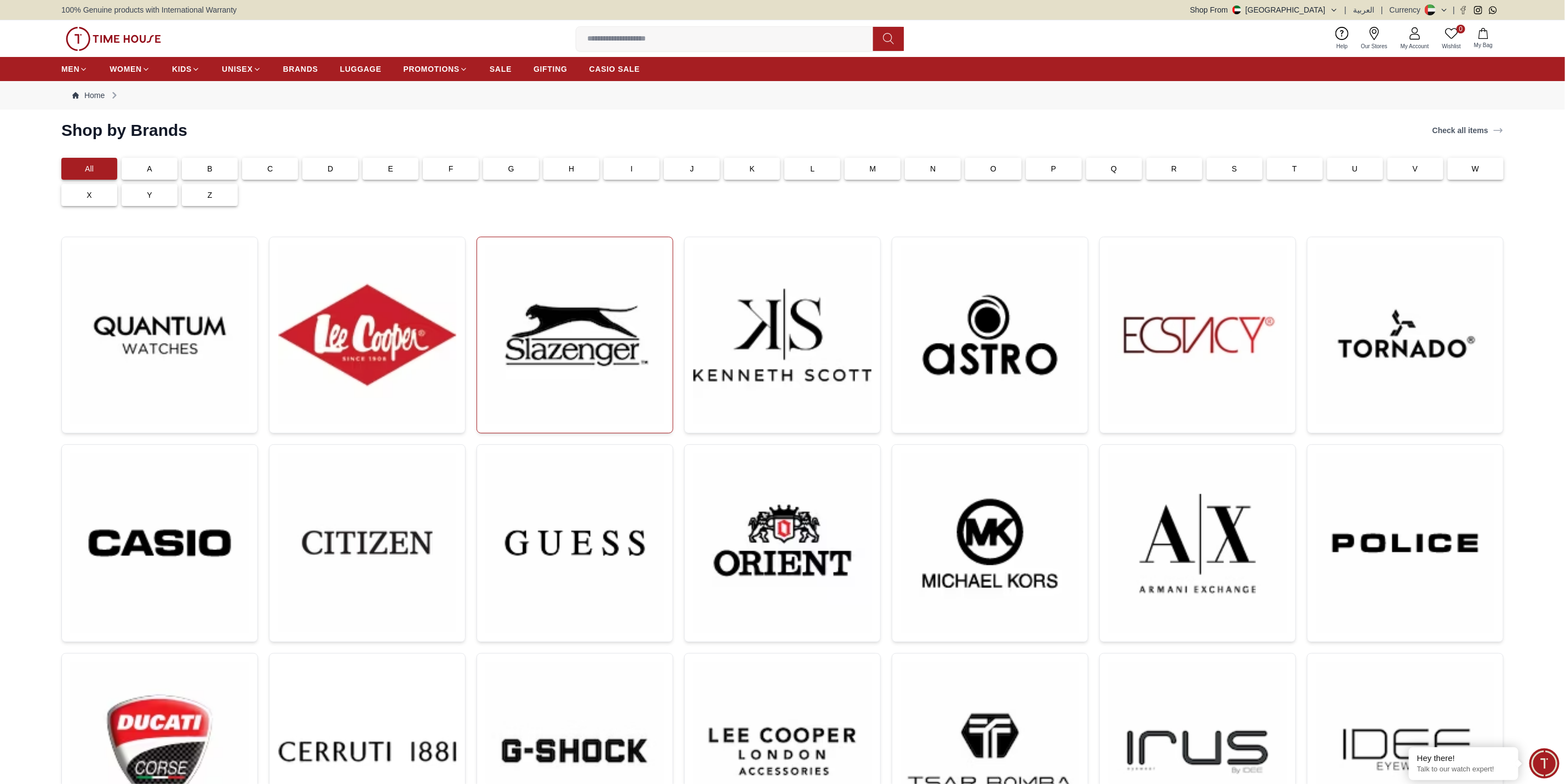
click at [641, 321] on img at bounding box center [575, 335] width 178 height 178
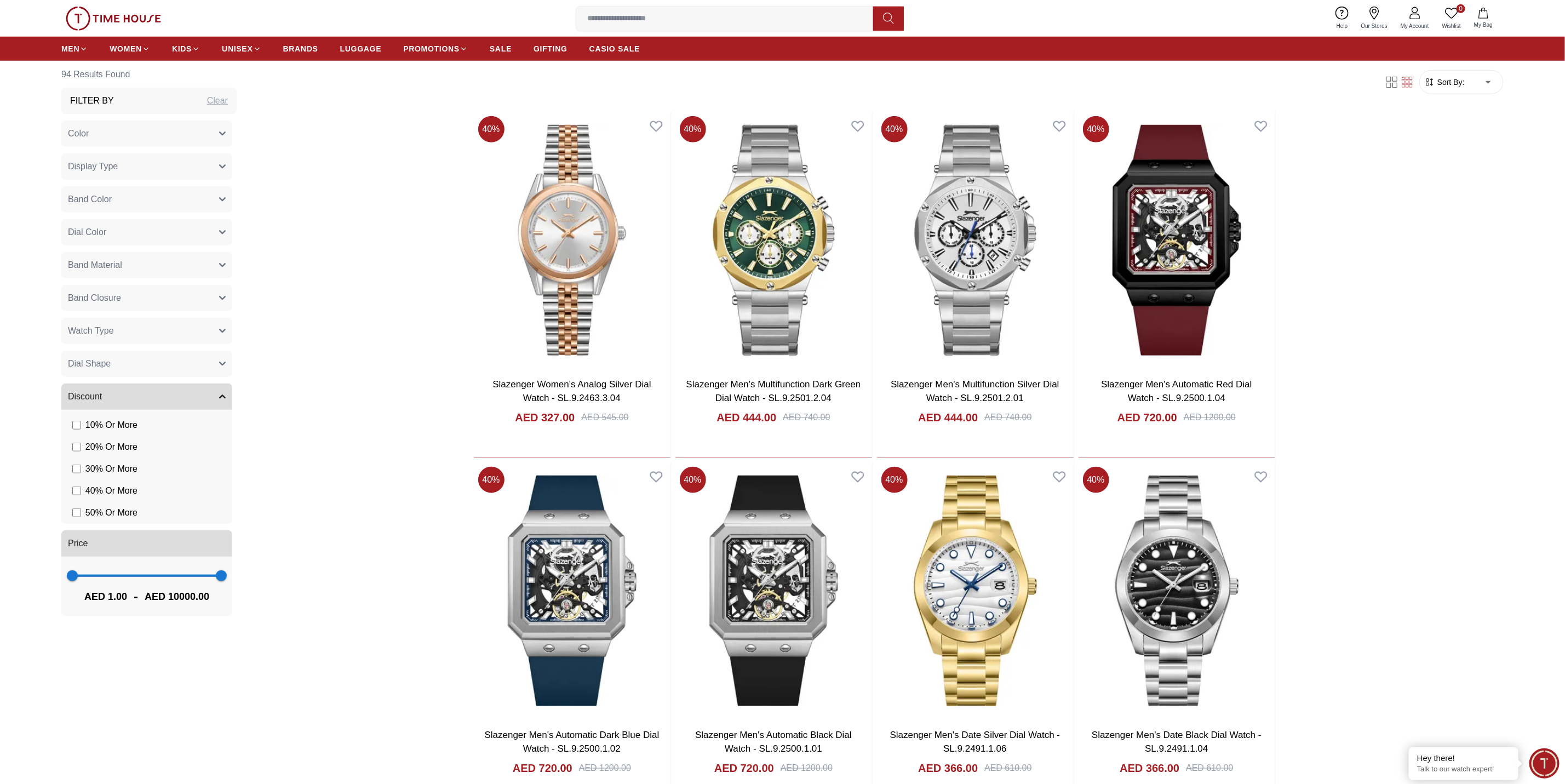
scroll to position [602, 0]
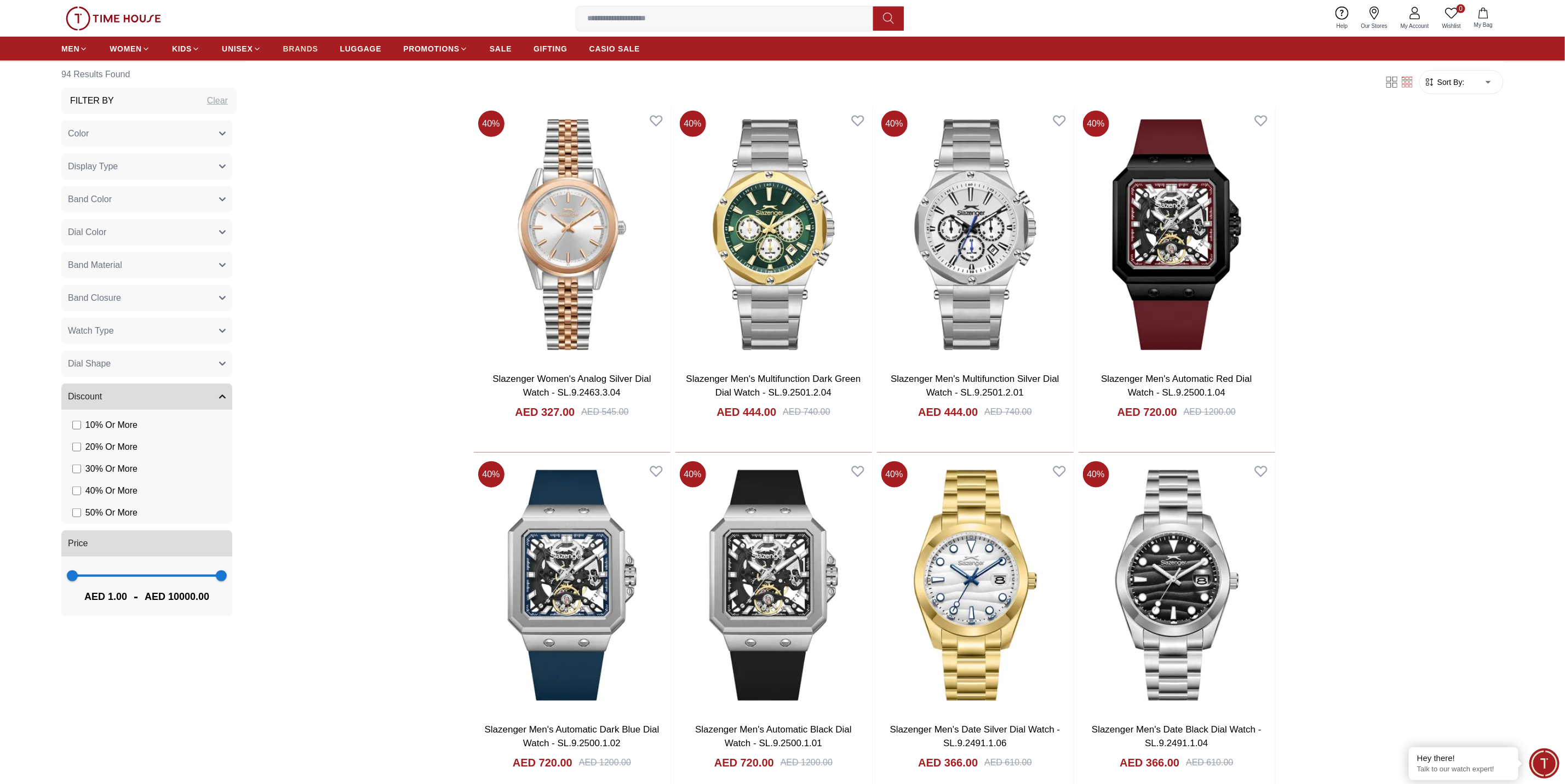
click at [314, 48] on span "BRANDS" at bounding box center [300, 49] width 35 height 11
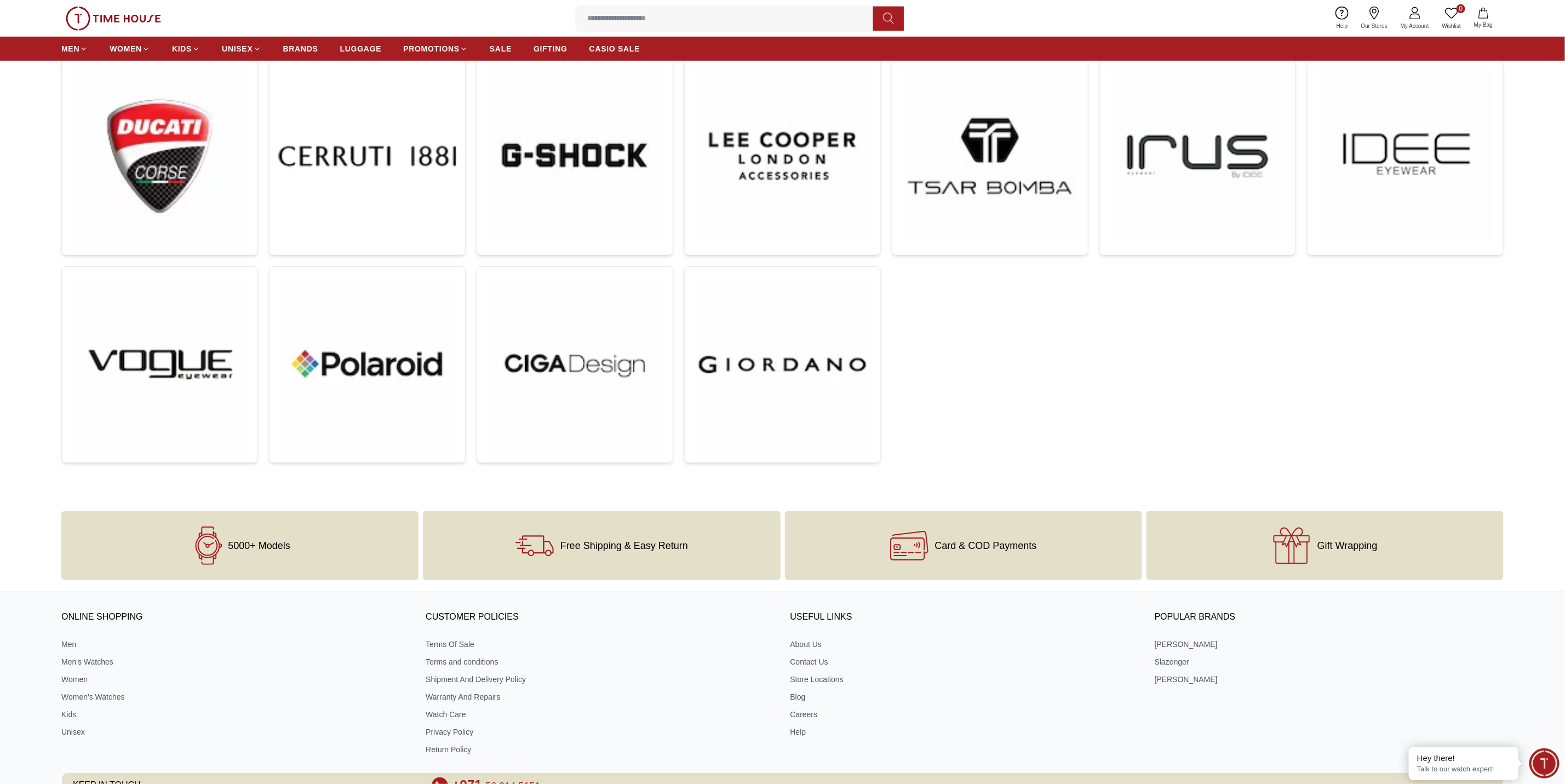
scroll to position [602, 0]
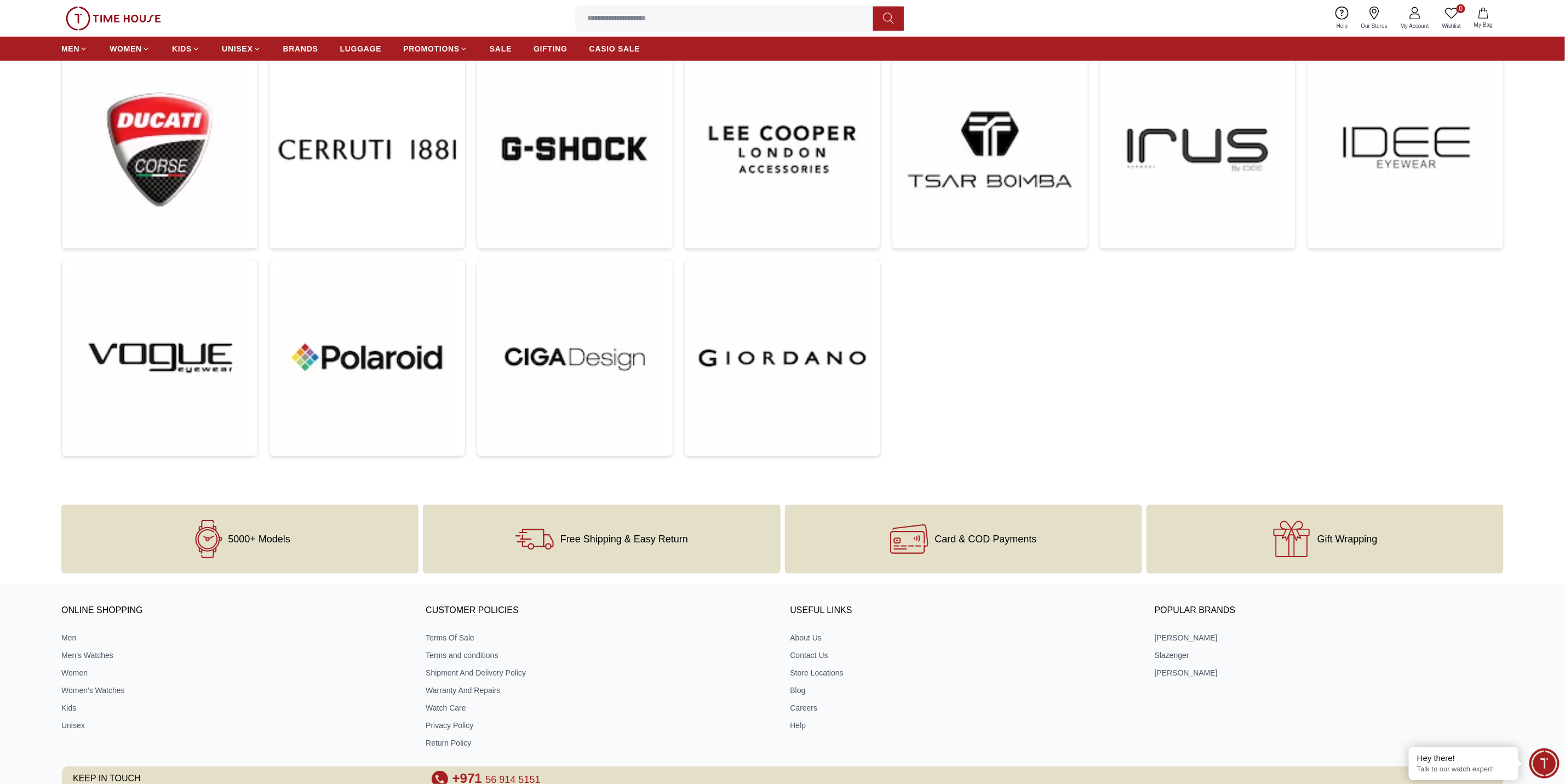
click at [438, 304] on img at bounding box center [367, 358] width 178 height 178
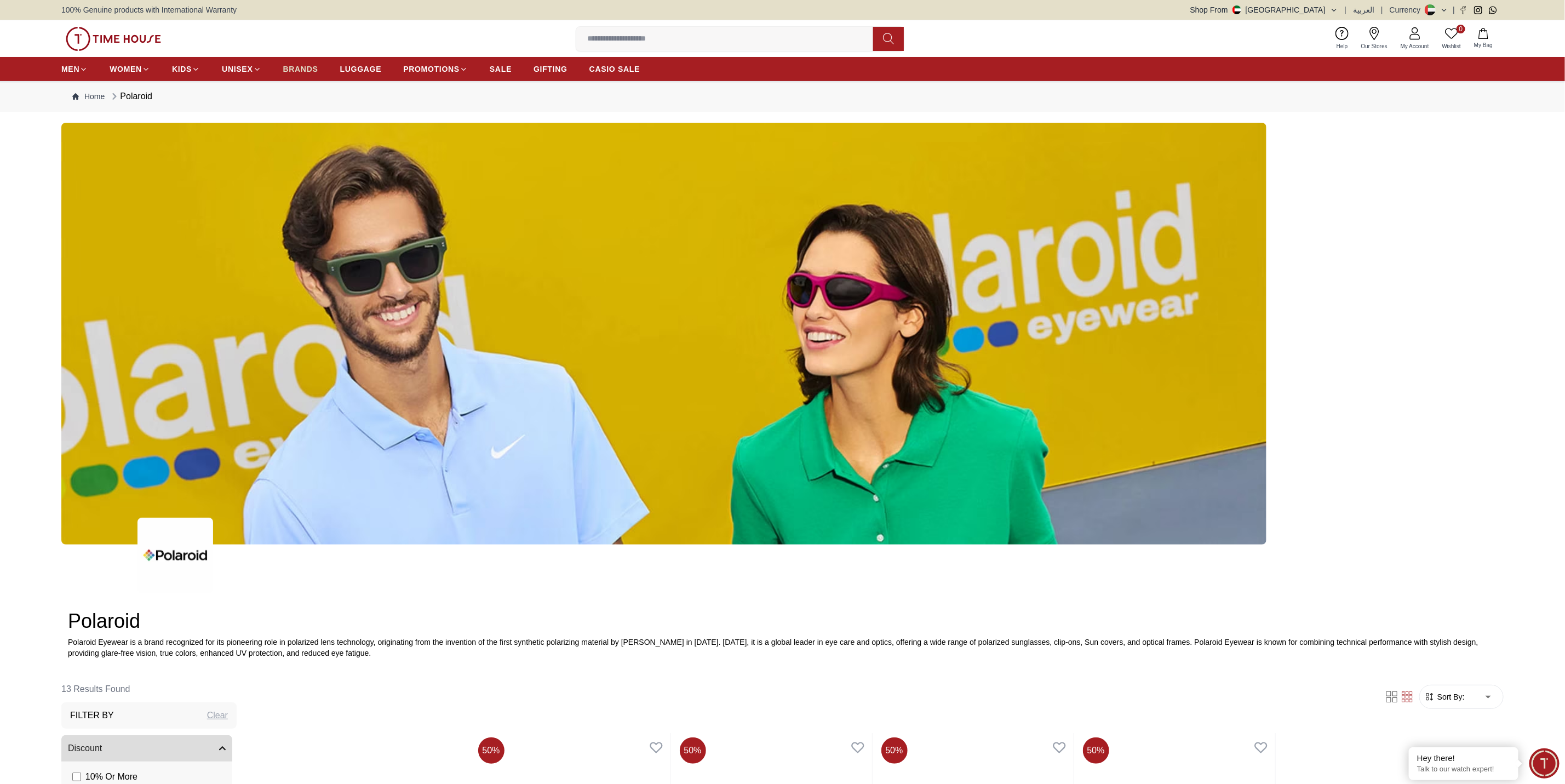
click at [288, 70] on span "BRANDS" at bounding box center [300, 69] width 35 height 11
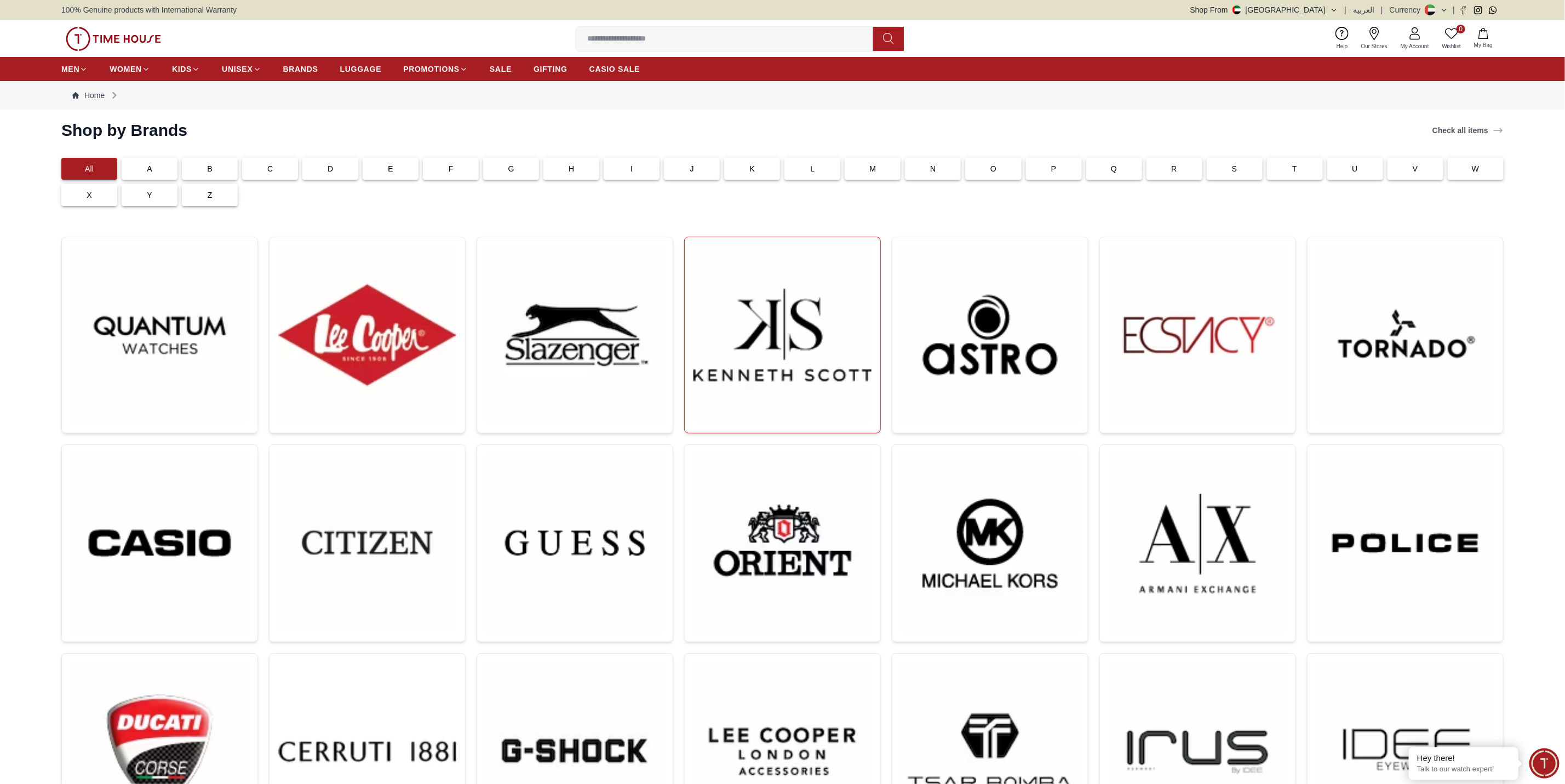
scroll to position [301, 0]
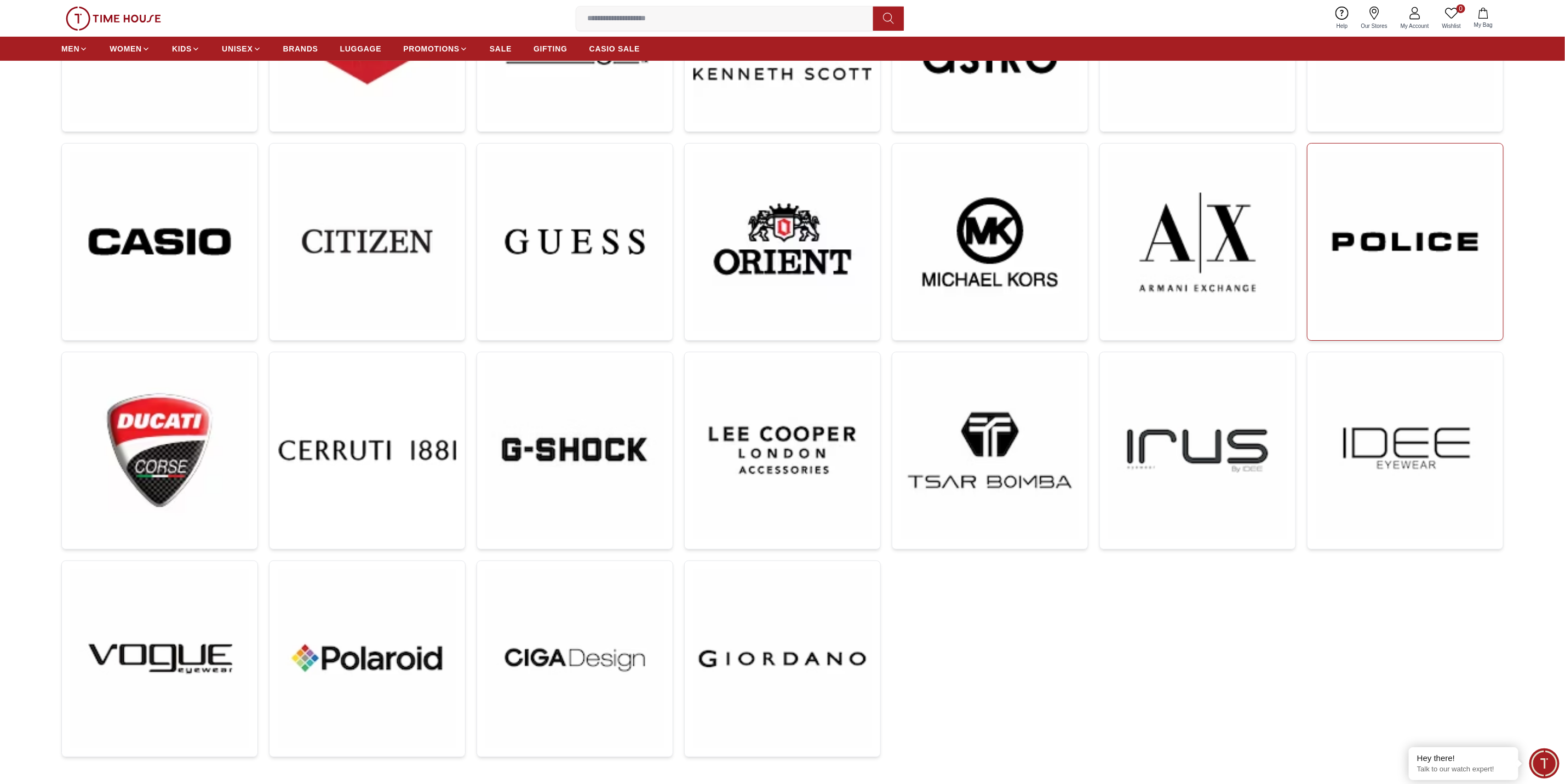
click at [1362, 258] on img at bounding box center [1405, 242] width 178 height 179
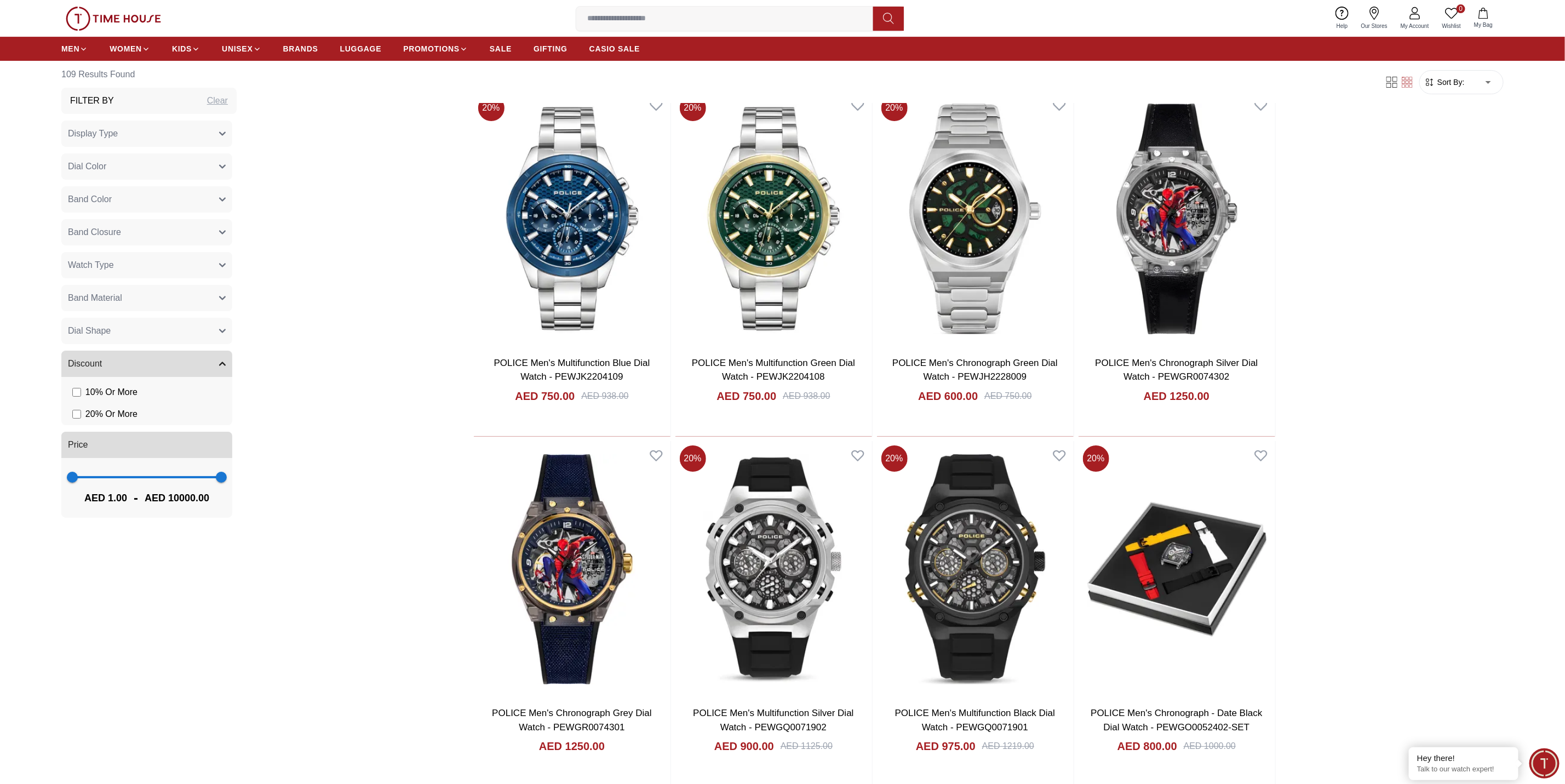
scroll to position [3107, 0]
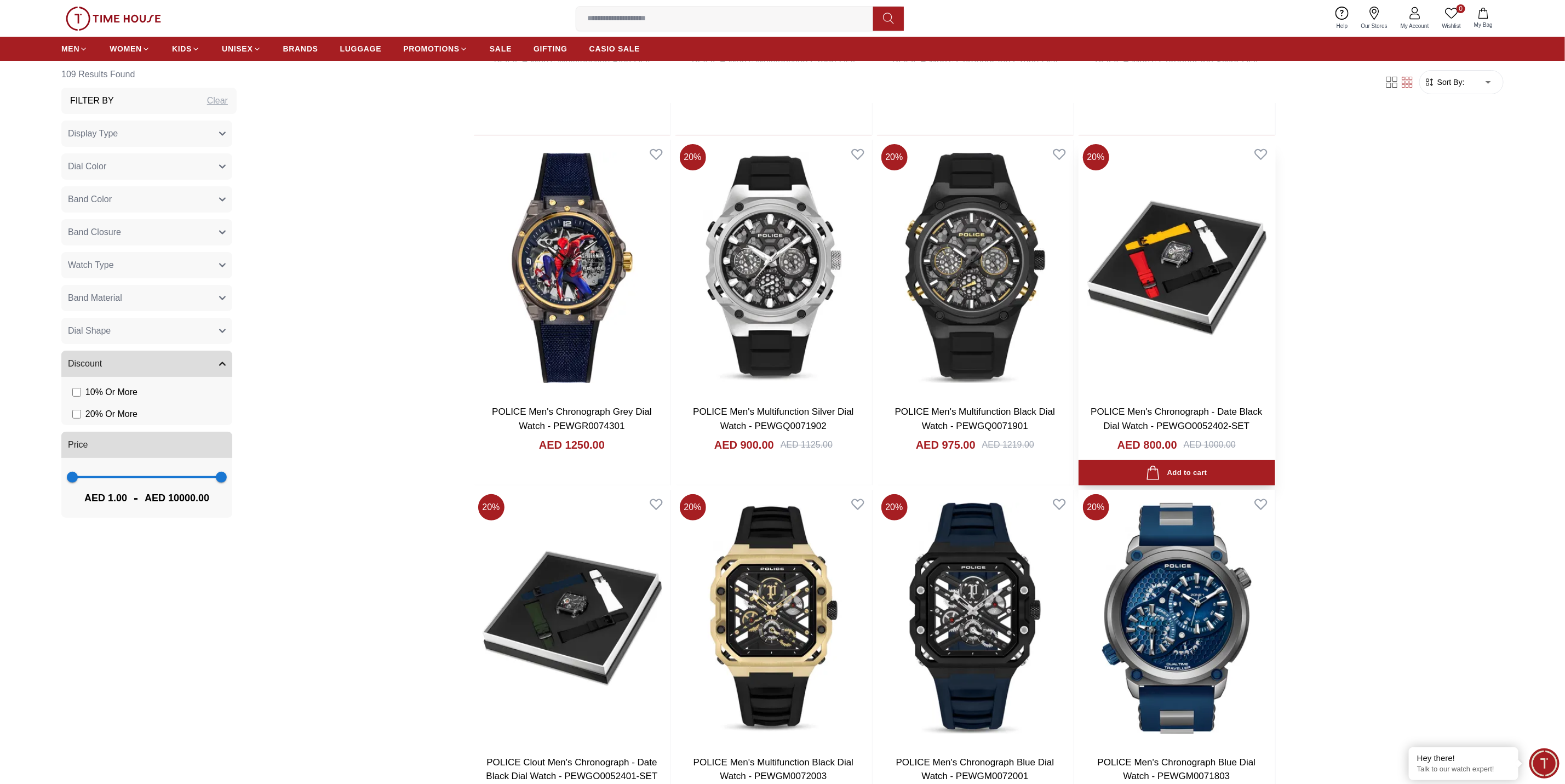
click at [1234, 321] on img at bounding box center [1177, 268] width 197 height 257
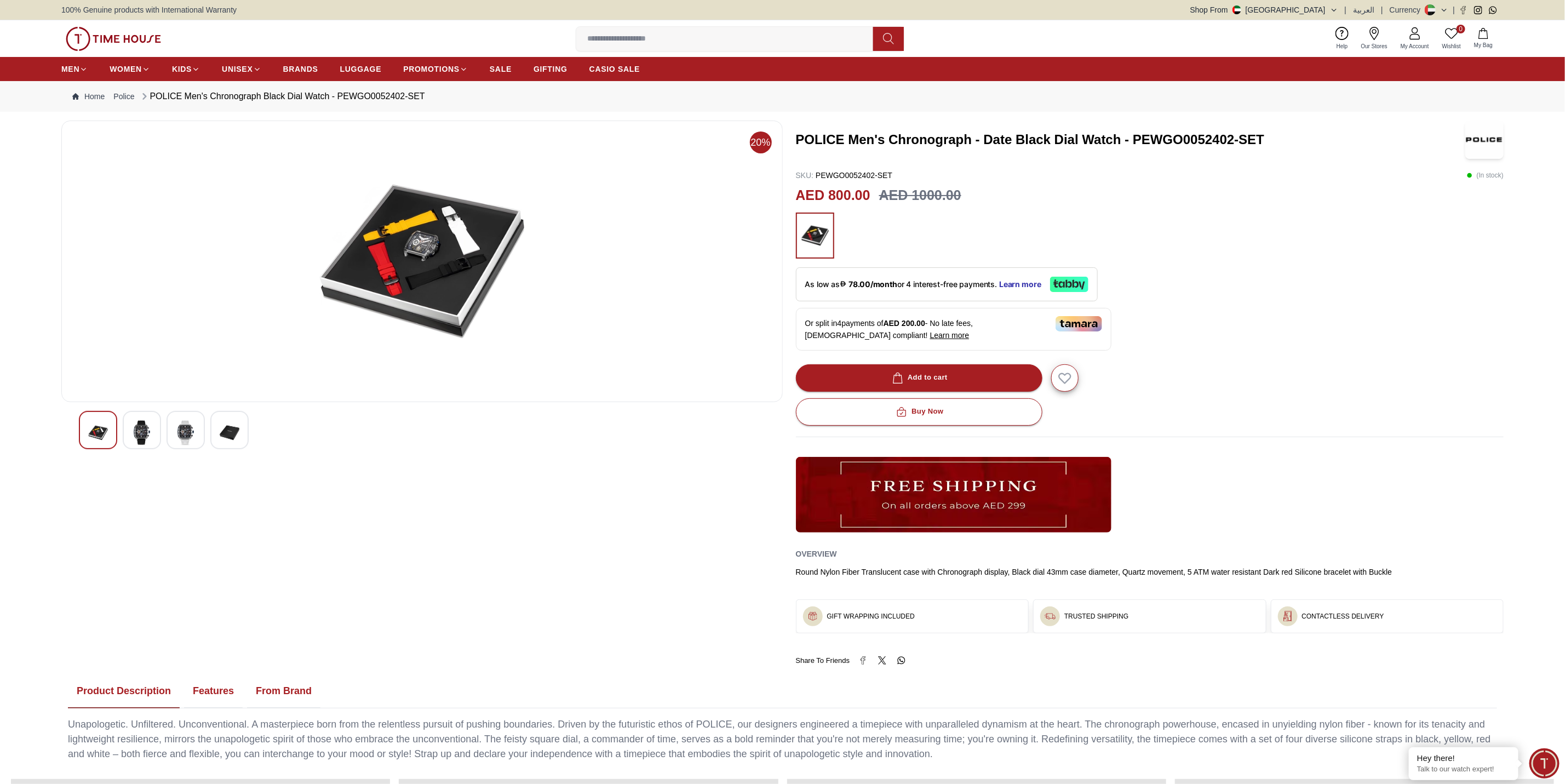
click at [426, 246] on img at bounding box center [422, 261] width 703 height 263
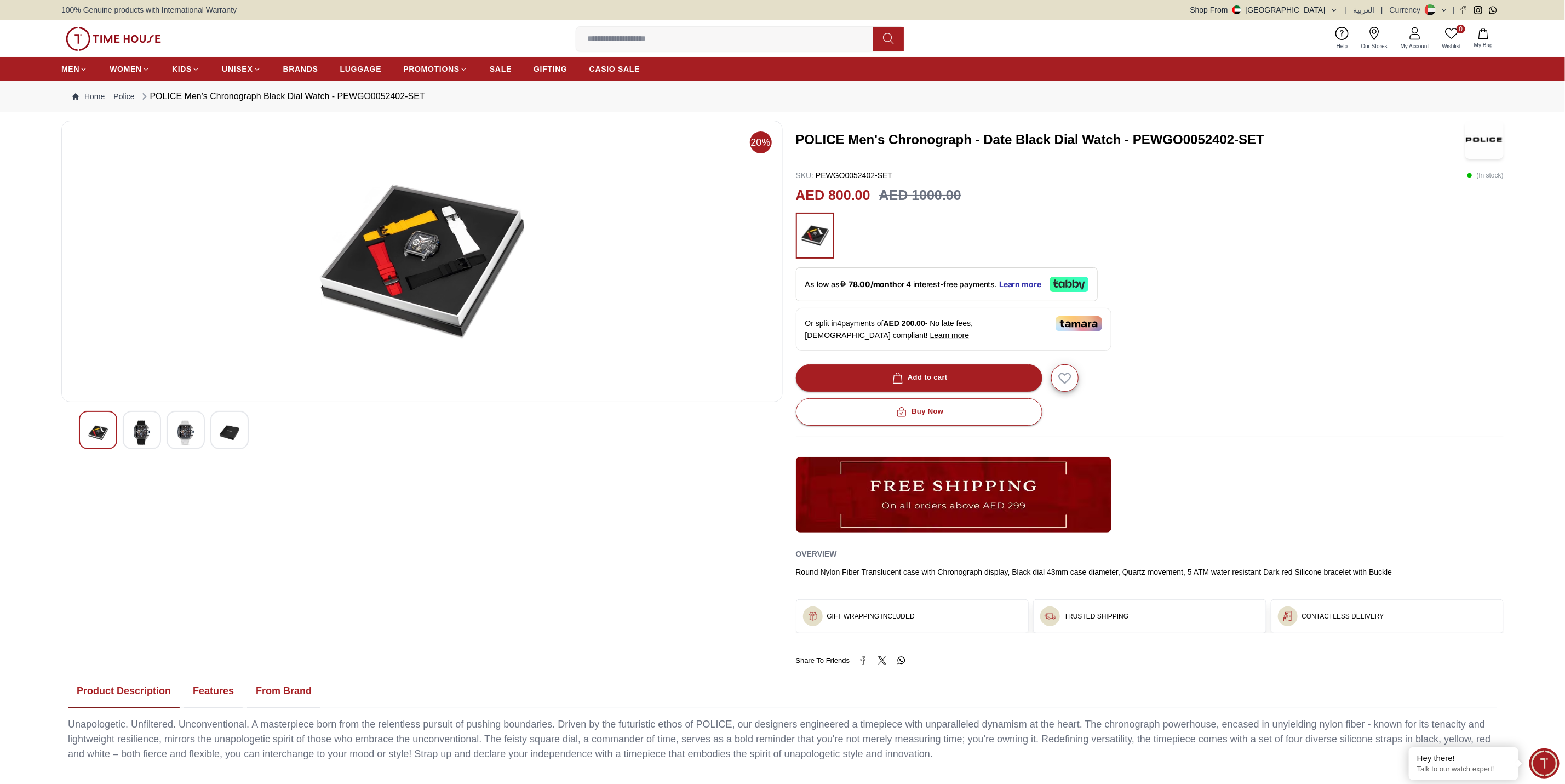
click at [184, 429] on img at bounding box center [186, 432] width 20 height 25
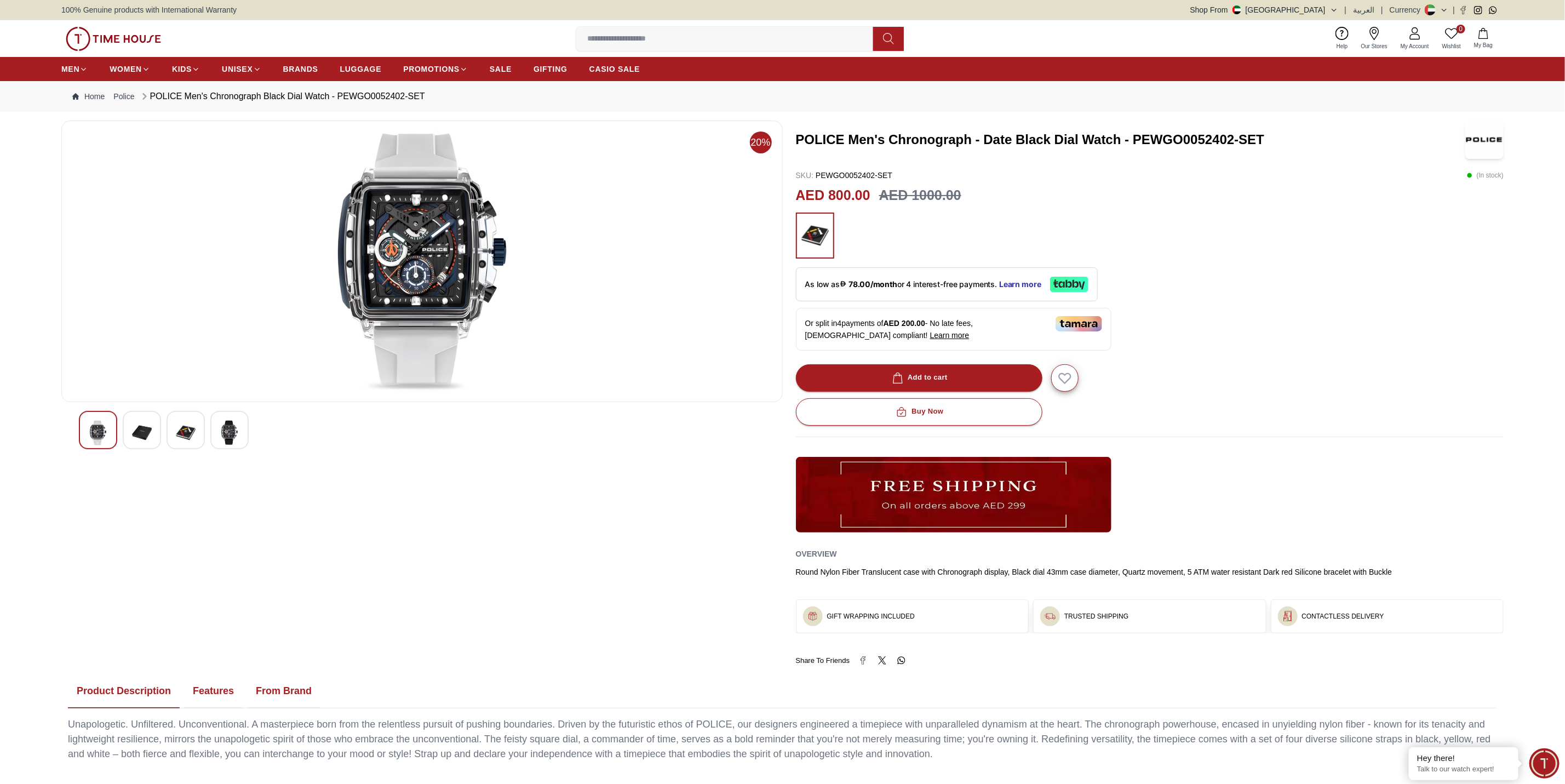
click at [137, 433] on img at bounding box center [142, 432] width 20 height 25
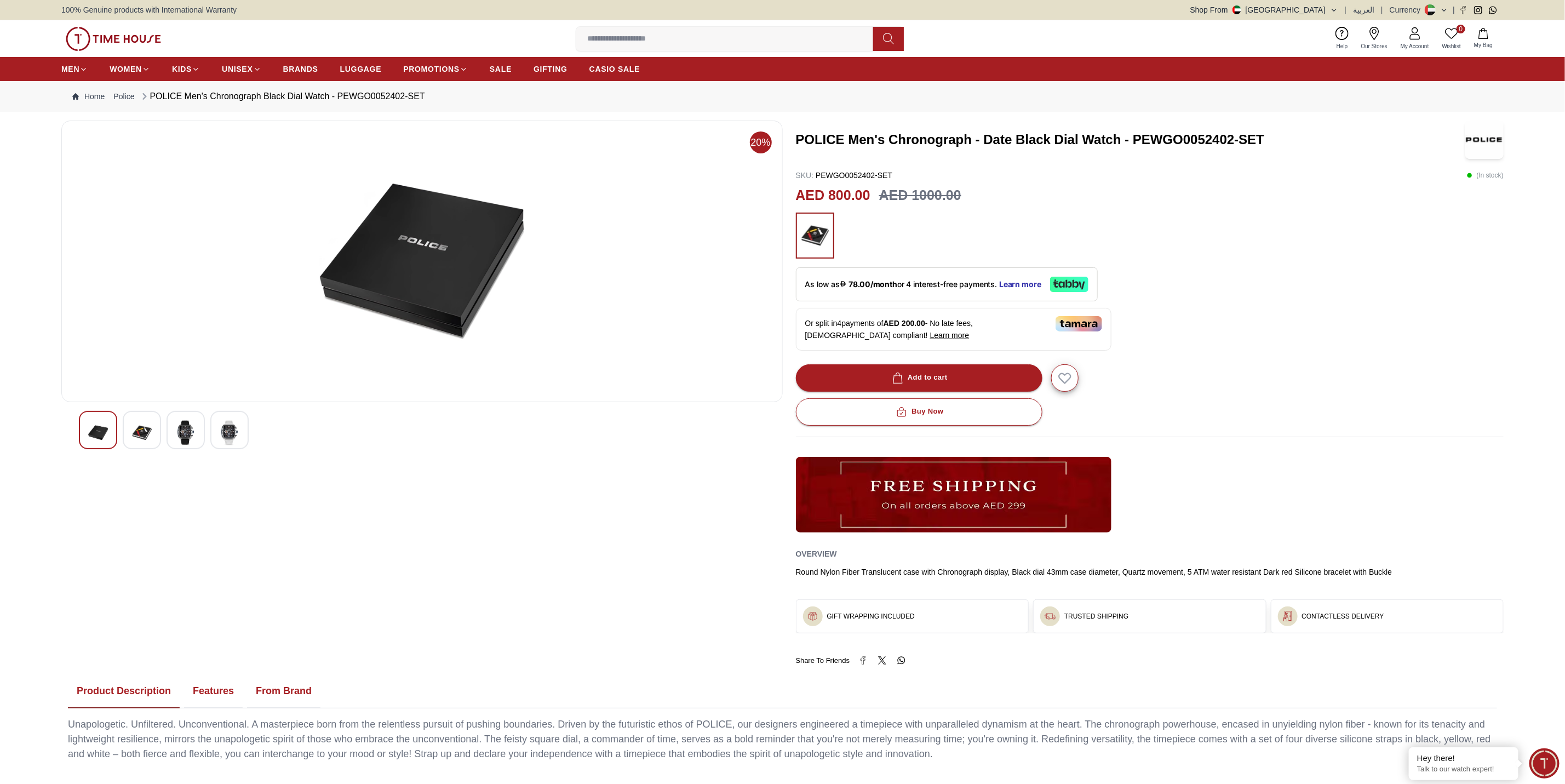
click at [184, 431] on img at bounding box center [186, 432] width 20 height 25
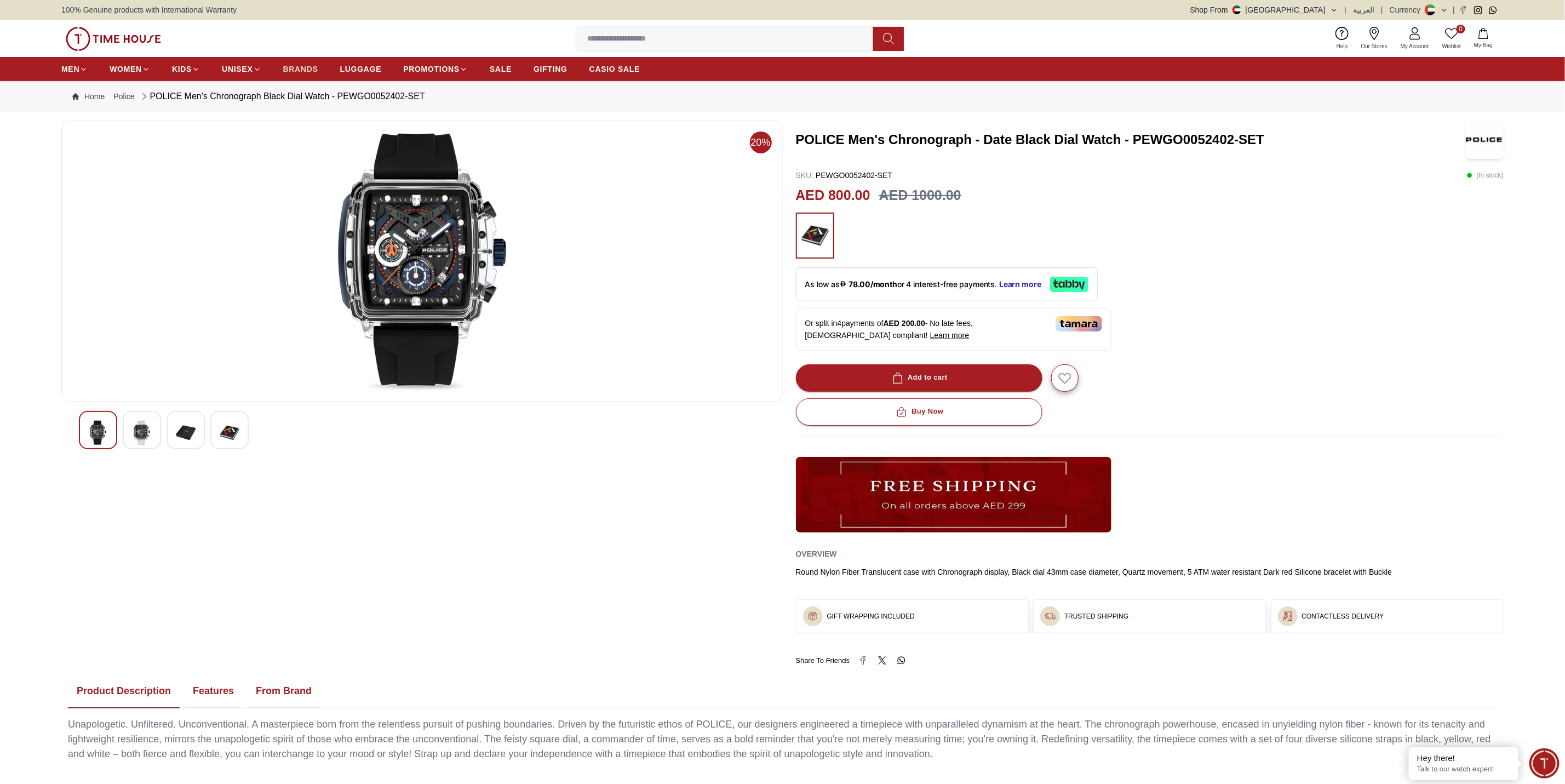
click at [286, 71] on span "BRANDS" at bounding box center [300, 69] width 35 height 11
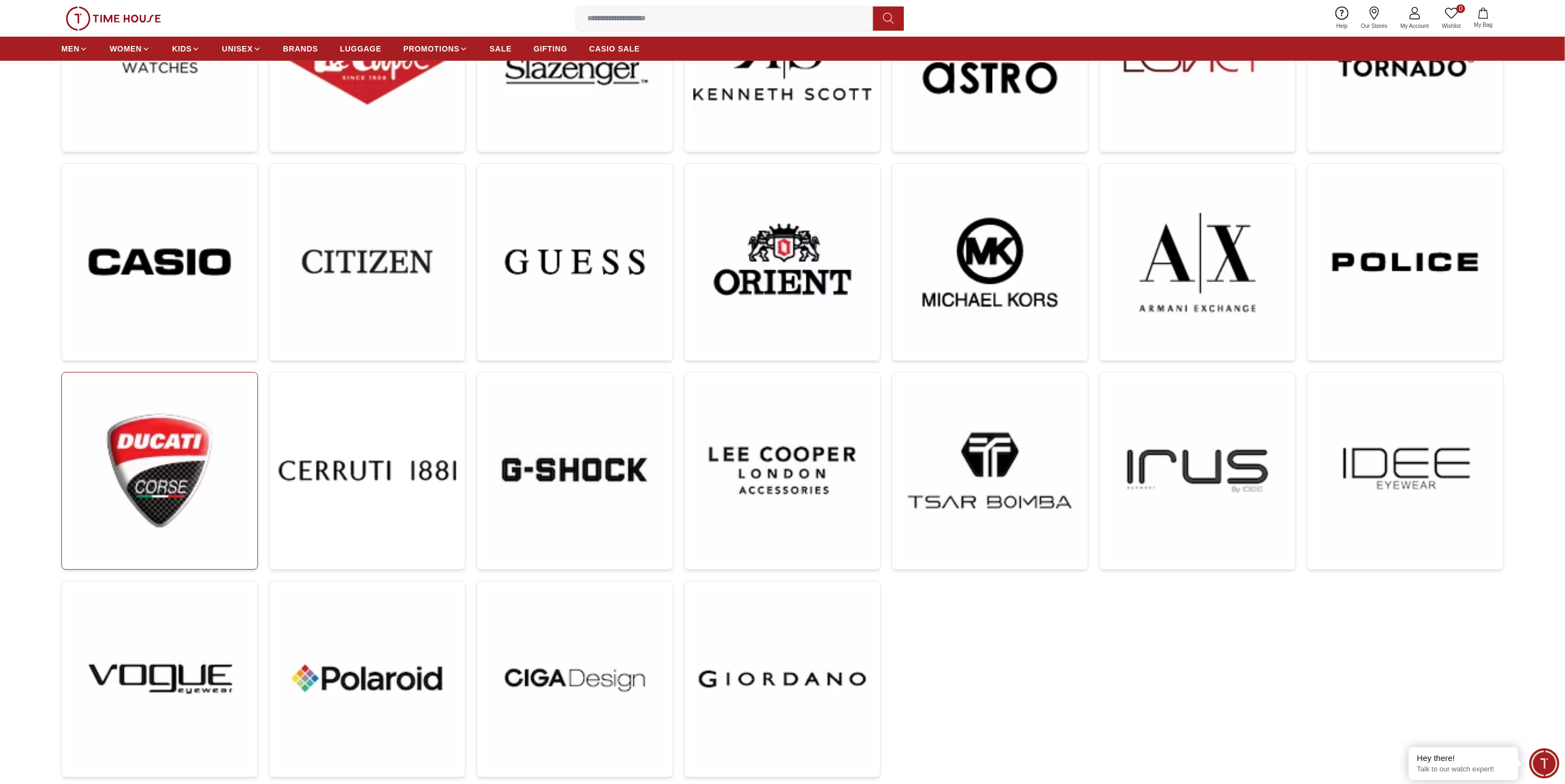
scroll to position [301, 0]
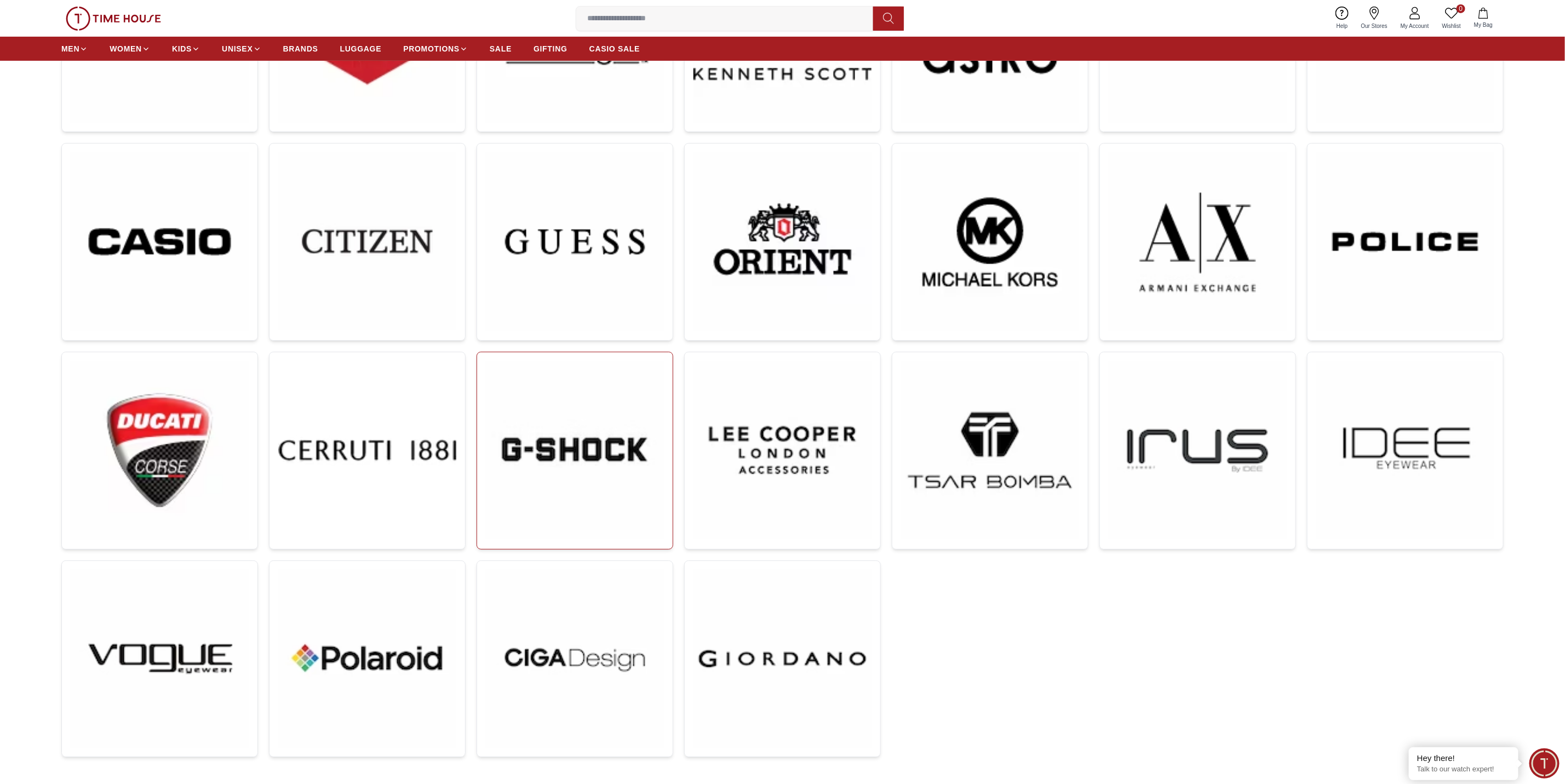
click at [567, 454] on img at bounding box center [575, 450] width 178 height 178
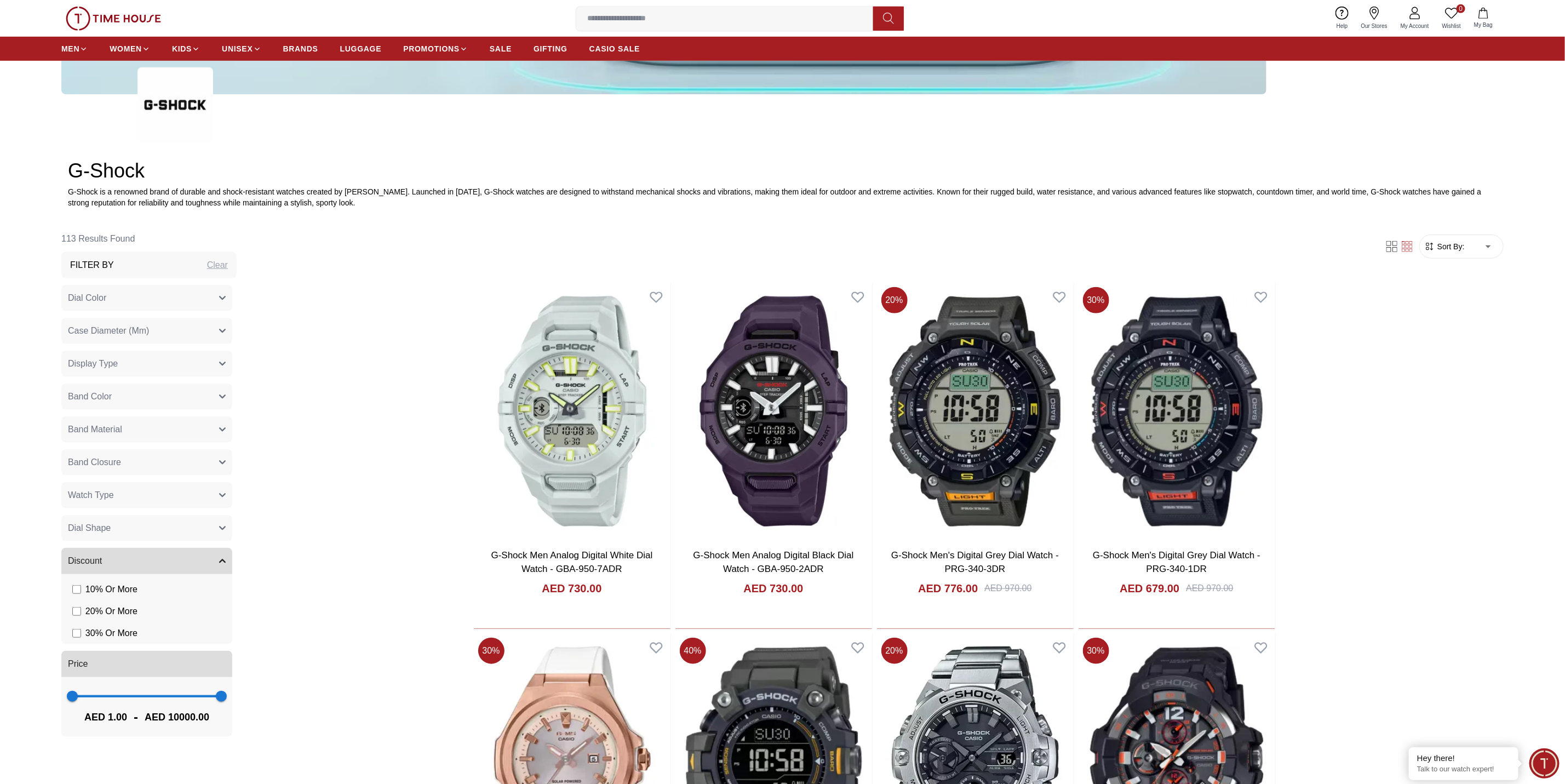
scroll to position [301, 0]
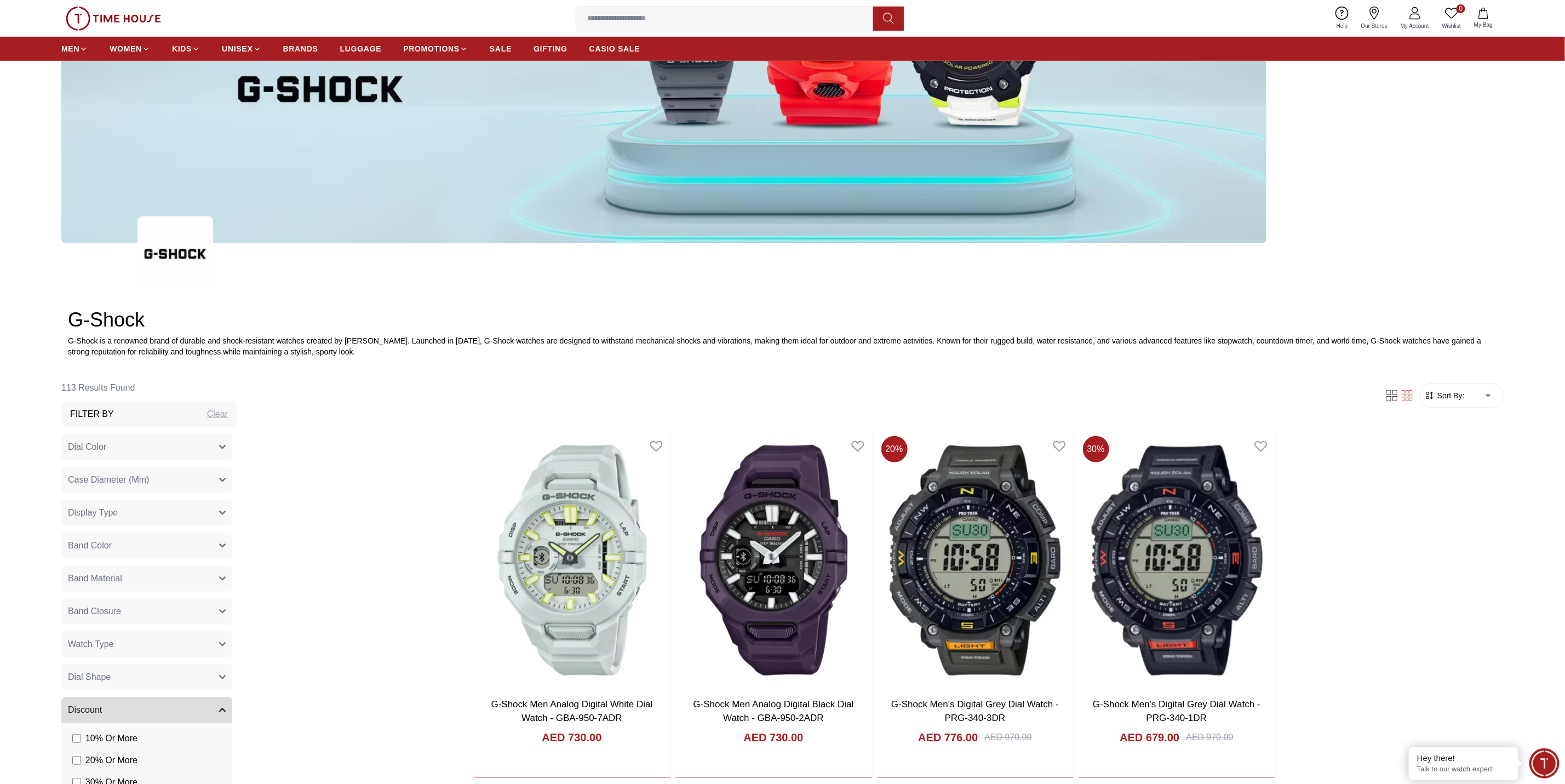
click at [1450, 395] on span "Sort By:" at bounding box center [1450, 396] width 29 height 11
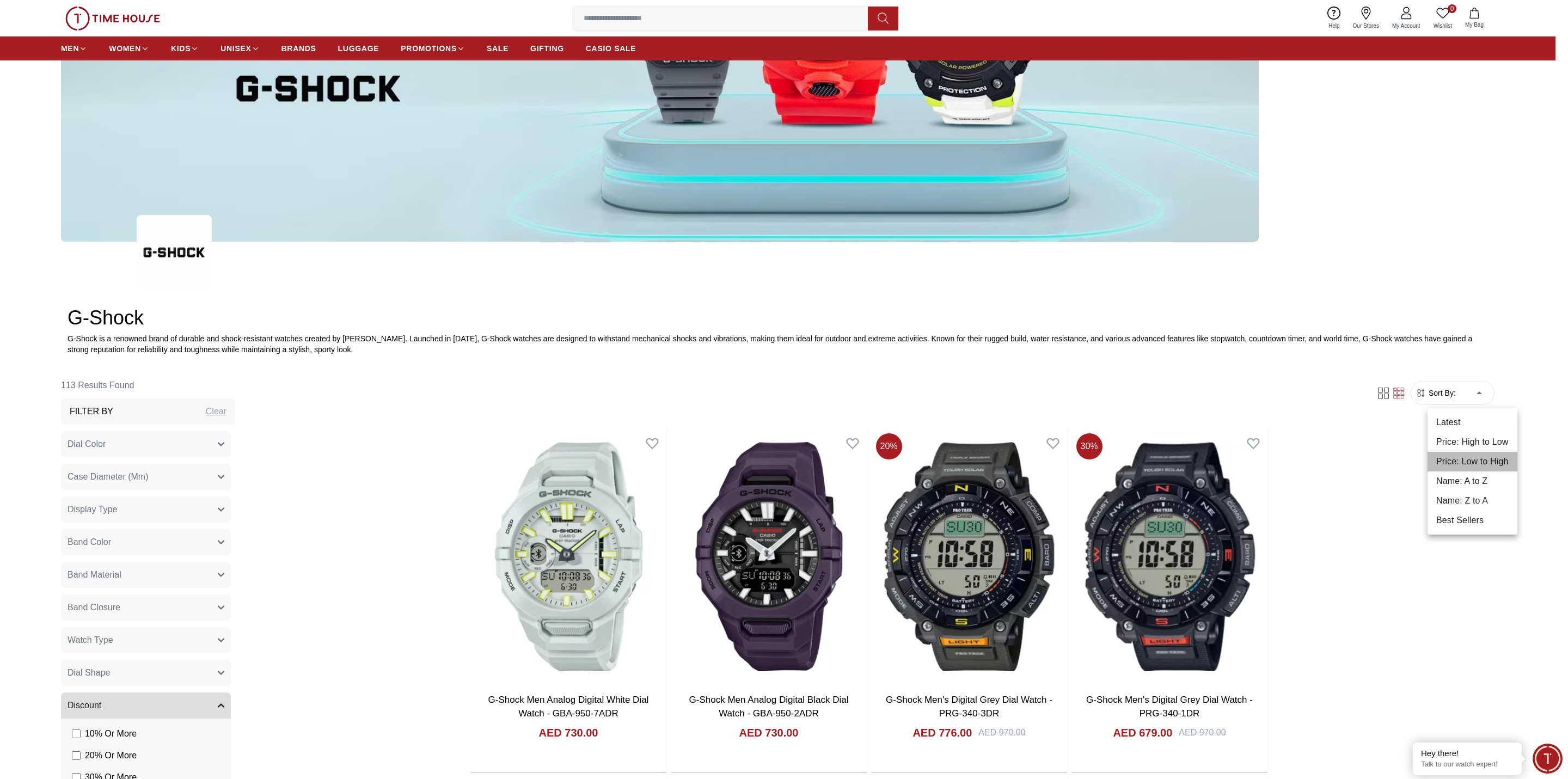
click at [1472, 464] on li "Price: Low to High" at bounding box center [1472, 461] width 90 height 19
type input "*"
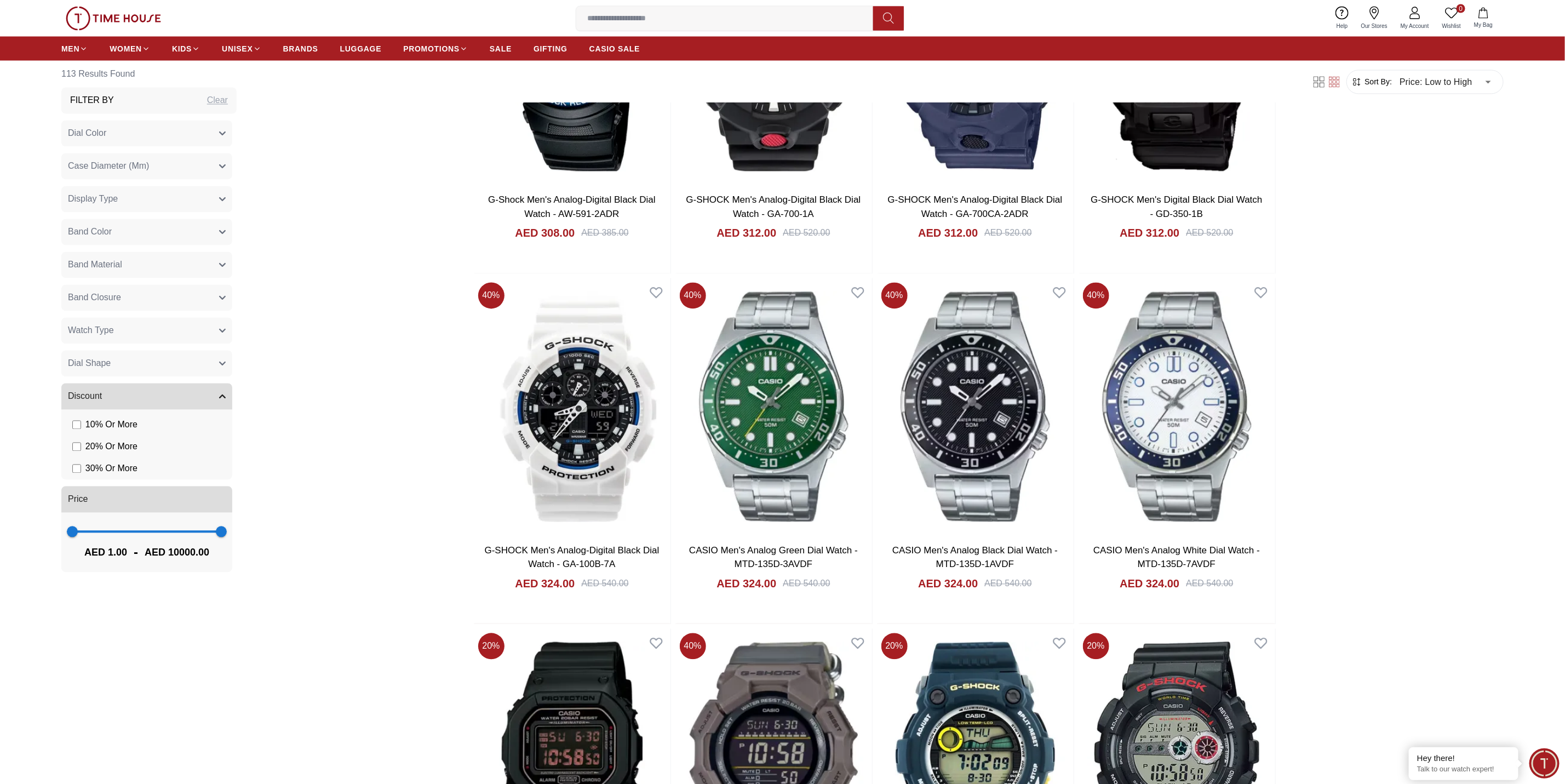
scroll to position [1808, 0]
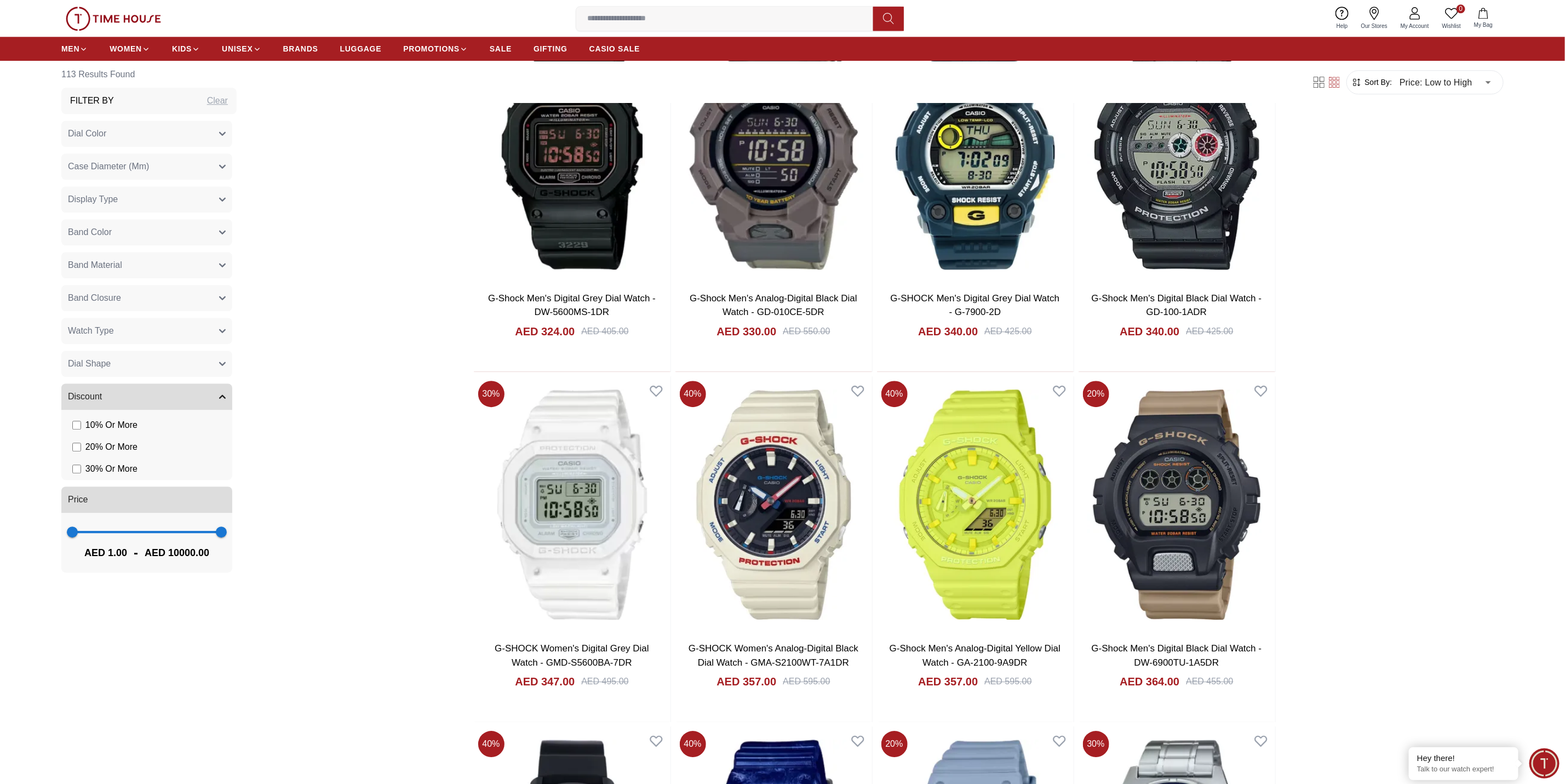
scroll to position [2410, 0]
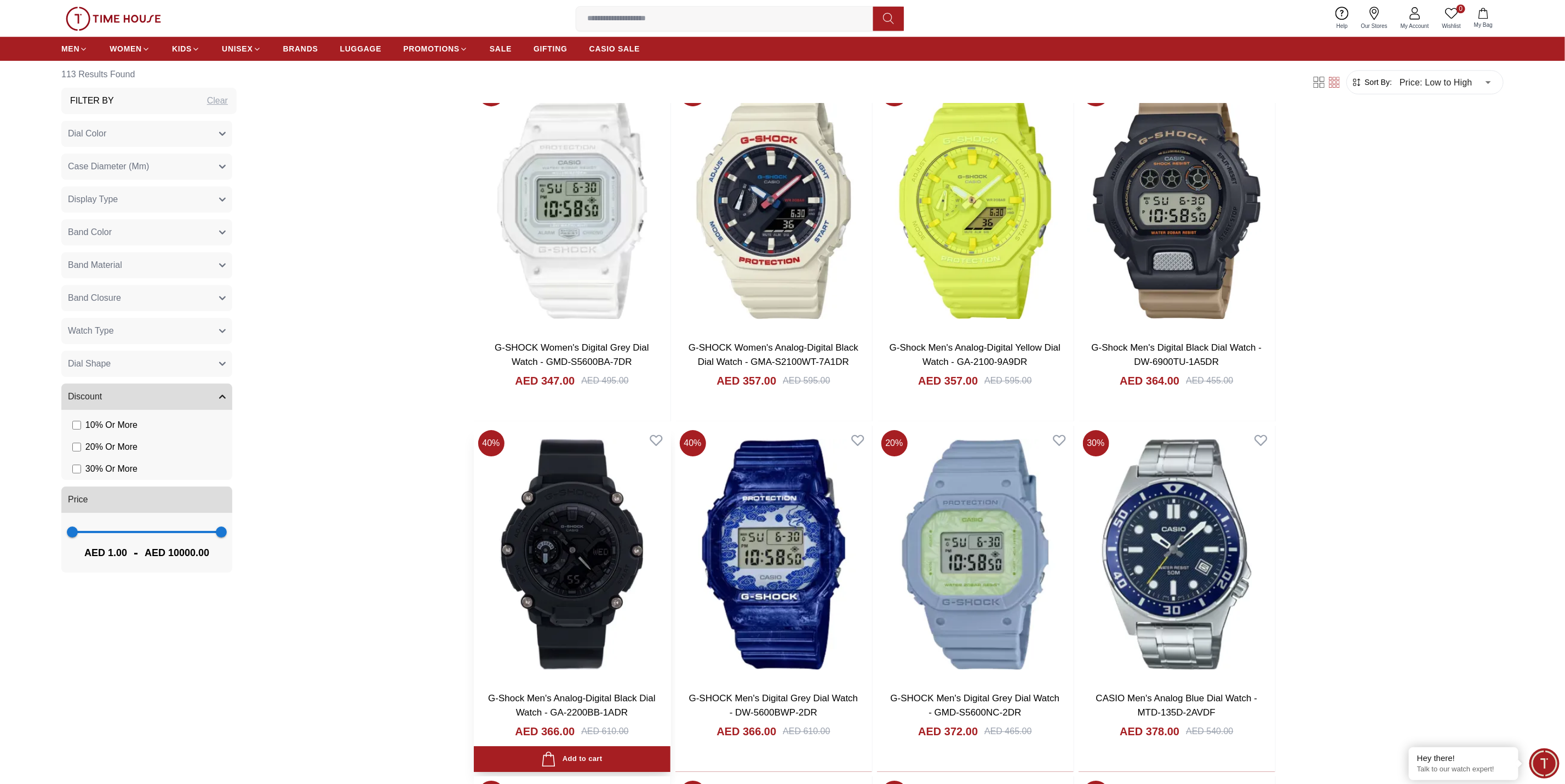
click at [515, 566] on img at bounding box center [572, 554] width 197 height 257
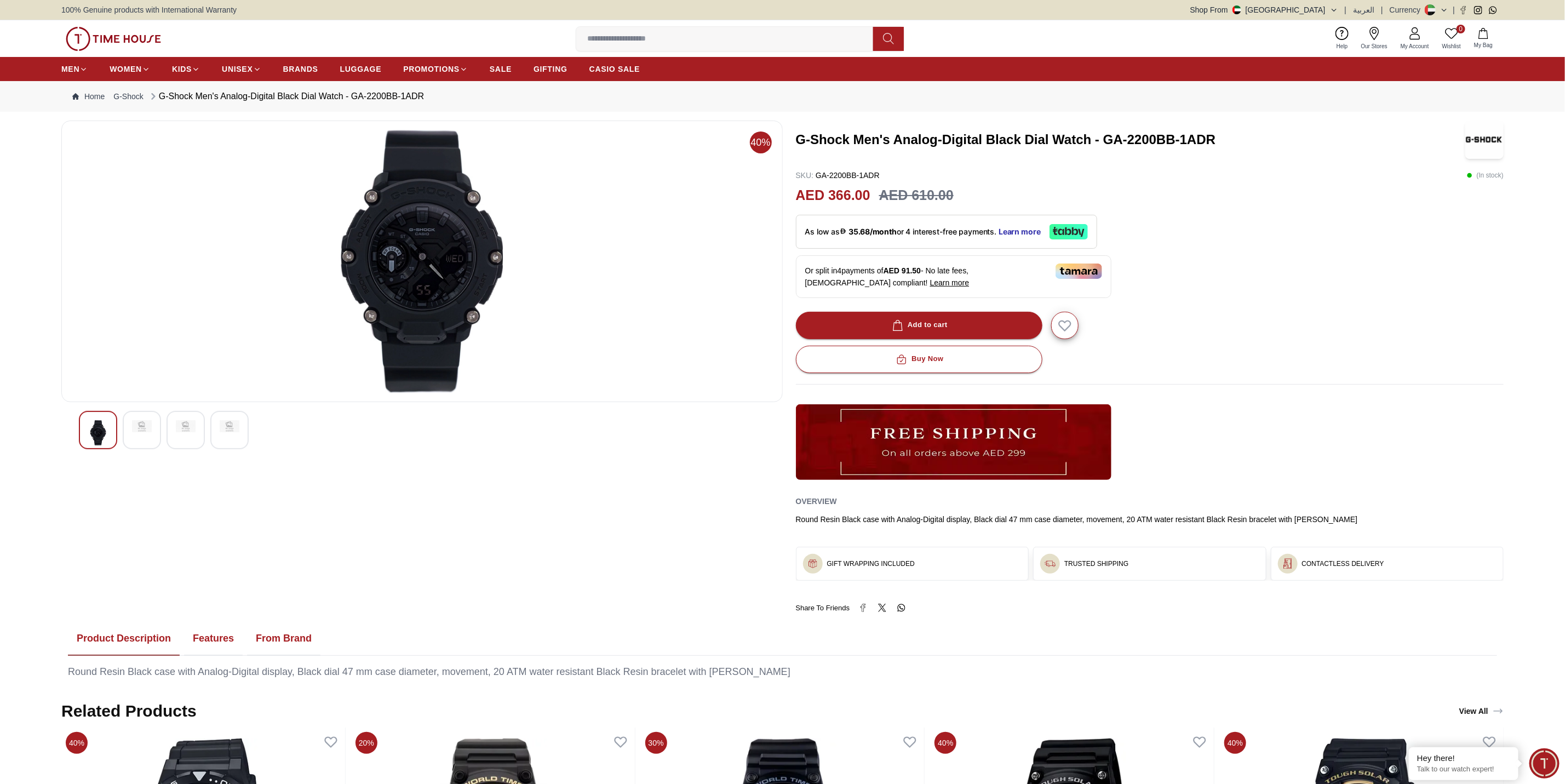
click at [145, 439] on div at bounding box center [141, 430] width 39 height 39
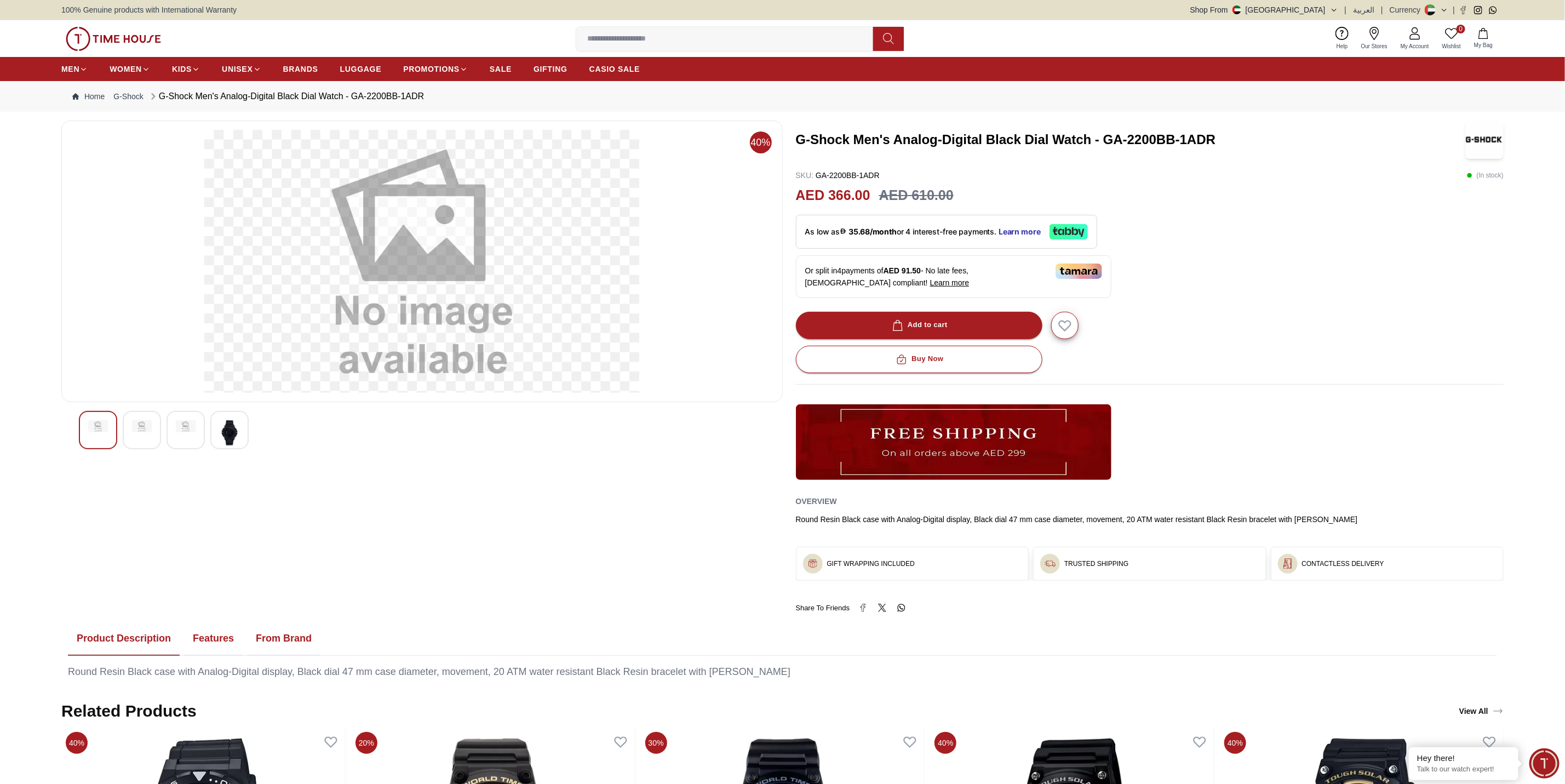
click at [236, 433] on img at bounding box center [230, 432] width 20 height 25
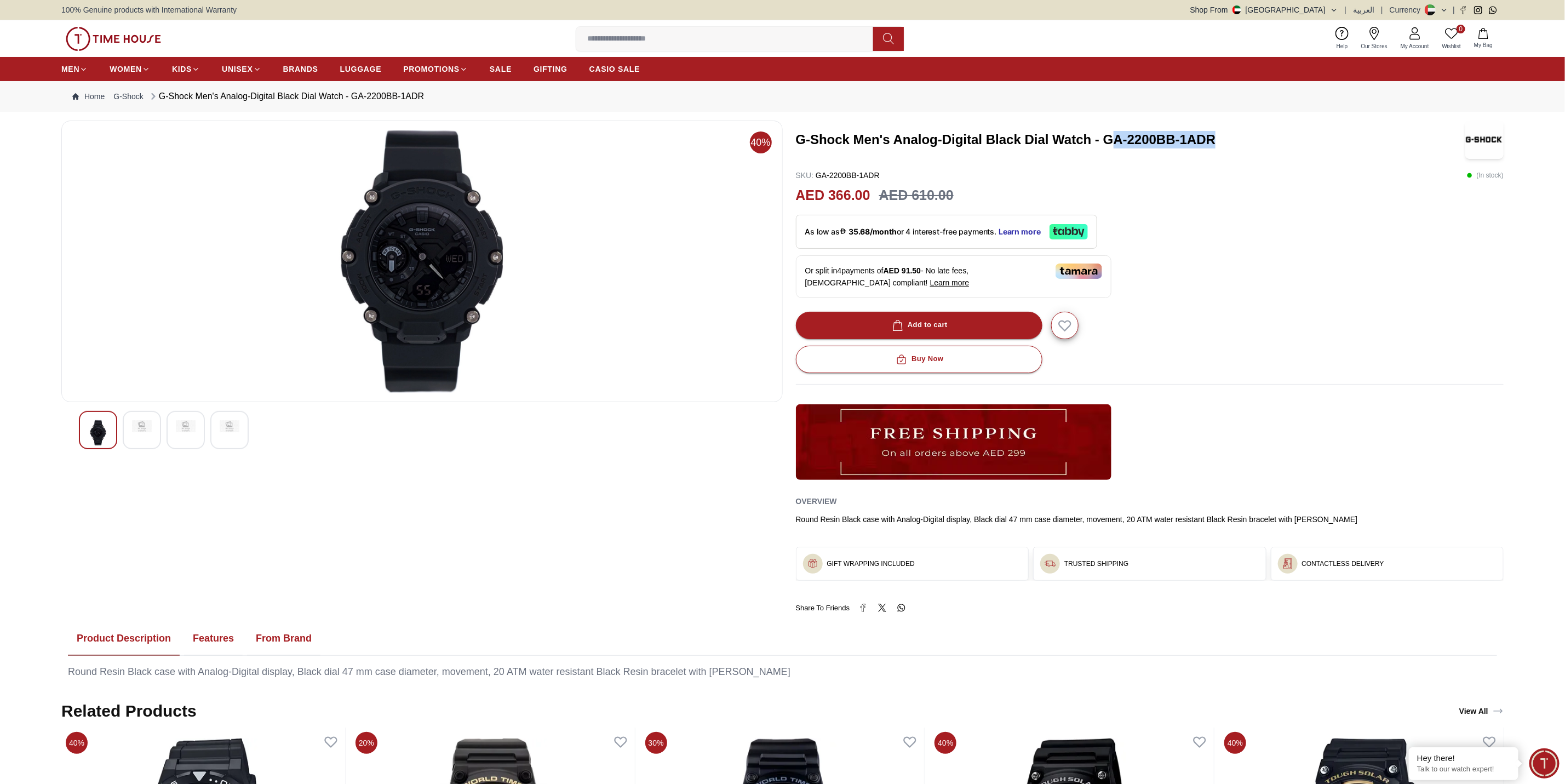
drag, startPoint x: 1111, startPoint y: 137, endPoint x: 1300, endPoint y: 140, distance: 189.0
click at [1300, 140] on h3 "G-Shock Men's Analog-Digital Black Dial Watch - GA-2200BB-1ADR" at bounding box center [1121, 140] width 649 height 18
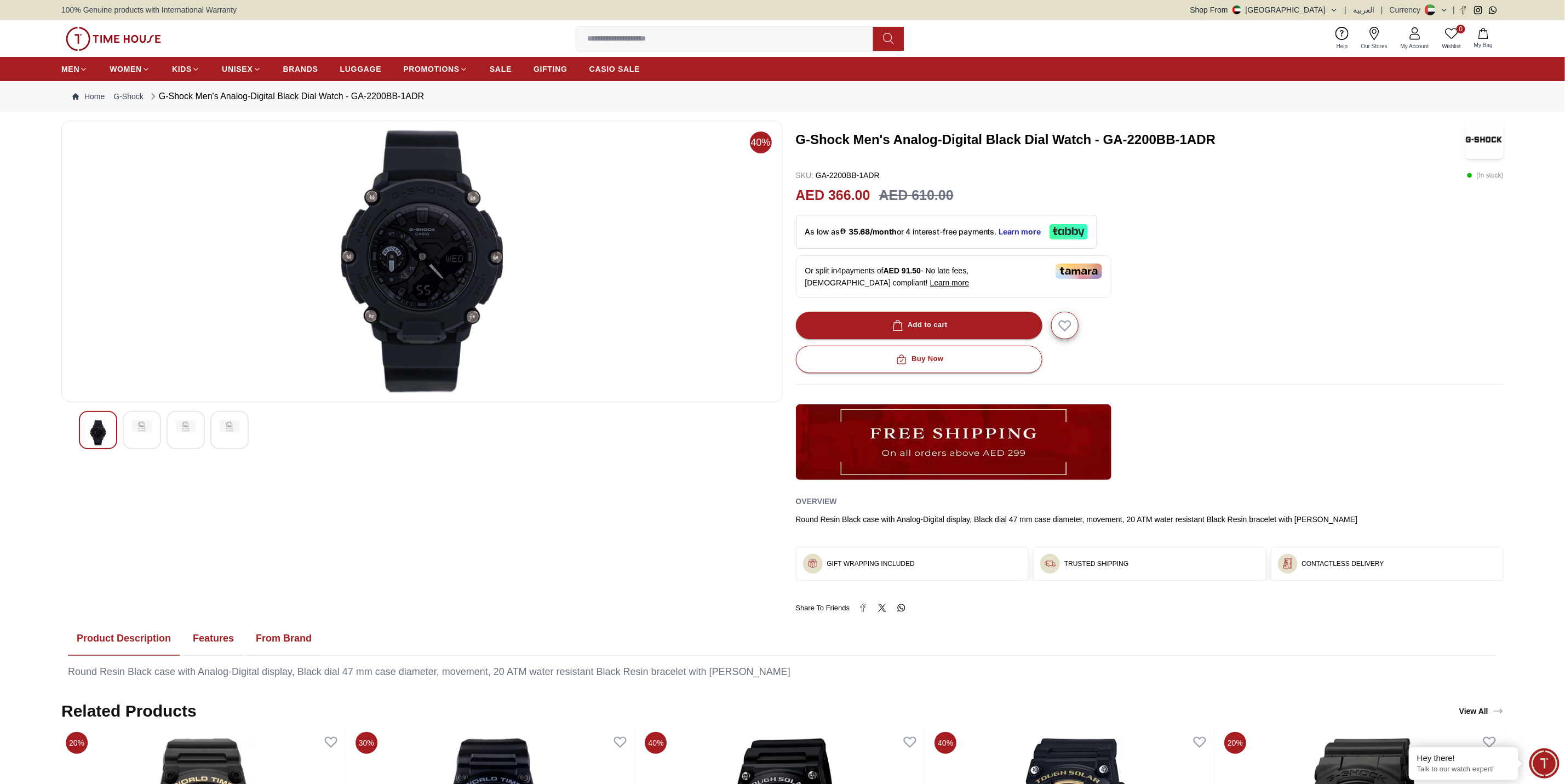
click at [1105, 140] on h3 "G-Shock Men's Analog-Digital Black Dial Watch - GA-2200BB-1ADR" at bounding box center [1121, 140] width 649 height 18
drag, startPoint x: 1118, startPoint y: 138, endPoint x: 1213, endPoint y: 138, distance: 95.0
click at [1213, 138] on h3 "G-Shock Men's Analog-Digital Black Dial Watch - GA-2200BB-1ADR" at bounding box center [1121, 140] width 649 height 18
copy h3 "GA-2200BB-1ADR"
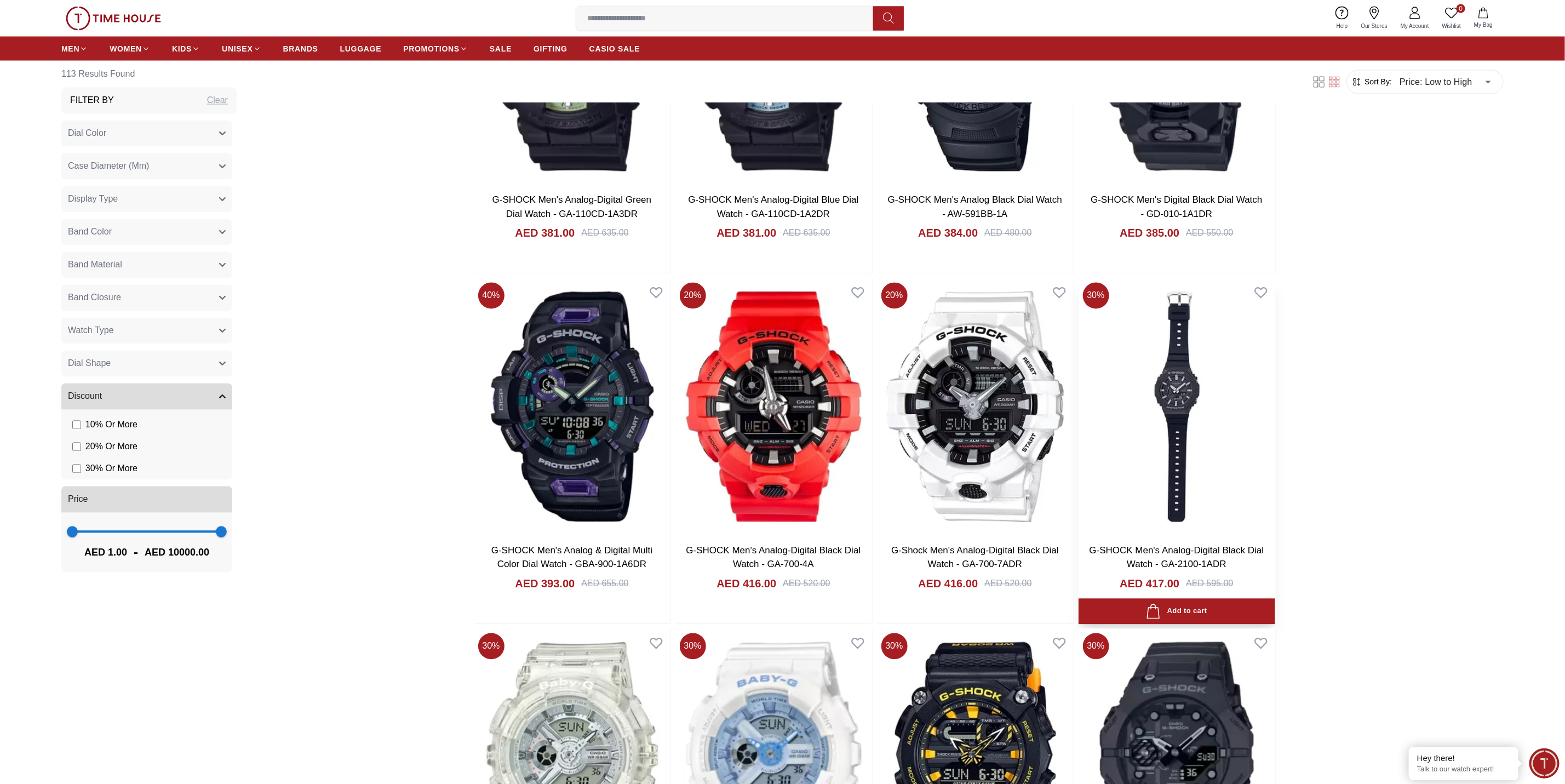
scroll to position [1808, 0]
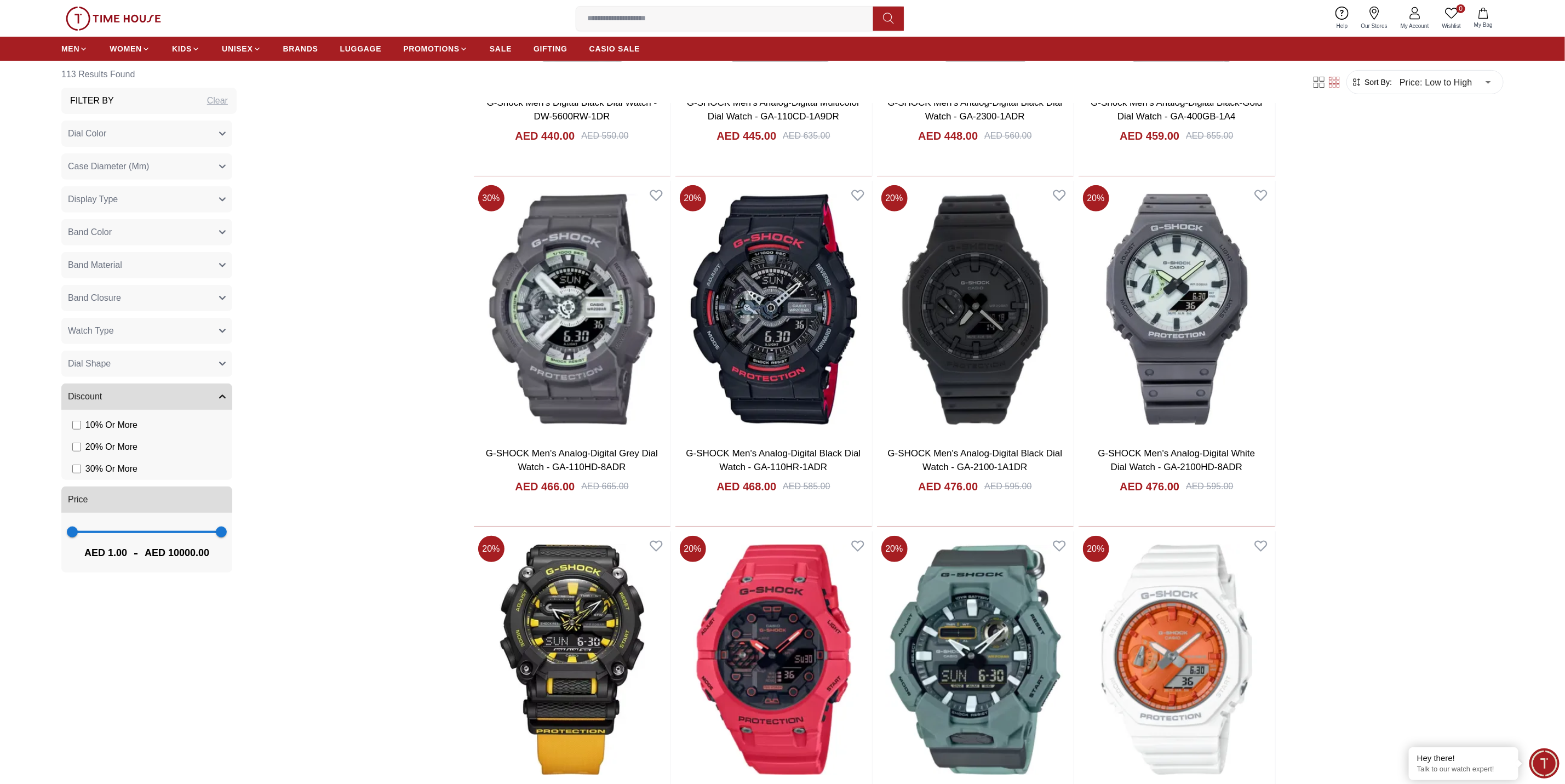
scroll to position [3647, 0]
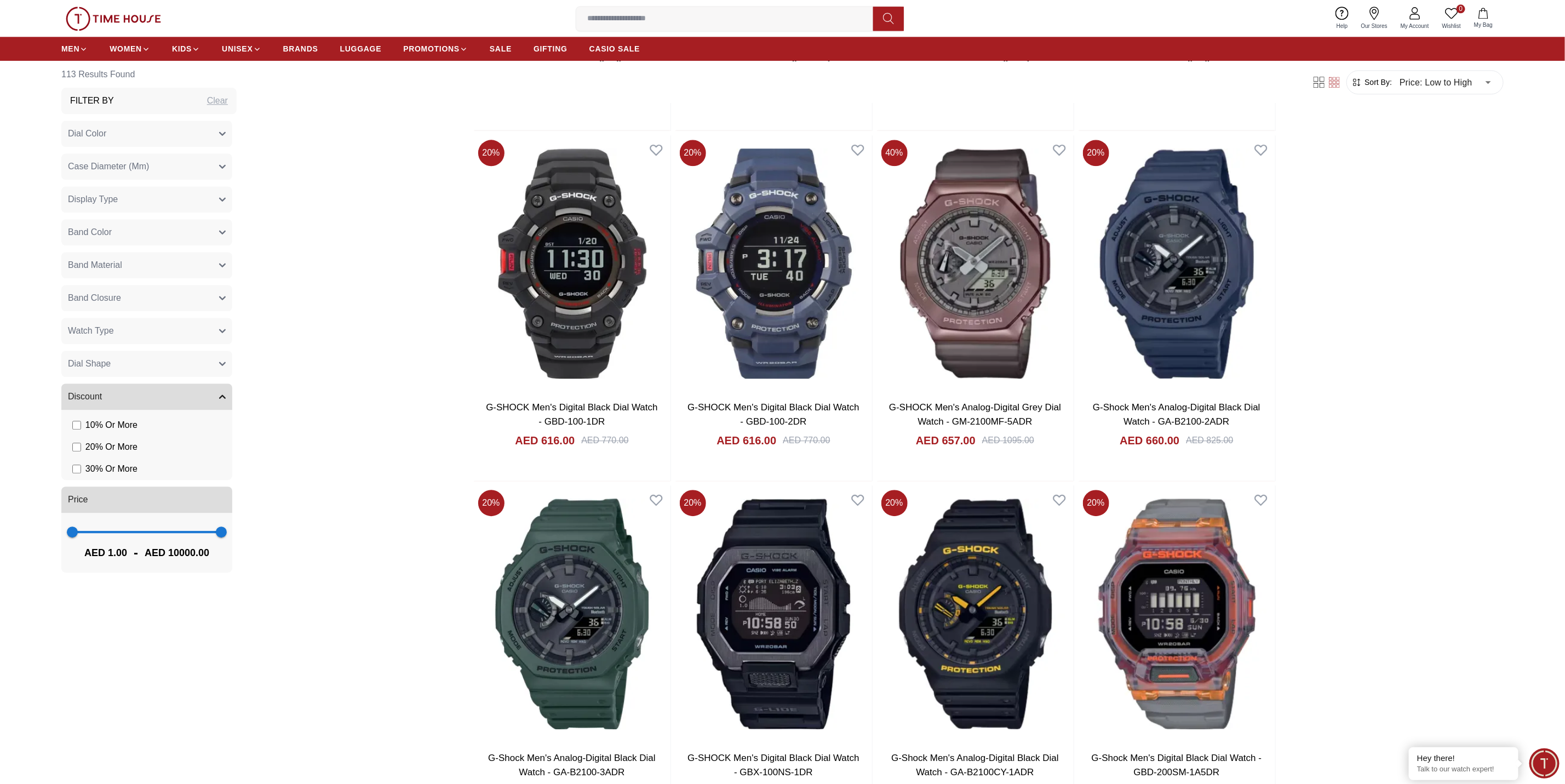
scroll to position [5455, 0]
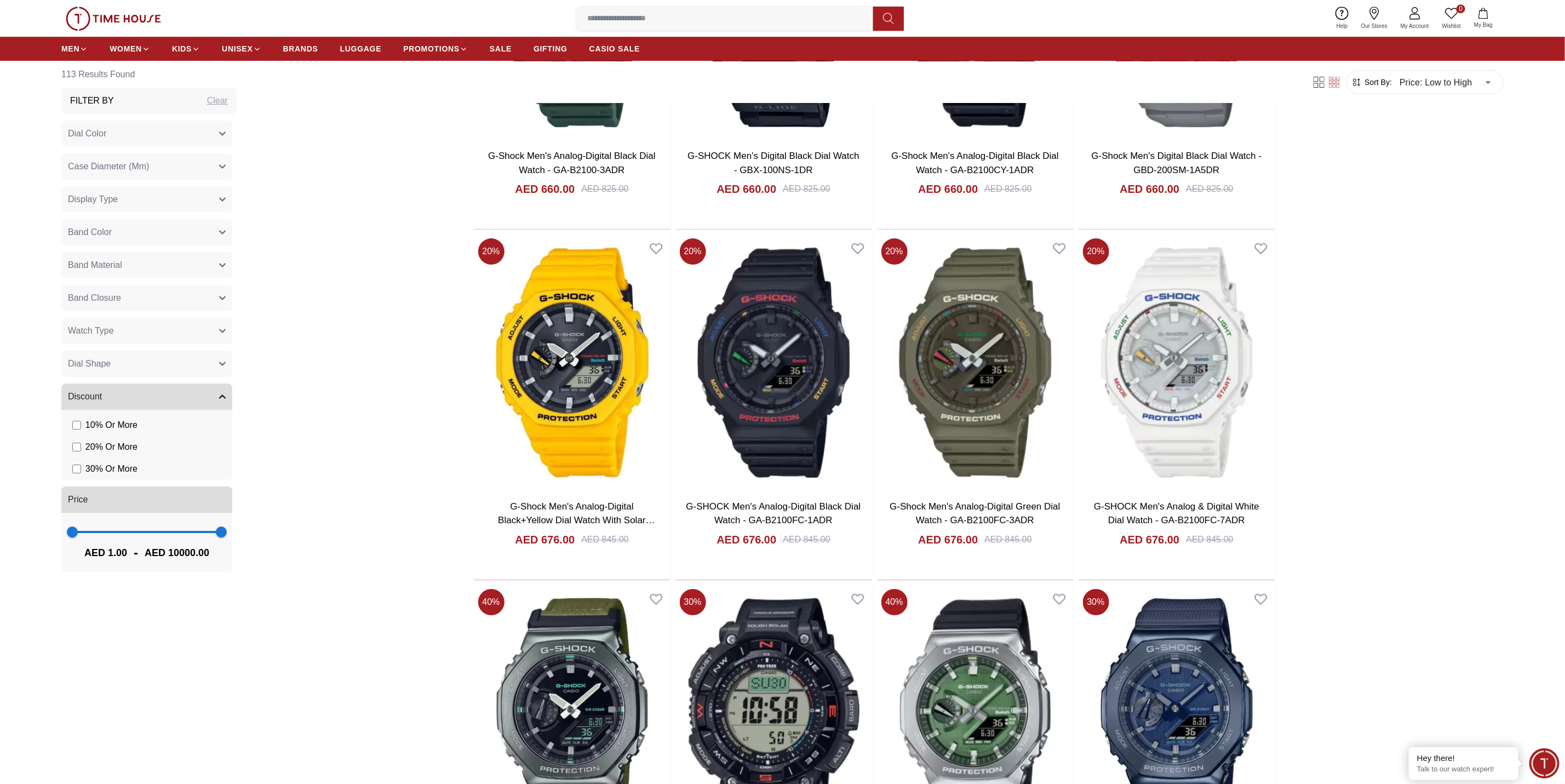
scroll to position [6058, 0]
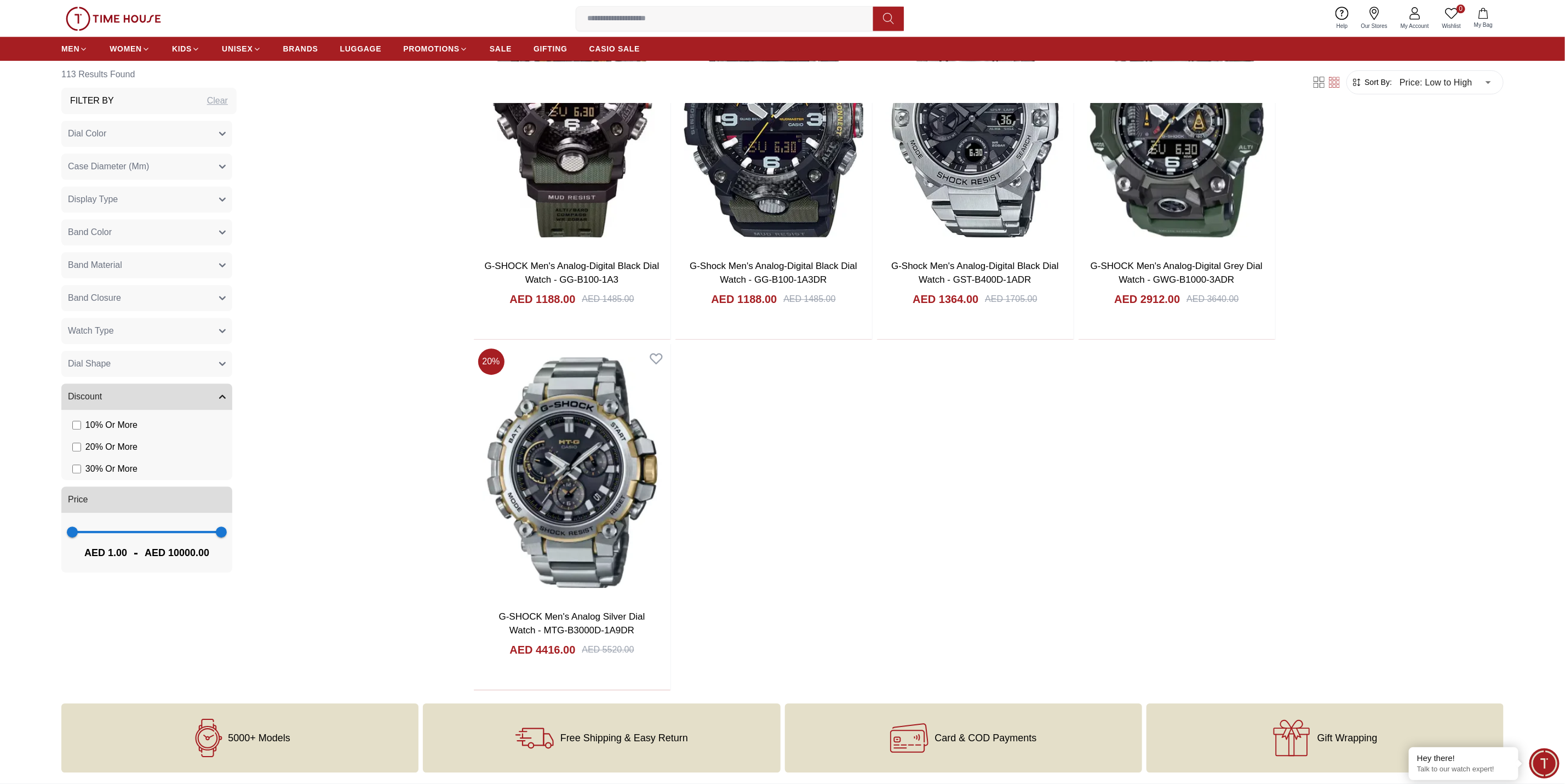
scroll to position [8468, 0]
